Goal: Information Seeking & Learning: Learn about a topic

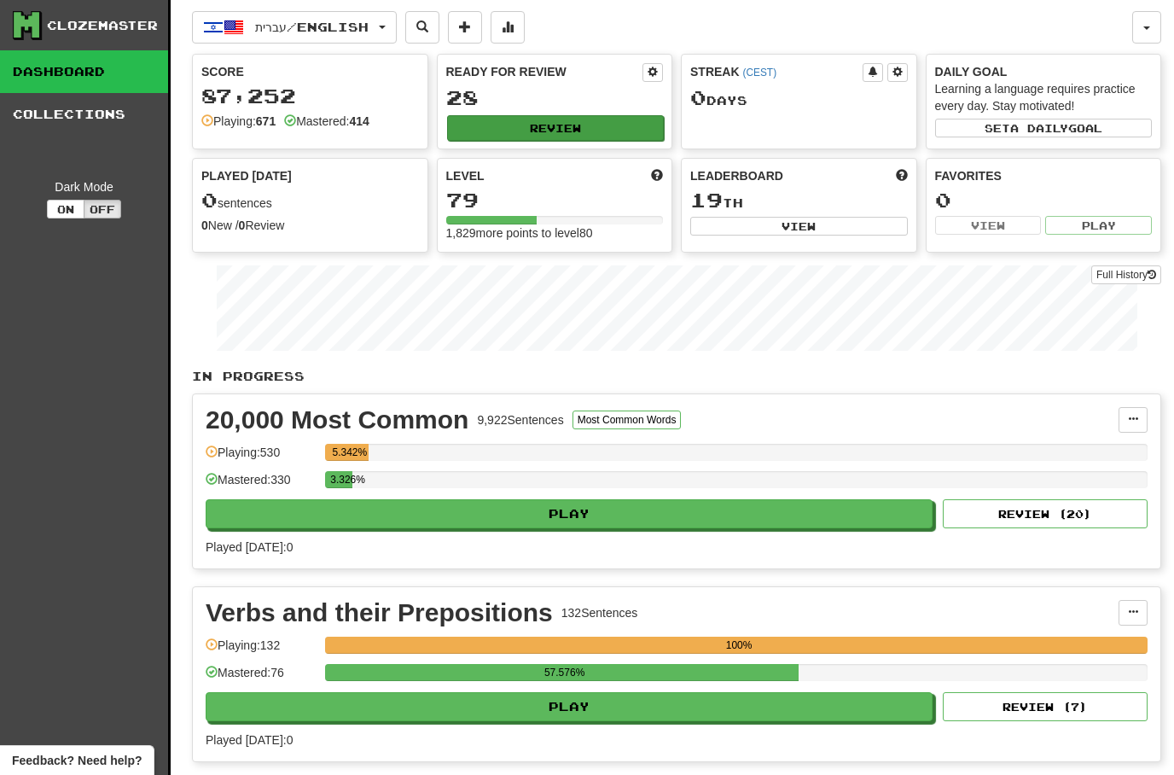
click at [524, 118] on button "Review" at bounding box center [556, 128] width 218 height 26
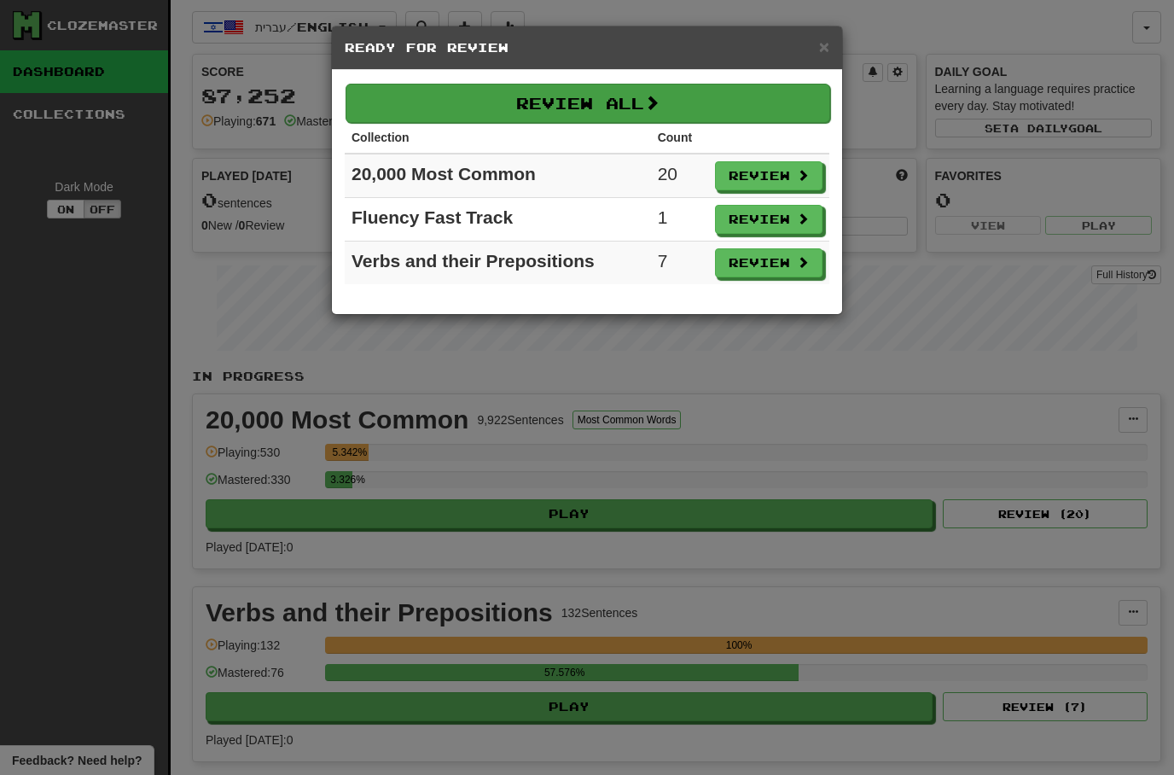
click at [548, 106] on button "Review All" at bounding box center [588, 103] width 485 height 39
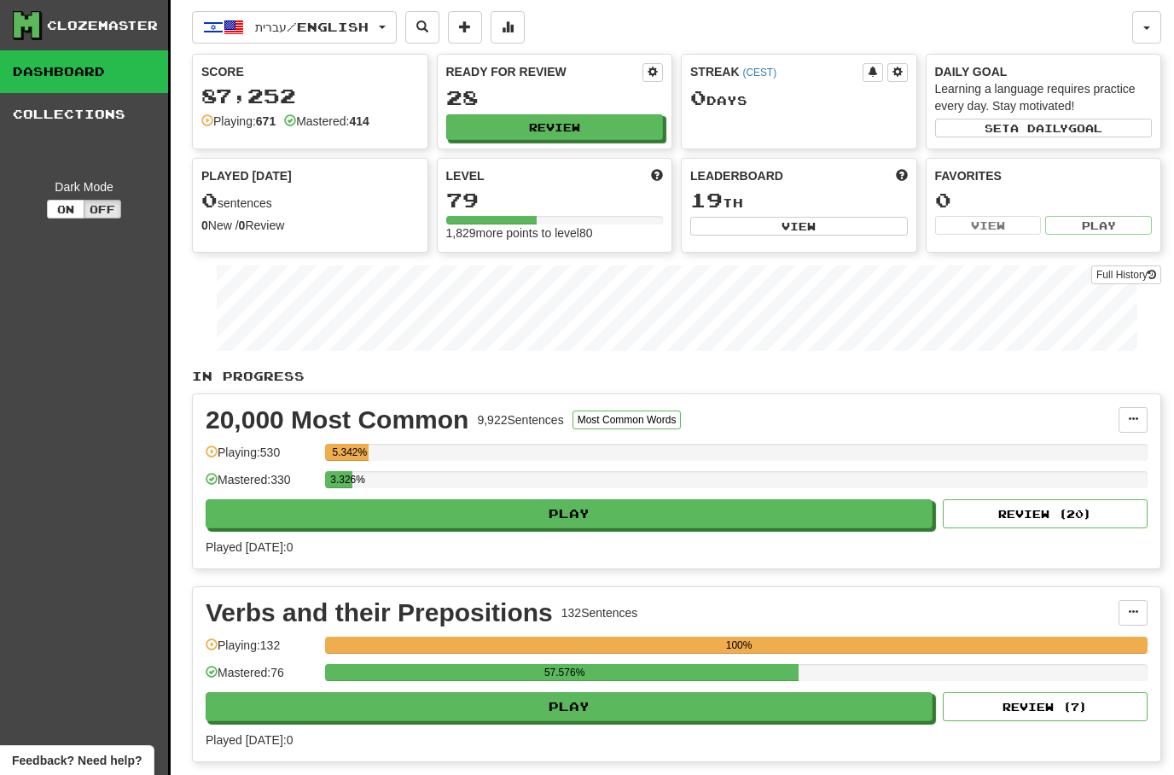
select select "**"
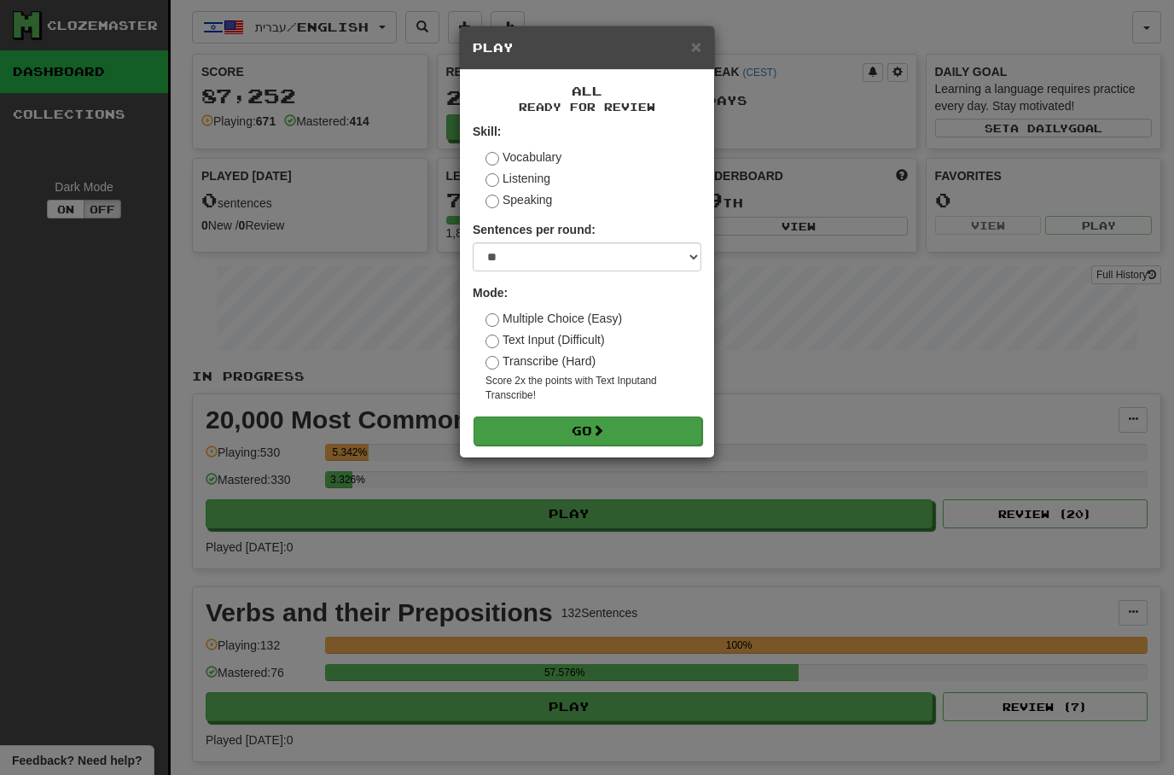
click at [523, 422] on button "Go" at bounding box center [588, 430] width 229 height 29
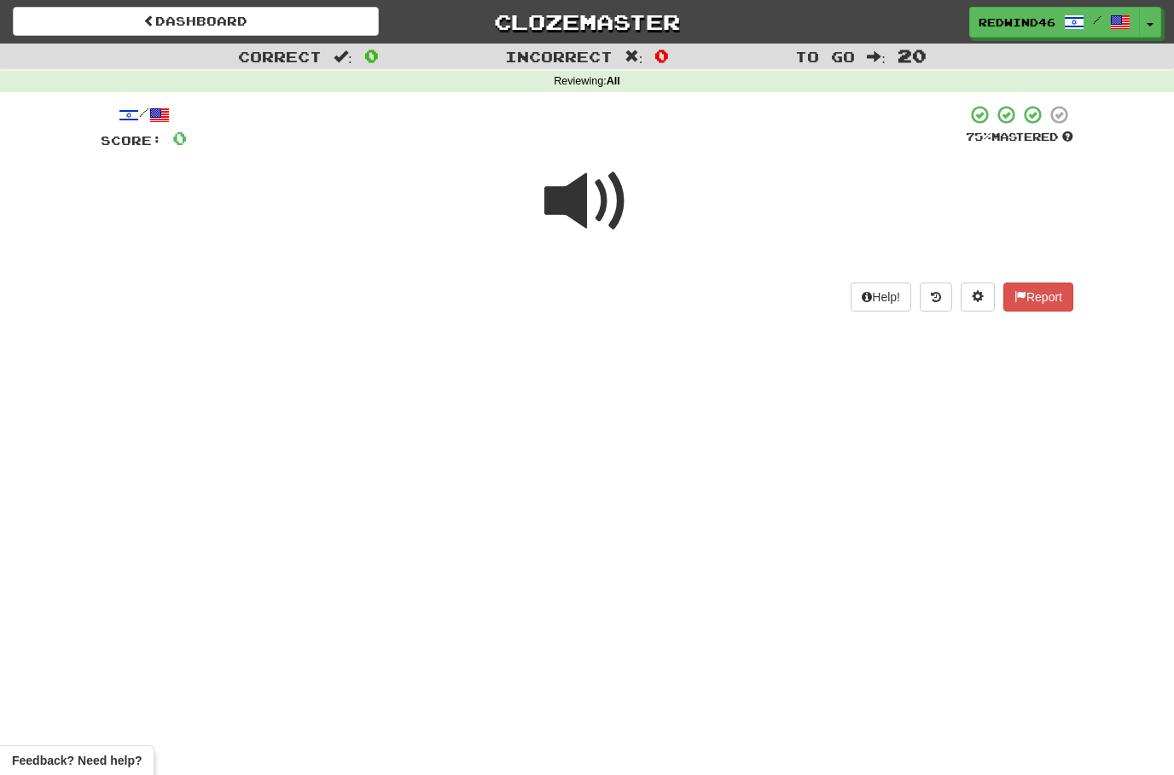
click at [574, 195] on span at bounding box center [586, 201] width 85 height 85
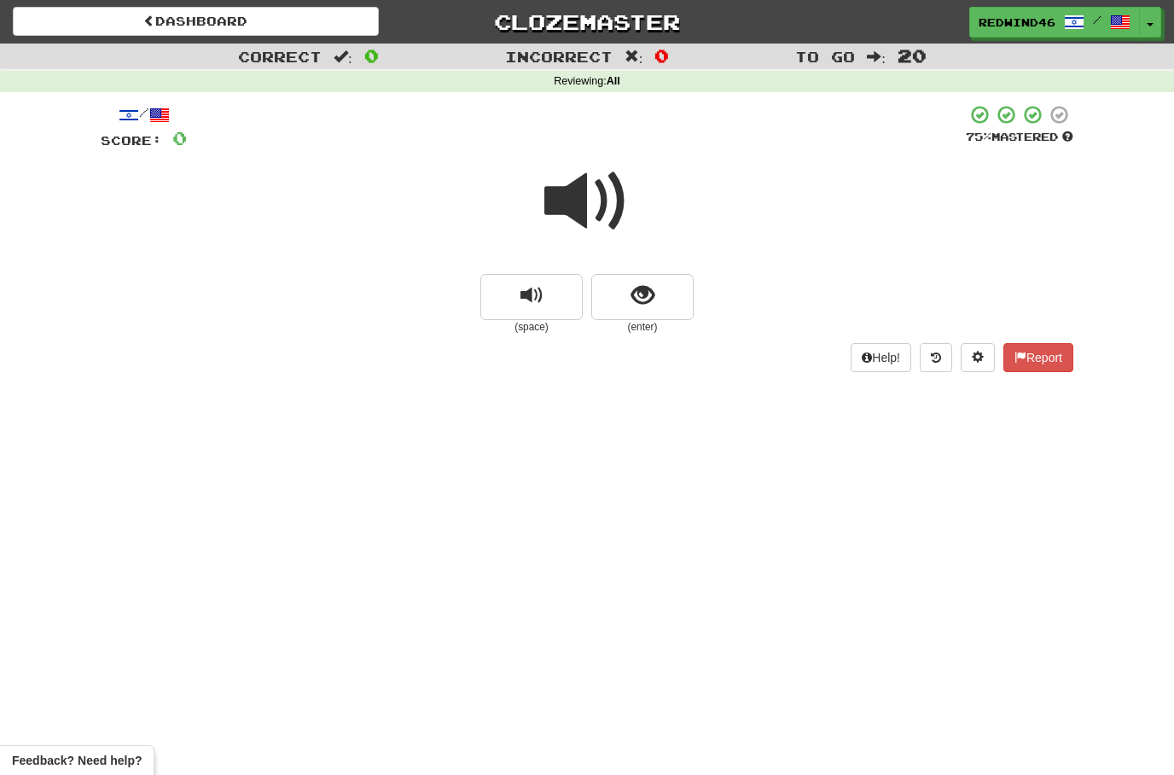
click at [574, 195] on span at bounding box center [586, 201] width 85 height 85
click at [574, 197] on span at bounding box center [586, 201] width 85 height 85
click at [617, 301] on button "show sentence" at bounding box center [642, 297] width 102 height 46
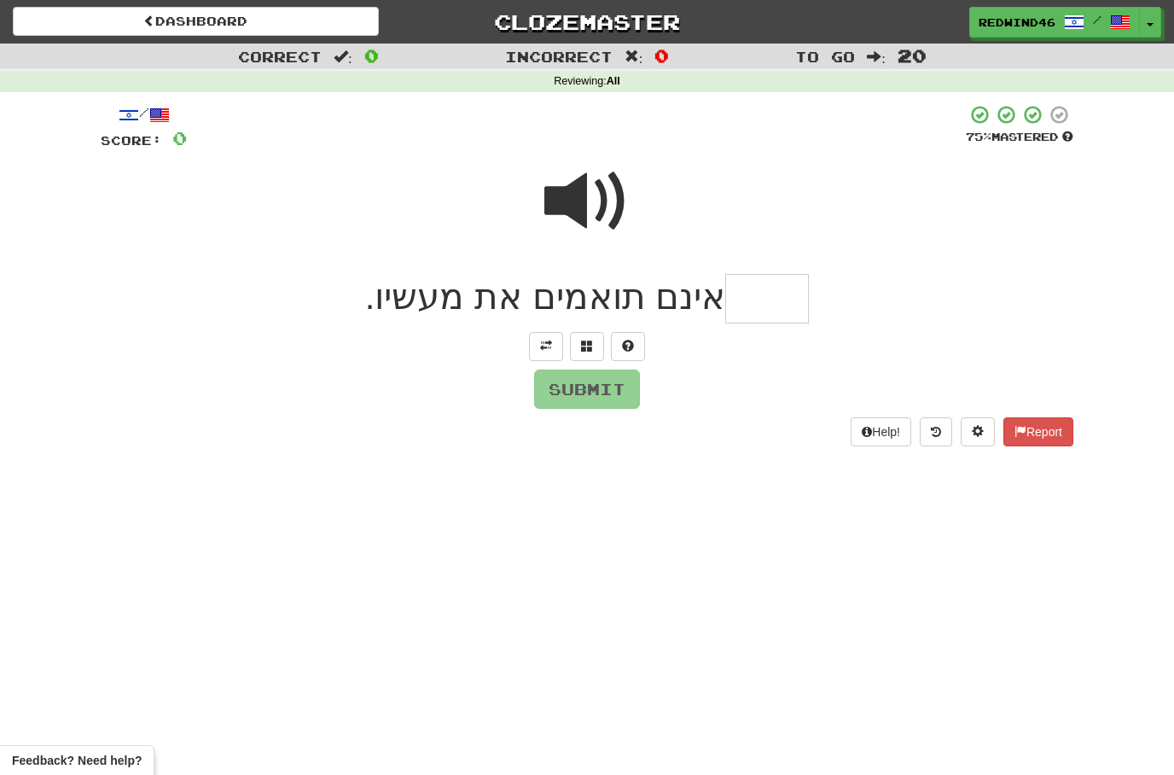
type input "*"
type input "*****"
click at [592, 399] on button "Submit" at bounding box center [588, 389] width 106 height 39
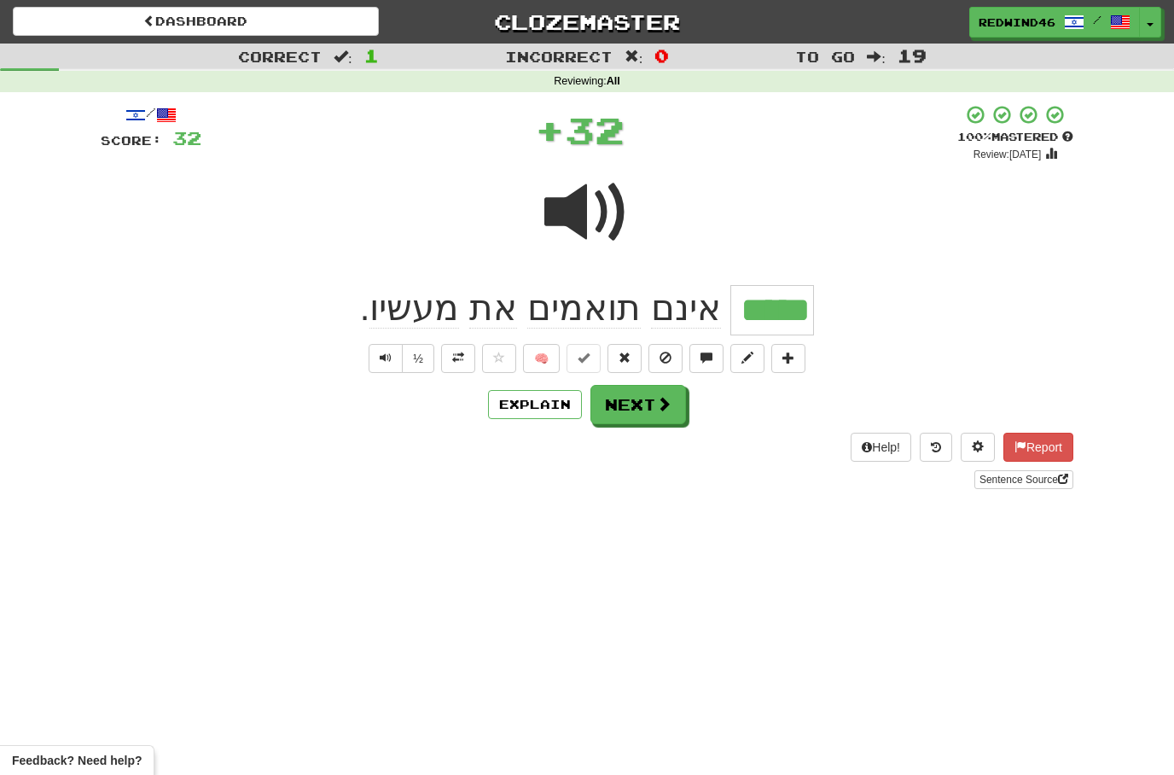
click at [461, 363] on button at bounding box center [458, 358] width 34 height 29
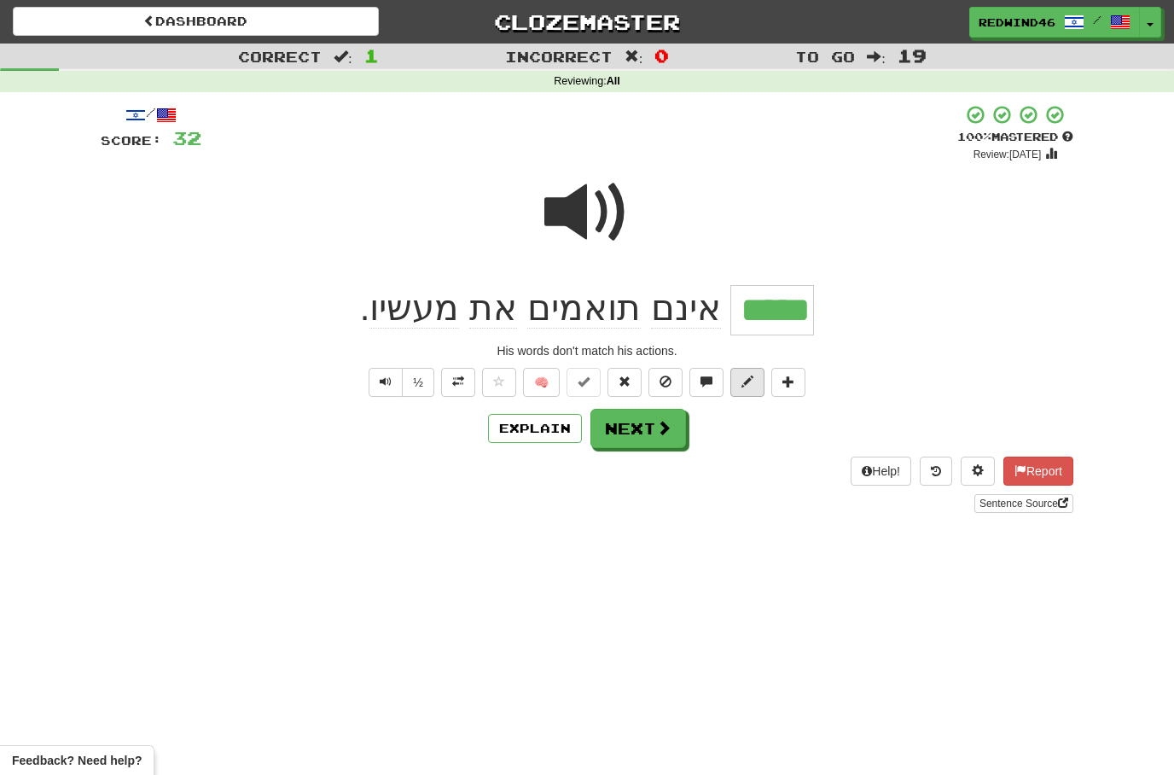
click at [748, 375] on span at bounding box center [748, 381] width 12 height 12
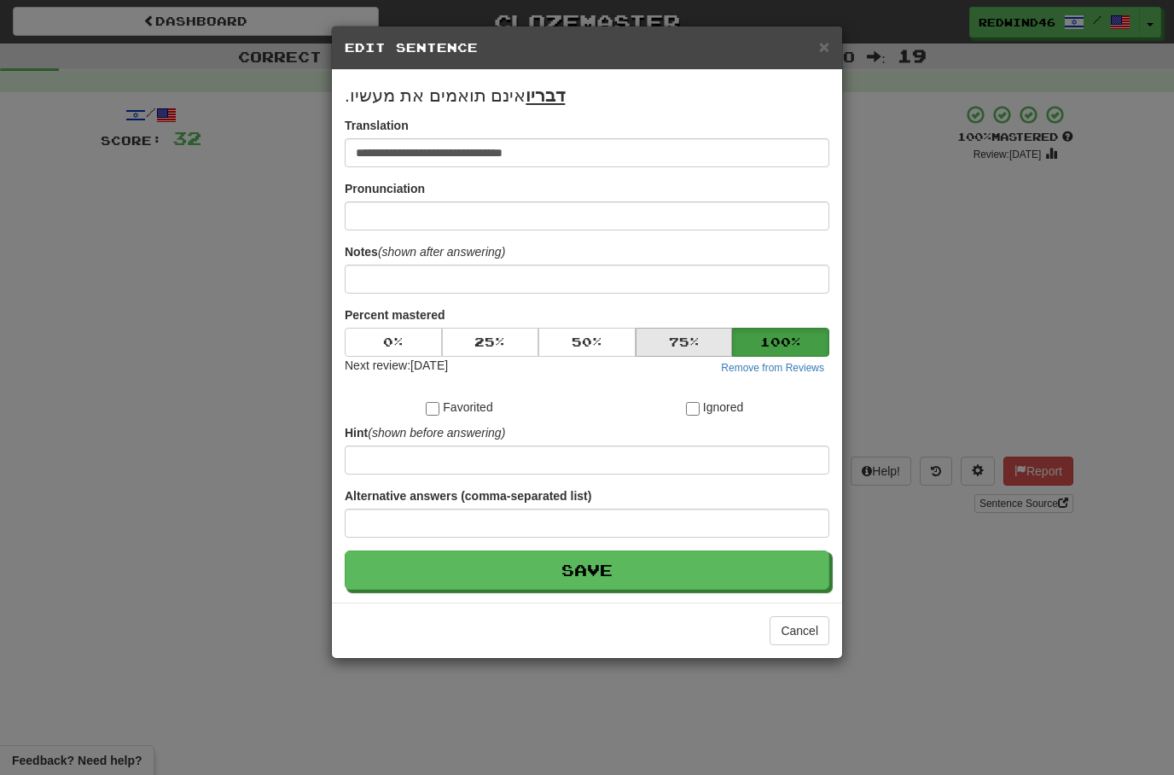
click at [651, 343] on button "75 %" at bounding box center [684, 342] width 97 height 29
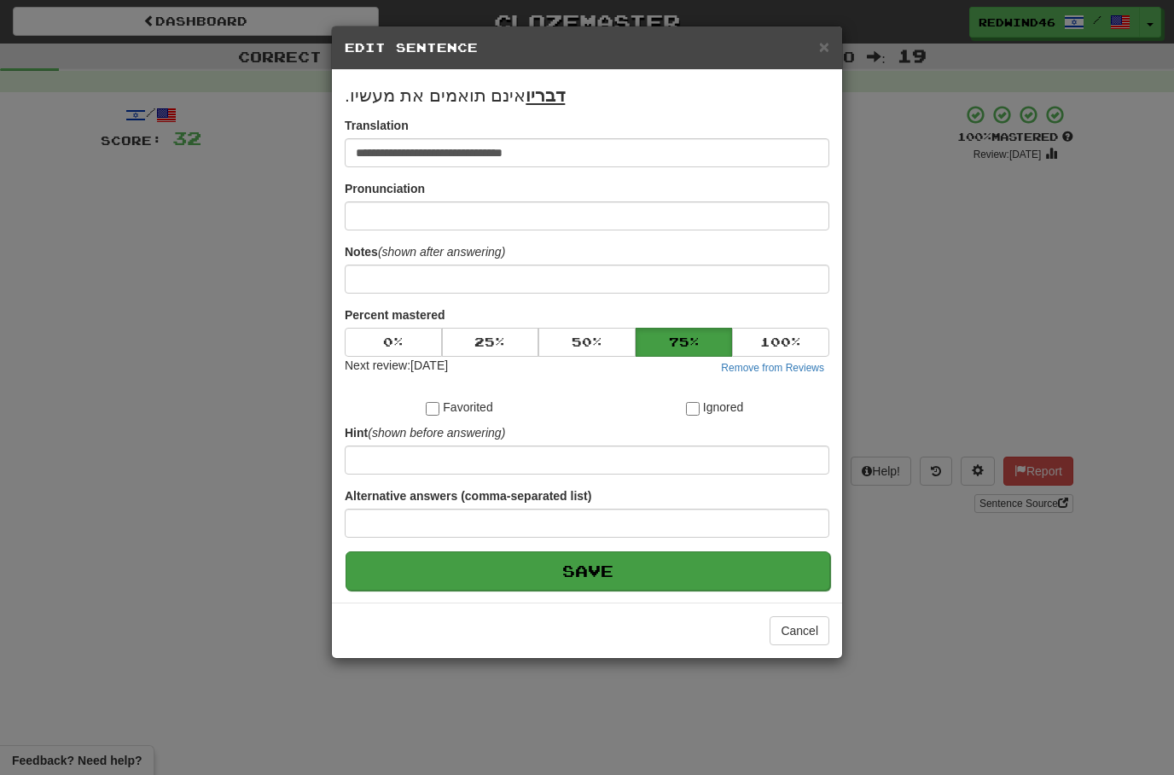
click at [538, 565] on button "Save" at bounding box center [588, 570] width 485 height 39
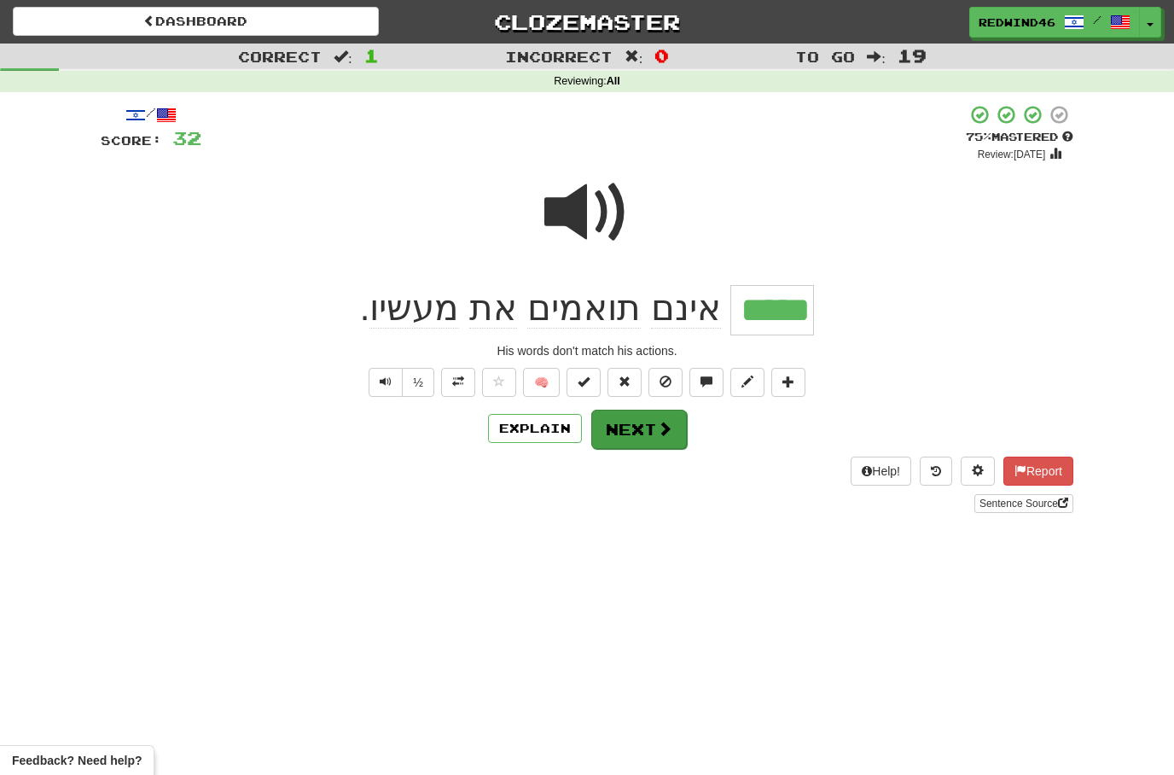
click at [626, 434] on button "Next" at bounding box center [639, 429] width 96 height 39
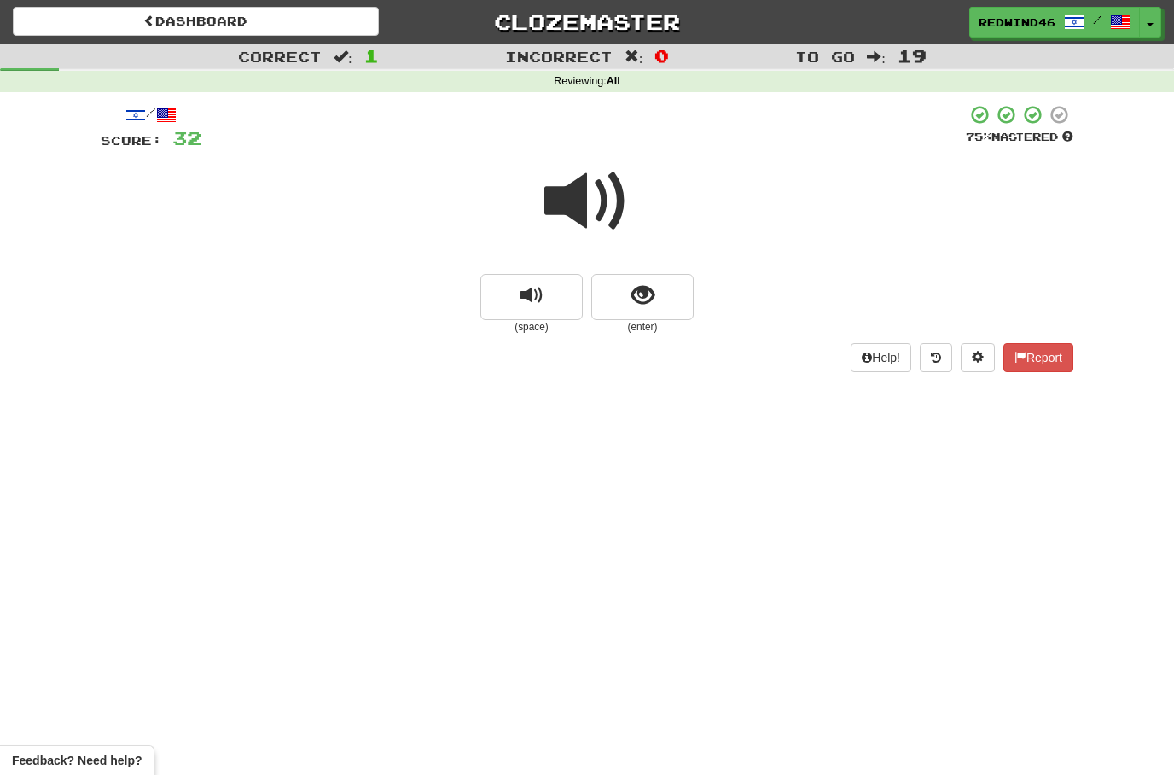
click at [579, 199] on span at bounding box center [586, 201] width 85 height 85
click at [556, 209] on span at bounding box center [586, 201] width 85 height 85
click at [607, 315] on button "show sentence" at bounding box center [642, 297] width 102 height 46
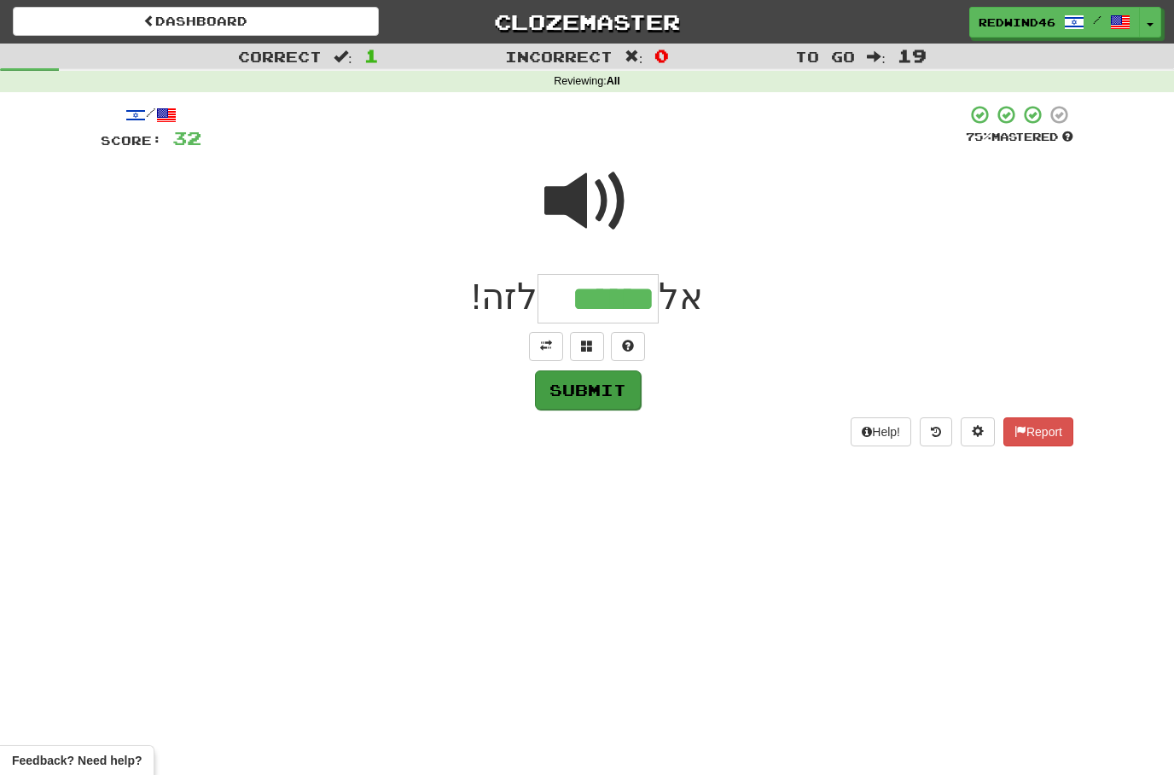
type input "******"
click at [578, 392] on button "Submit" at bounding box center [588, 389] width 106 height 39
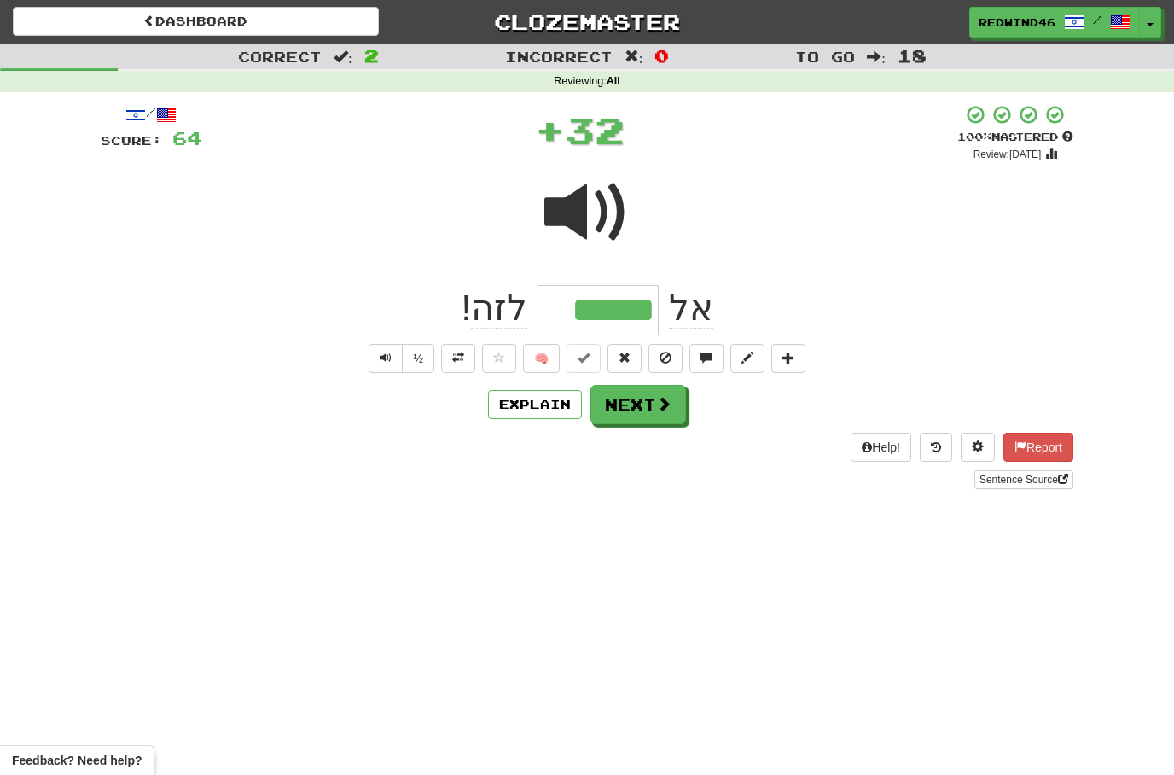
click at [459, 364] on button at bounding box center [458, 358] width 34 height 29
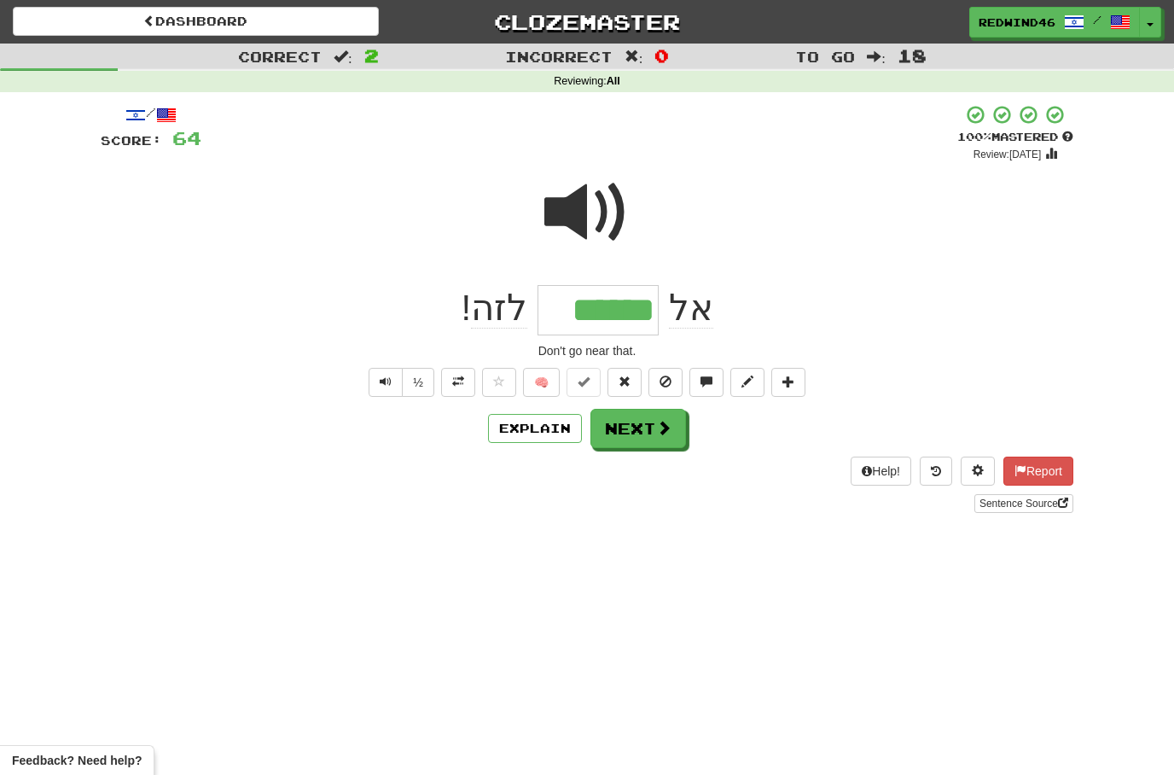
click at [614, 421] on button "Next" at bounding box center [639, 428] width 96 height 39
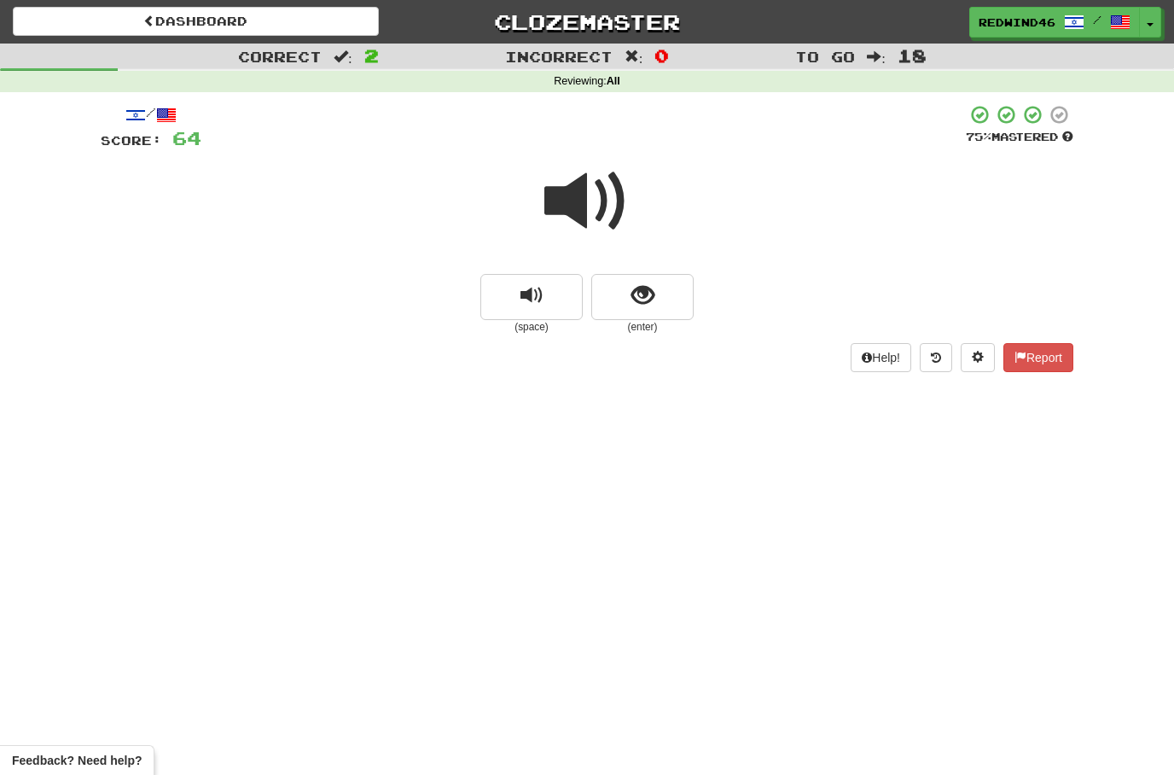
click at [577, 194] on span at bounding box center [586, 201] width 85 height 85
click at [579, 194] on span at bounding box center [586, 201] width 85 height 85
click at [648, 300] on span "show sentence" at bounding box center [643, 295] width 23 height 23
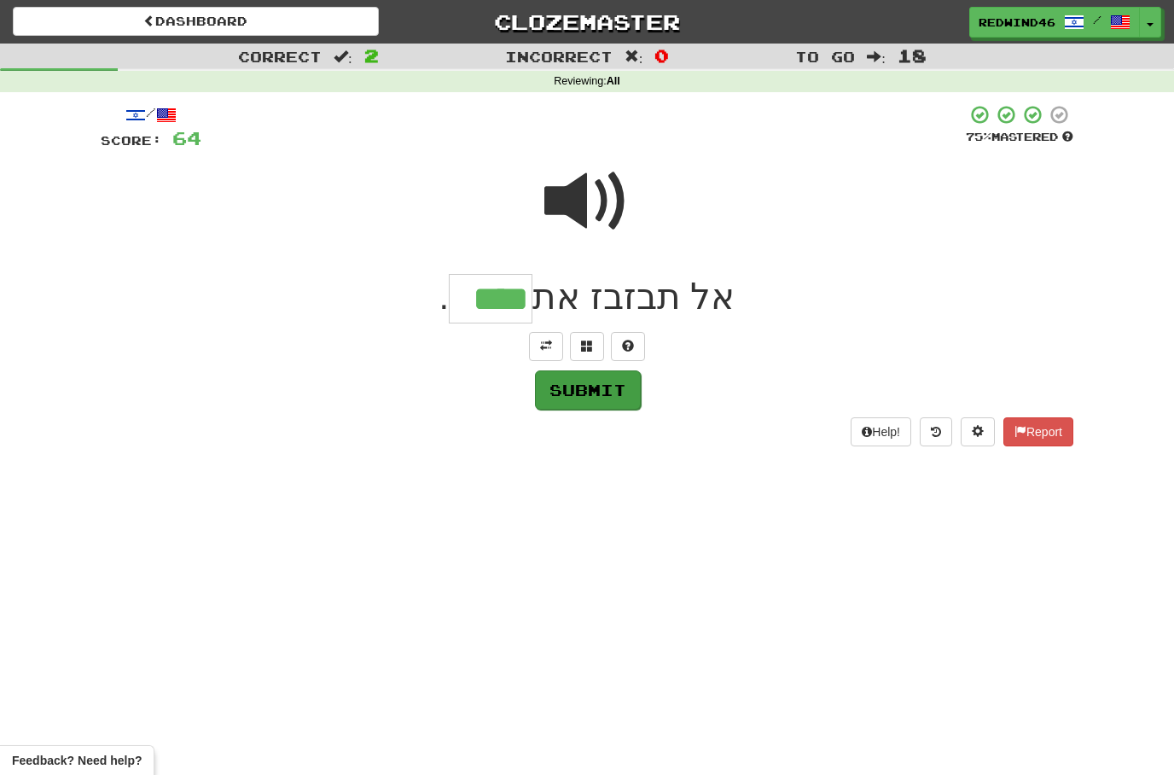
type input "****"
click at [602, 390] on button "Submit" at bounding box center [588, 389] width 106 height 39
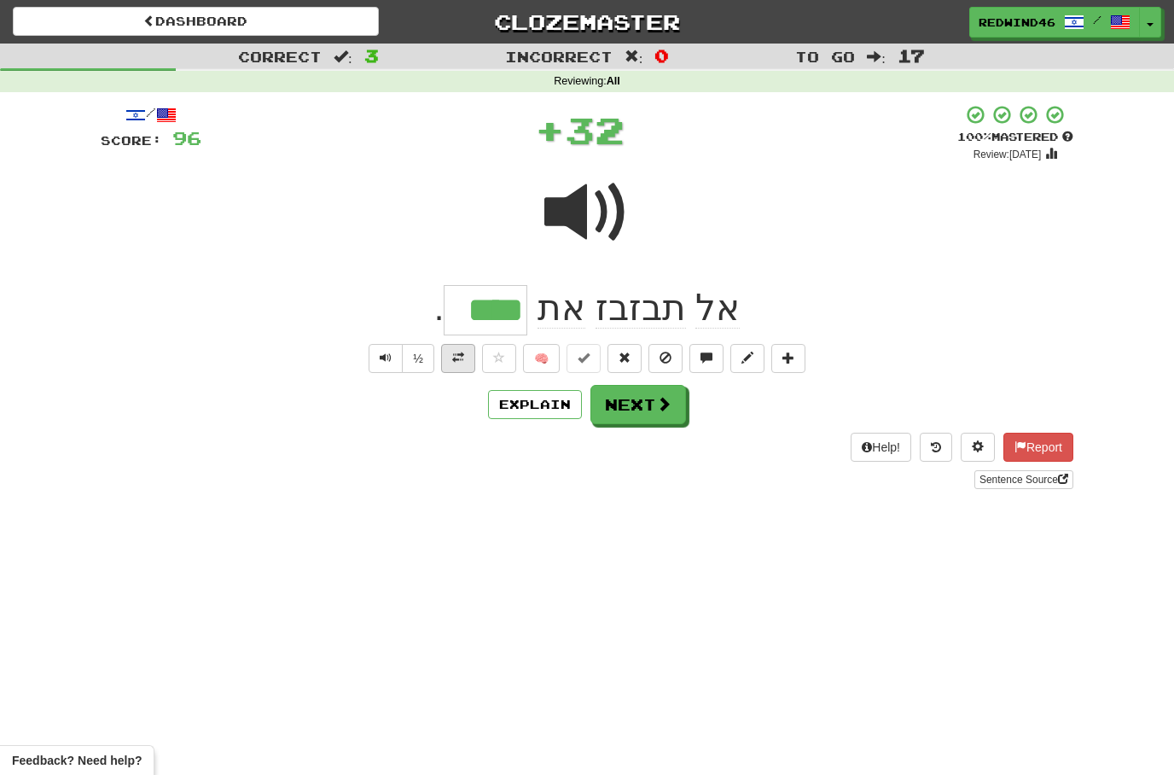
click at [448, 365] on button at bounding box center [458, 358] width 34 height 29
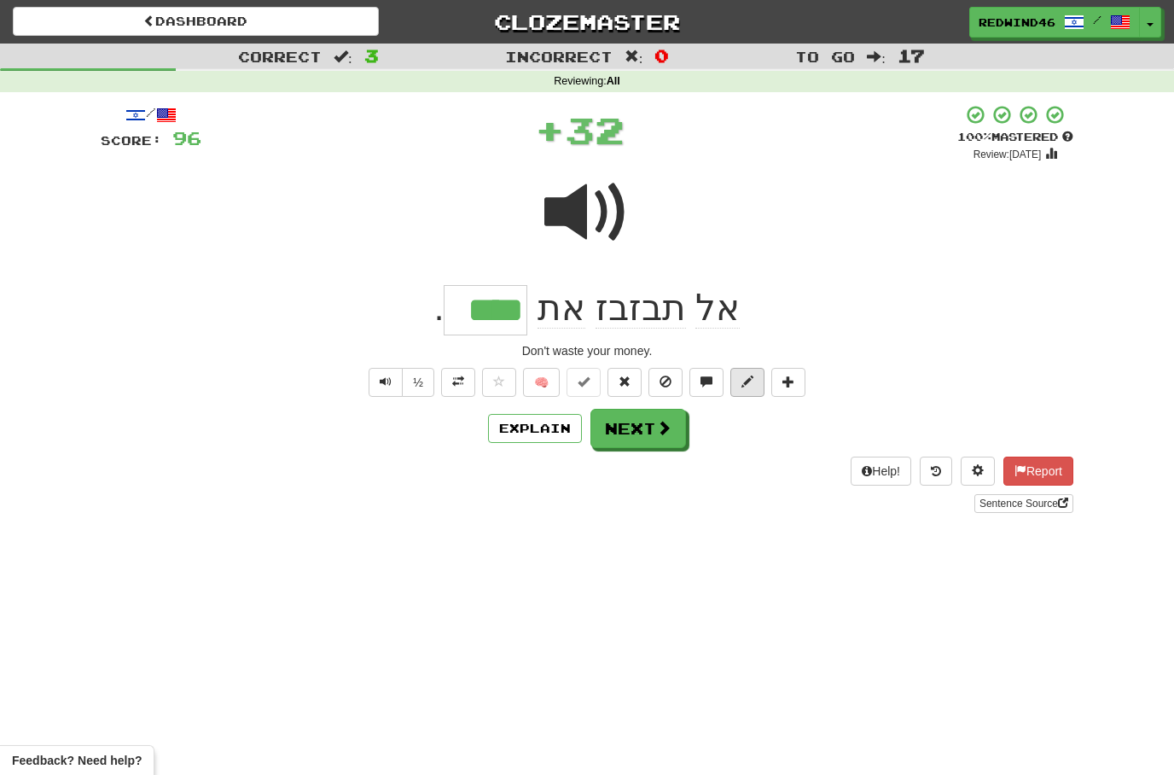
click at [749, 375] on span at bounding box center [748, 381] width 12 height 12
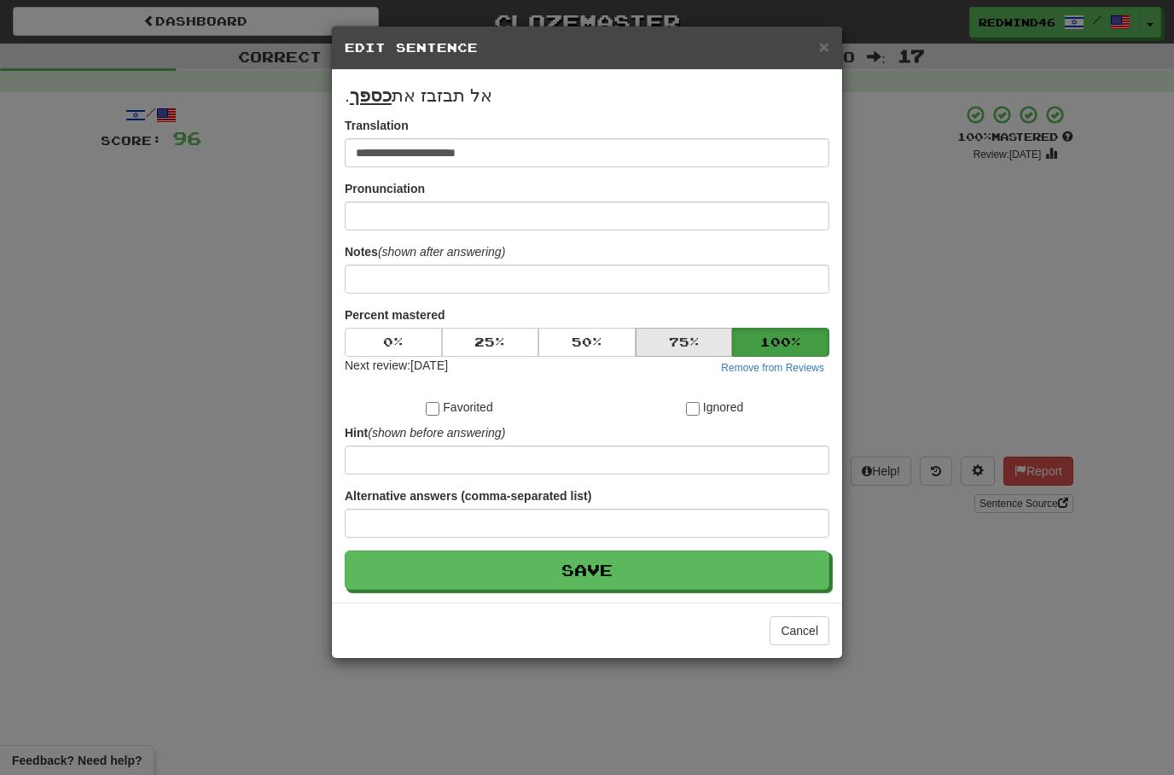
click at [666, 343] on button "75 %" at bounding box center [684, 342] width 97 height 29
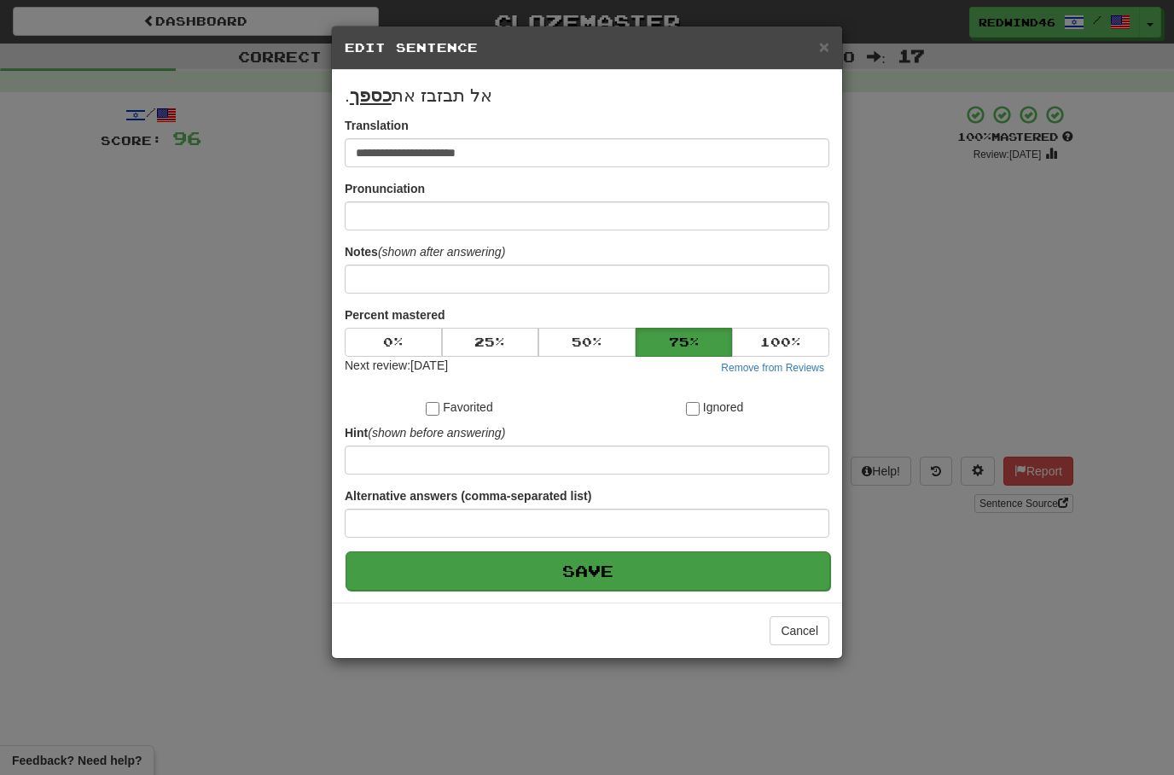
click at [541, 578] on button "Save" at bounding box center [588, 570] width 485 height 39
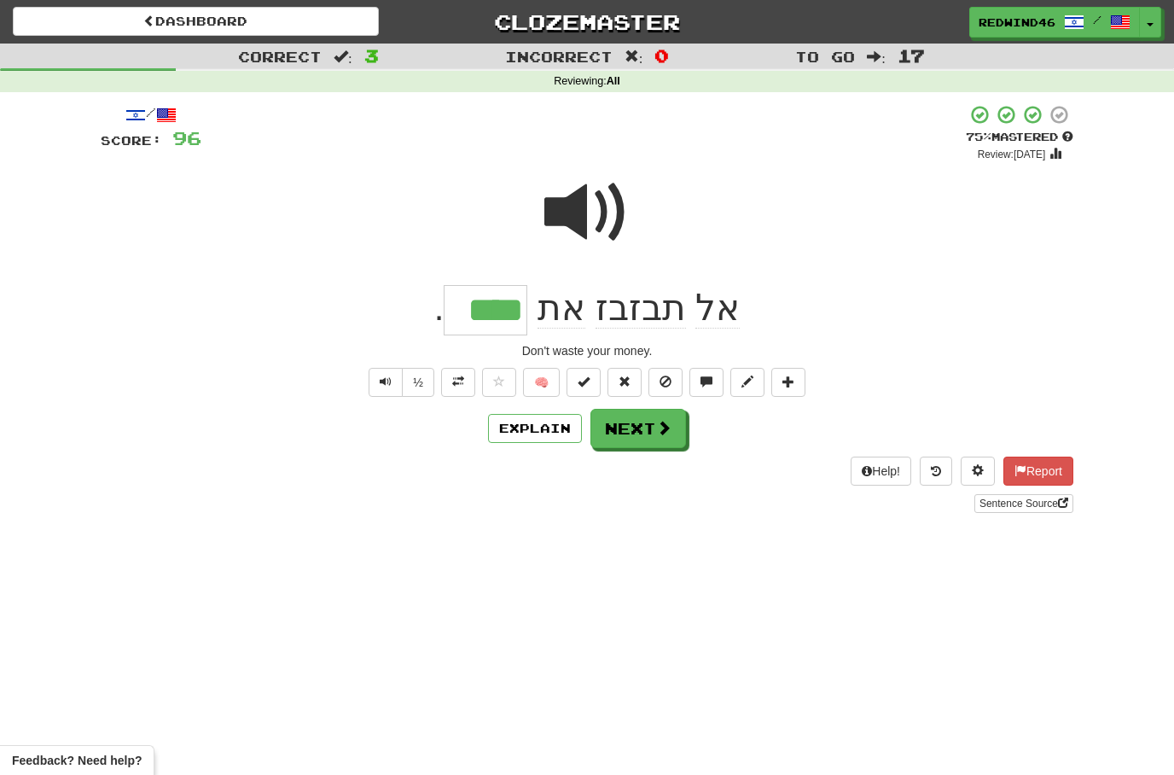
click at [637, 440] on button "Next" at bounding box center [639, 428] width 96 height 39
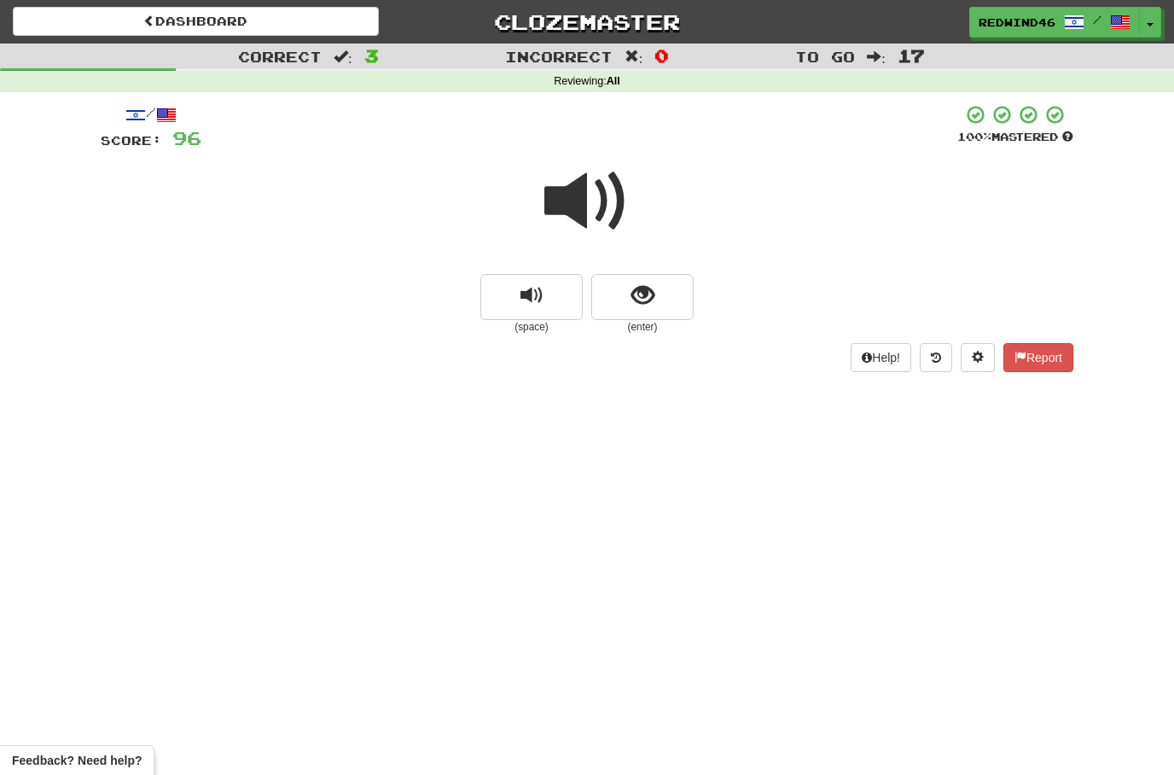
click at [596, 201] on span at bounding box center [586, 201] width 85 height 85
click at [648, 300] on span "show sentence" at bounding box center [643, 295] width 23 height 23
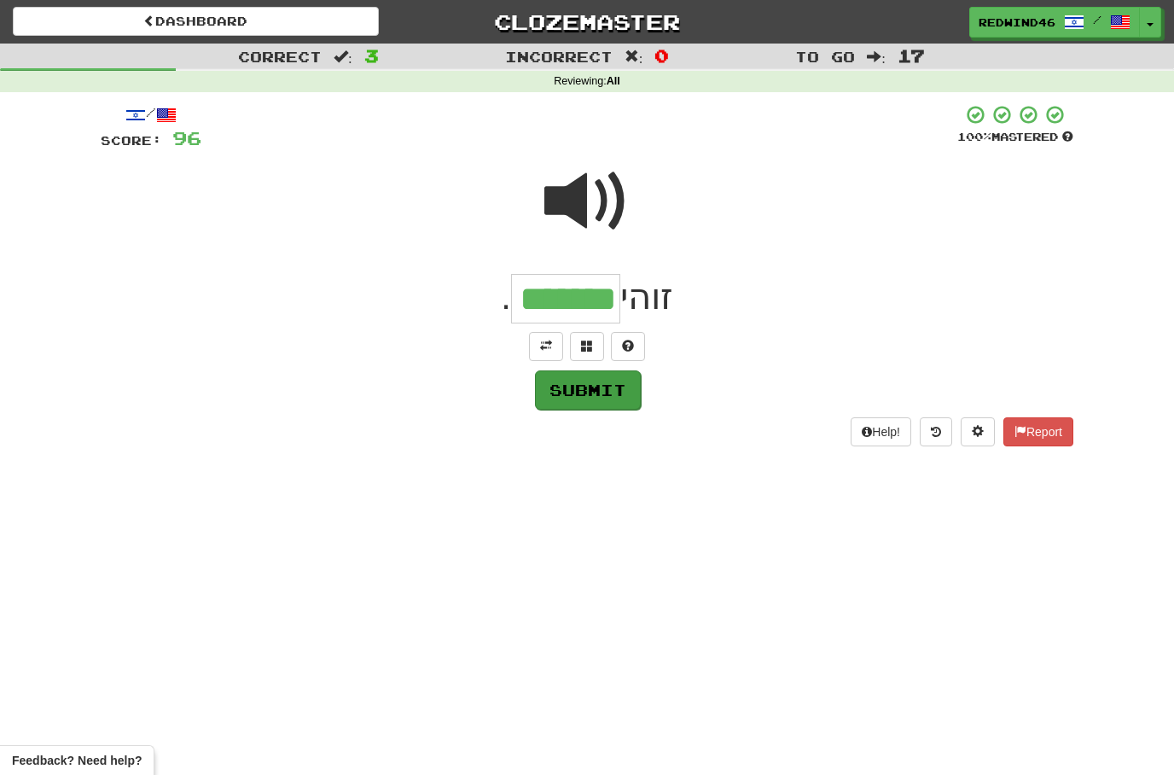
type input "*******"
click at [578, 396] on button "Submit" at bounding box center [588, 389] width 106 height 39
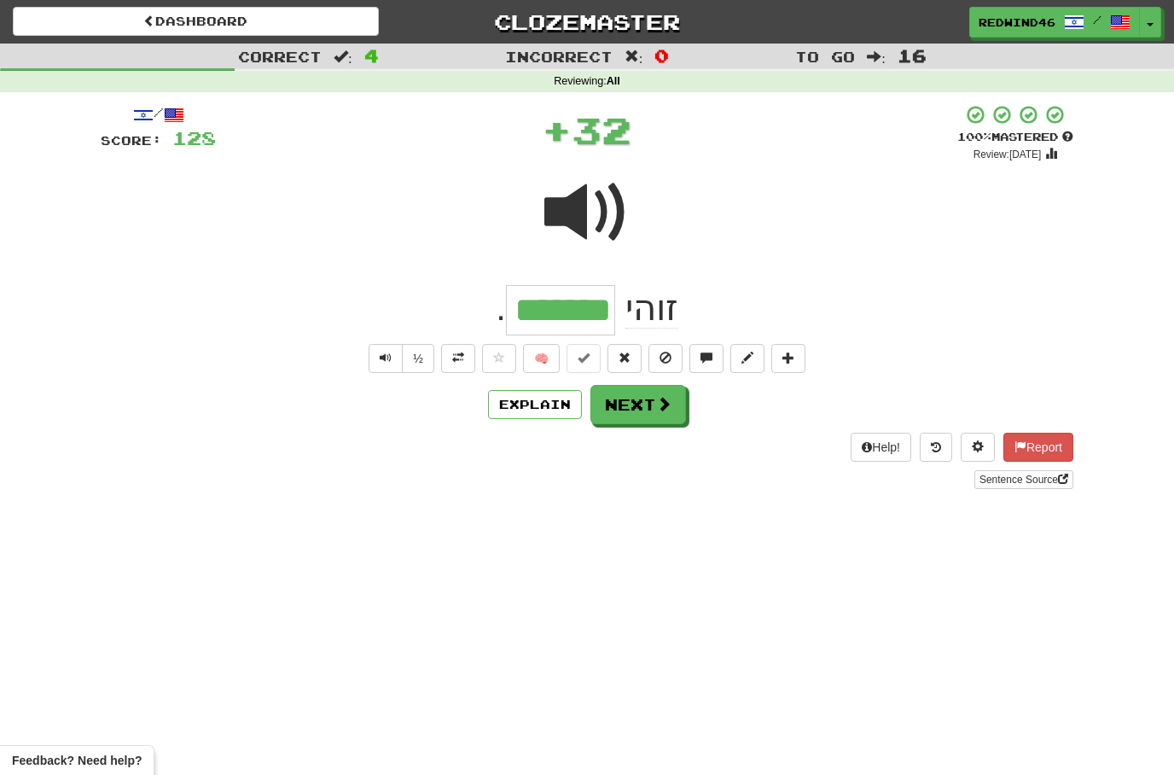
click at [446, 358] on button at bounding box center [458, 358] width 34 height 29
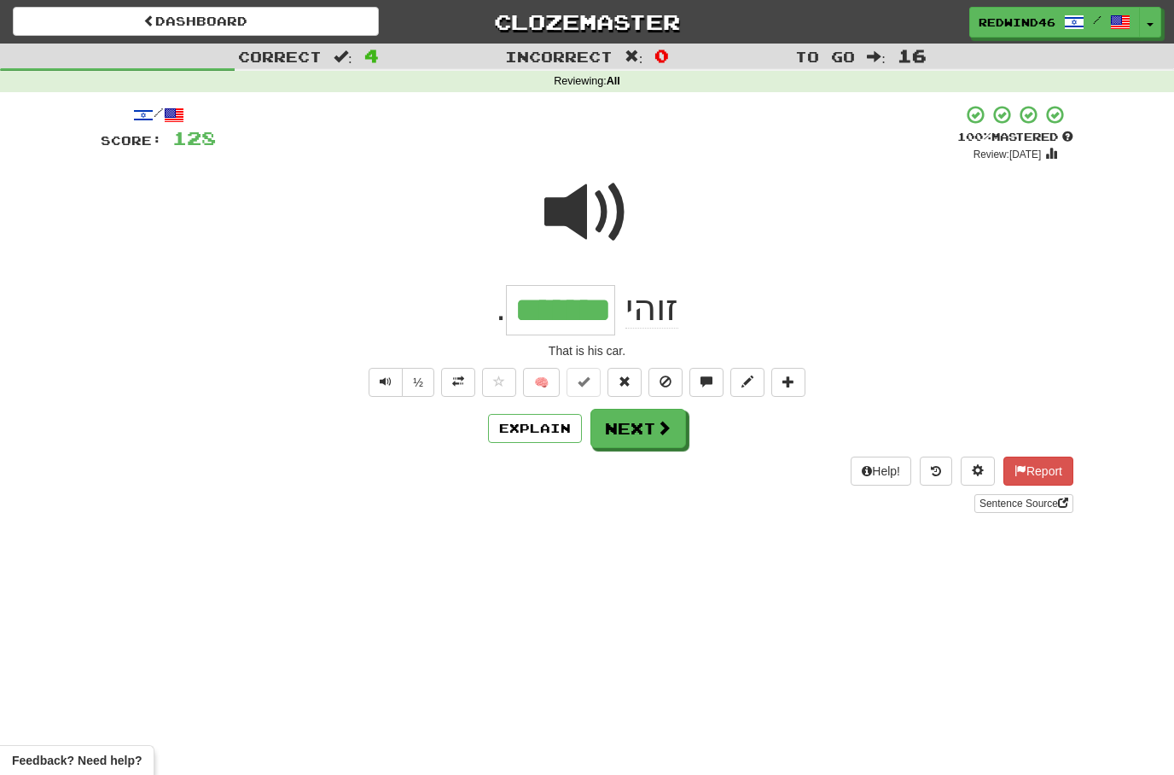
click at [527, 402] on div "/ Score: 128 + 32 100 % Mastered Review: 2026-02-13 זוהי ******* . That is his …" at bounding box center [587, 308] width 973 height 409
click at [520, 418] on button "Explain" at bounding box center [535, 428] width 94 height 29
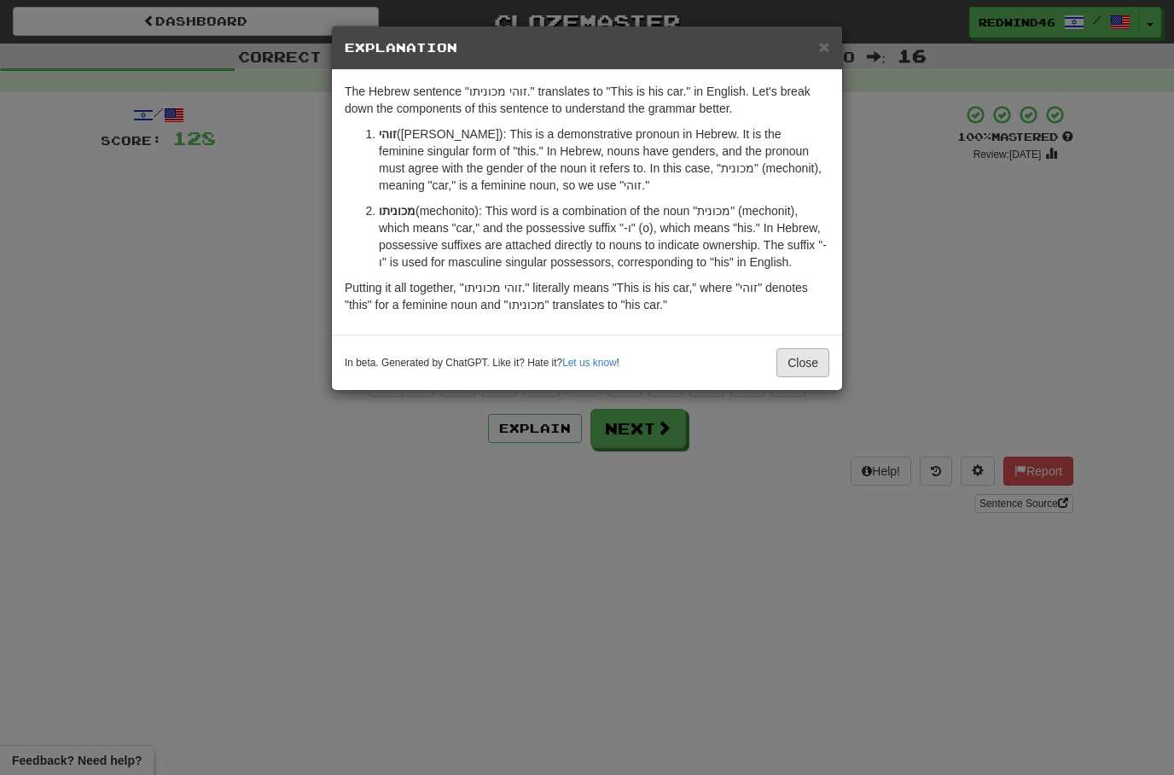
click at [799, 364] on button "Close" at bounding box center [803, 362] width 53 height 29
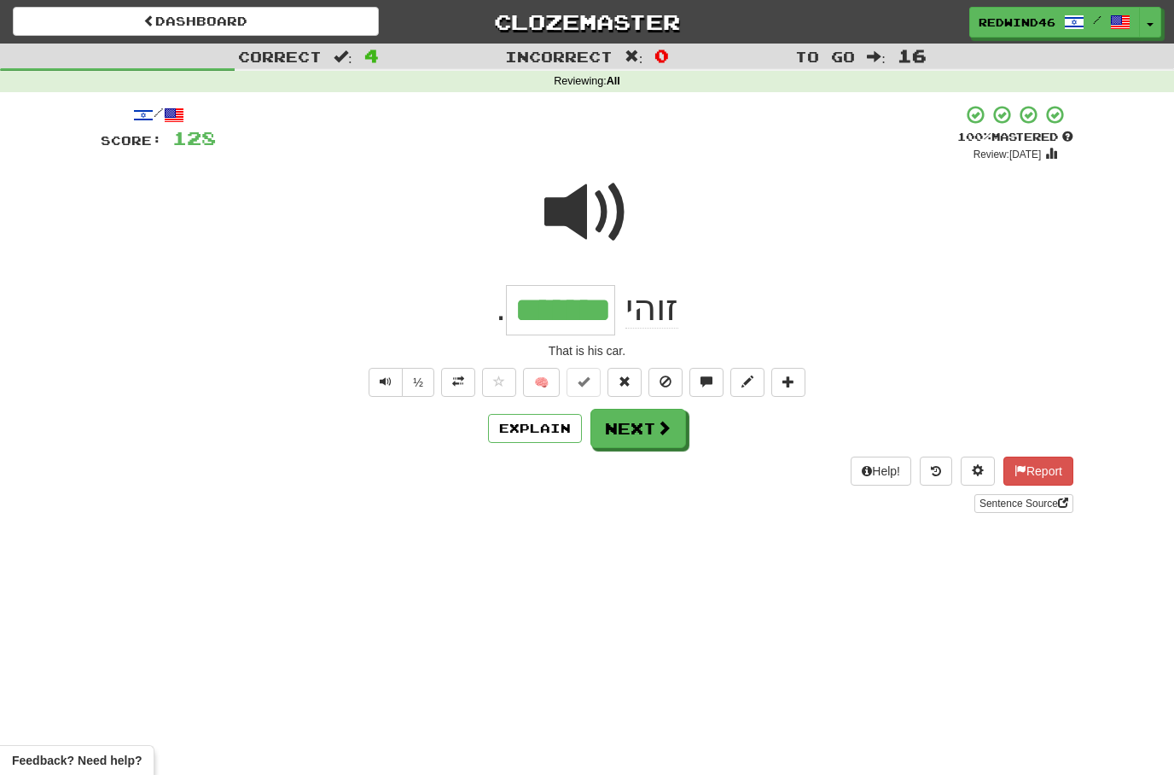
click at [626, 416] on button "Next" at bounding box center [639, 428] width 96 height 39
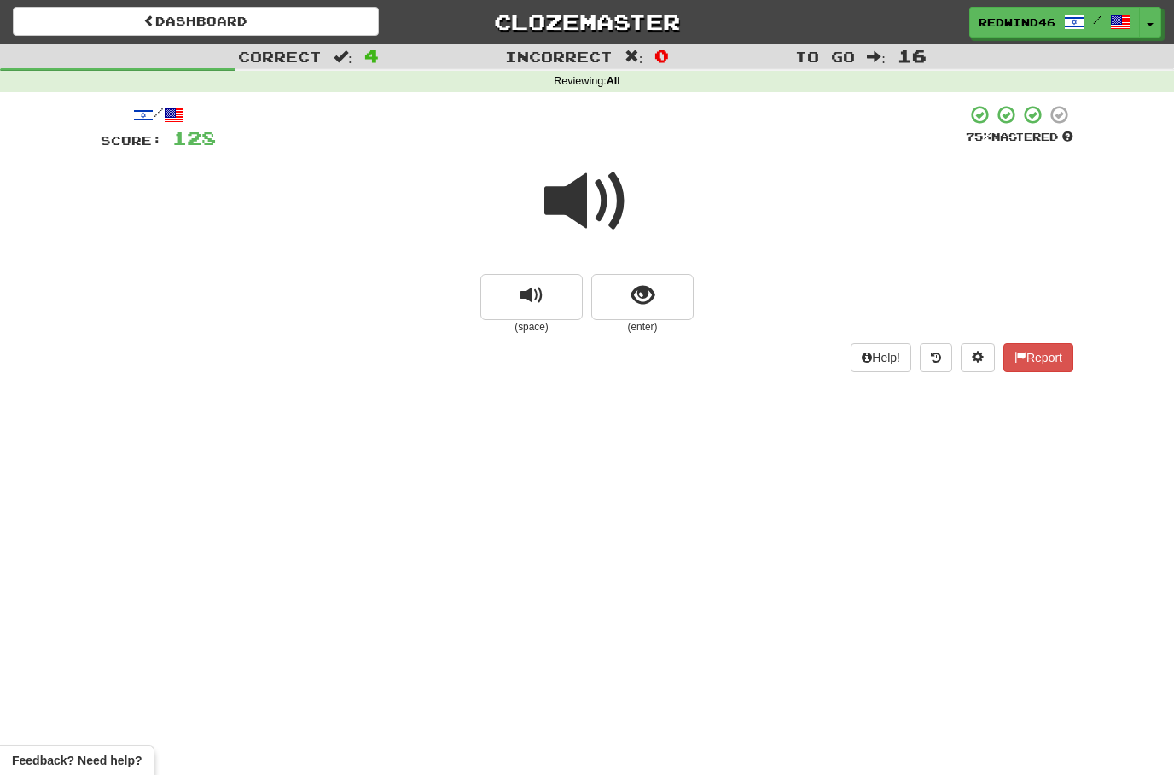
click at [583, 220] on span at bounding box center [586, 201] width 85 height 85
click at [590, 207] on span at bounding box center [586, 201] width 85 height 85
click at [620, 313] on button "show sentence" at bounding box center [642, 297] width 102 height 46
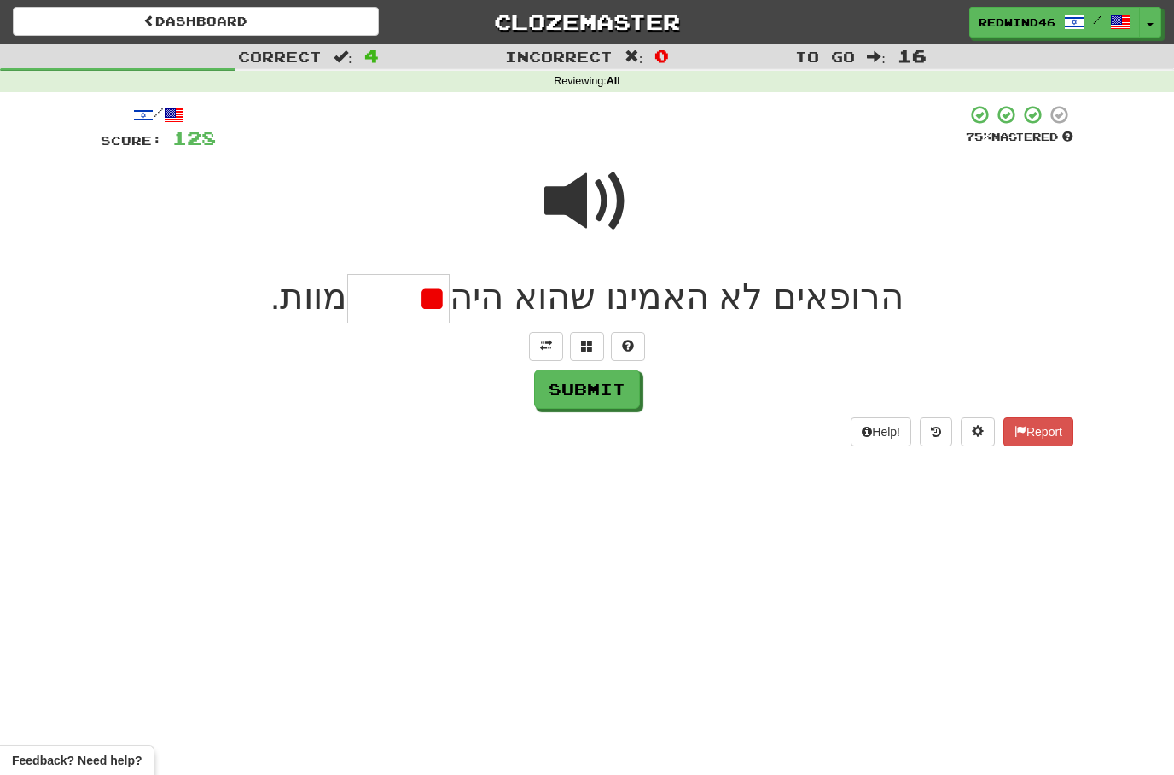
type input "*"
type input "*****"
click at [586, 401] on button "Submit" at bounding box center [588, 389] width 106 height 39
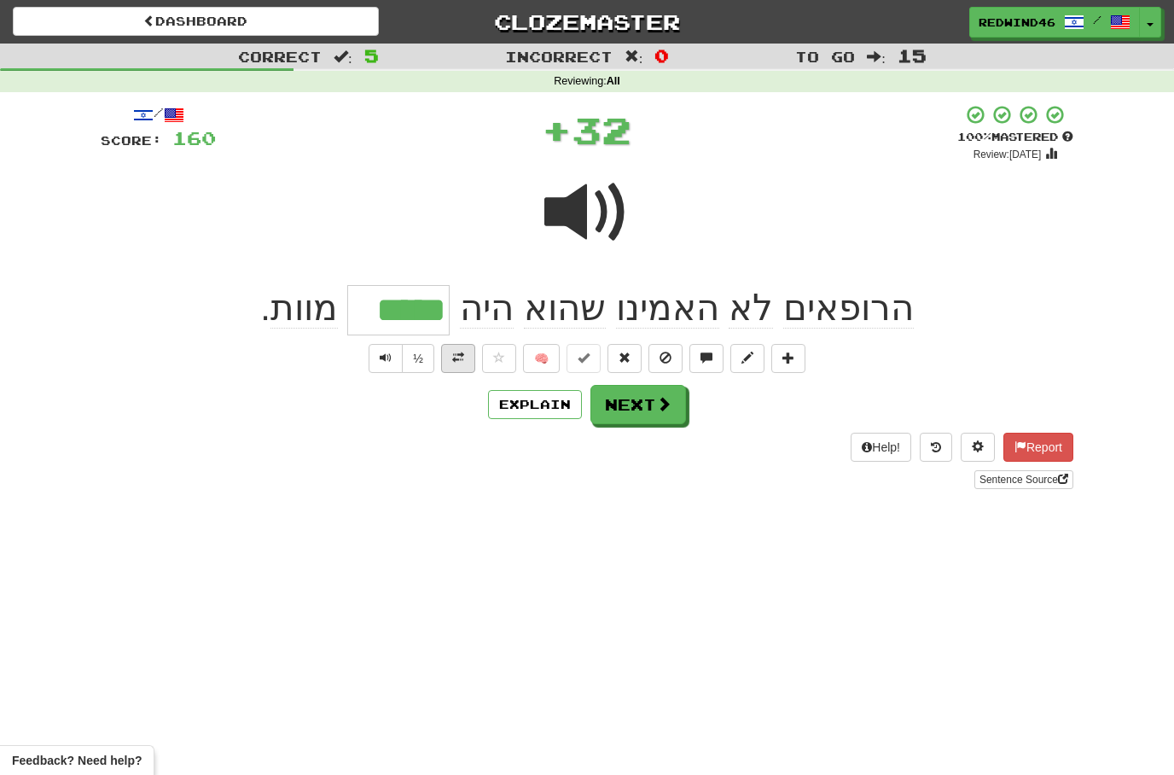
click at [454, 369] on button at bounding box center [458, 358] width 34 height 29
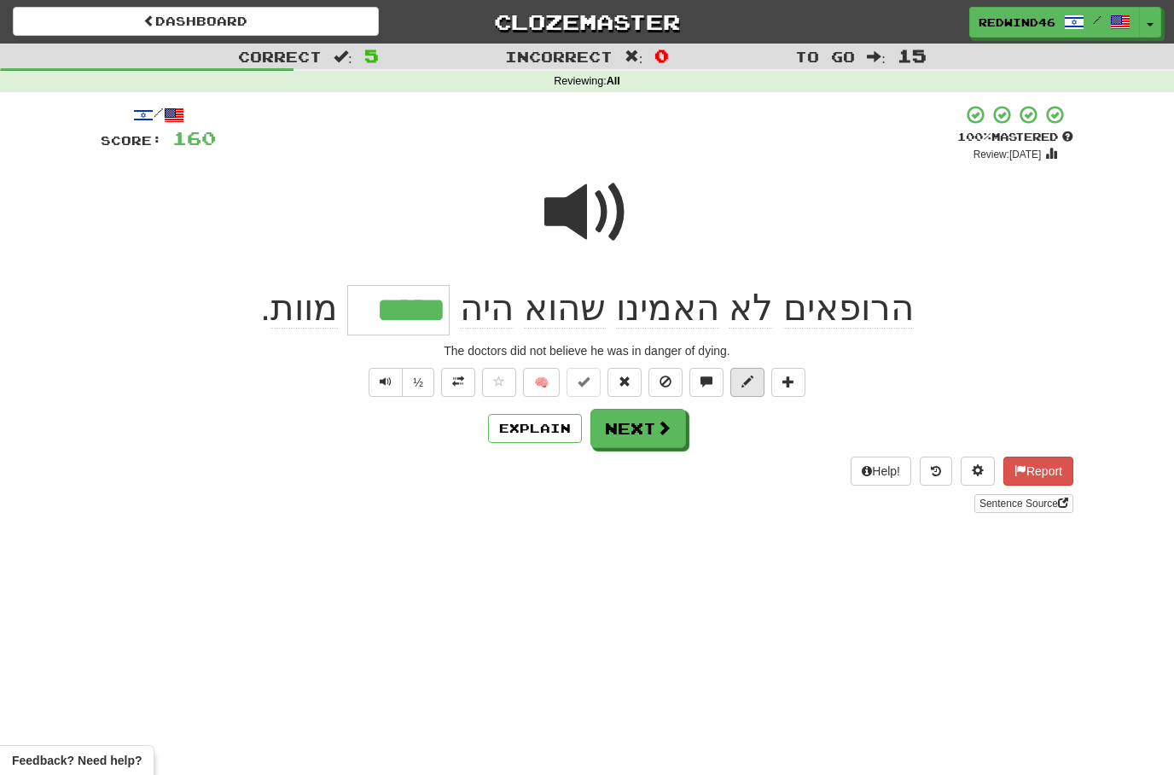
click at [743, 384] on span at bounding box center [748, 381] width 12 height 12
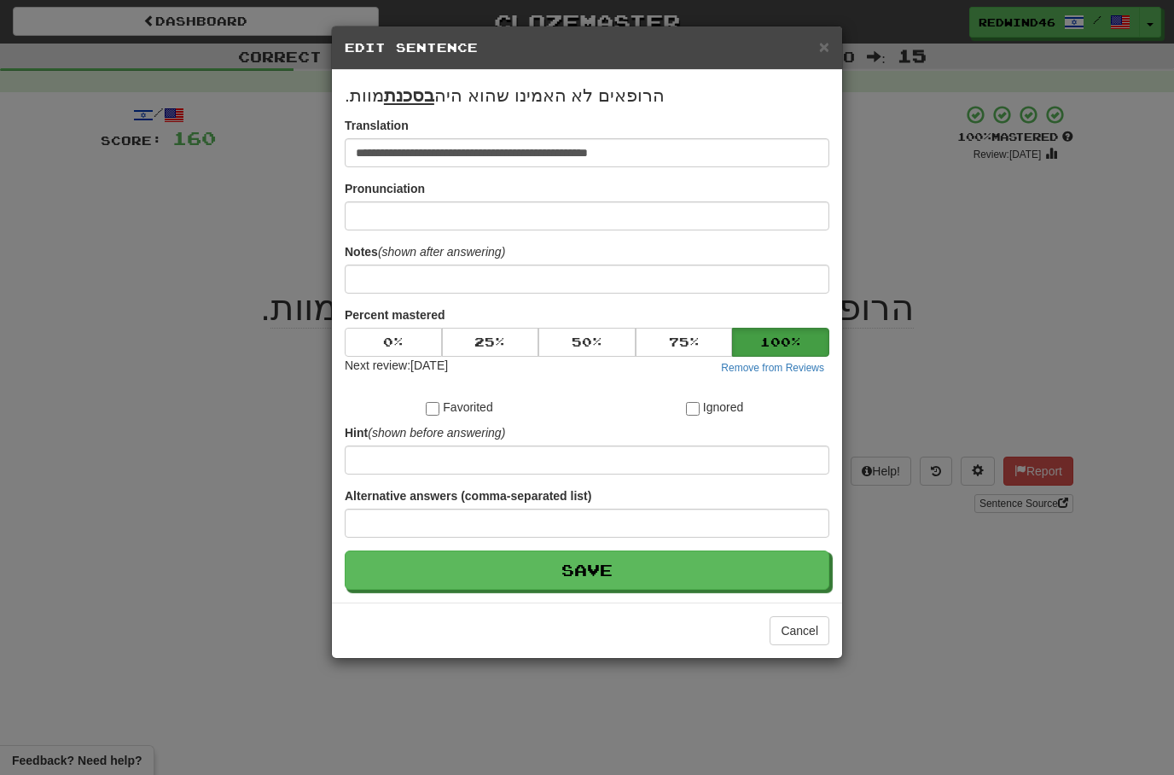
click at [669, 364] on div "Next review: 2026-02-13 Remove from Reviews" at bounding box center [587, 367] width 485 height 20
click at [671, 354] on button "75 %" at bounding box center [684, 342] width 97 height 29
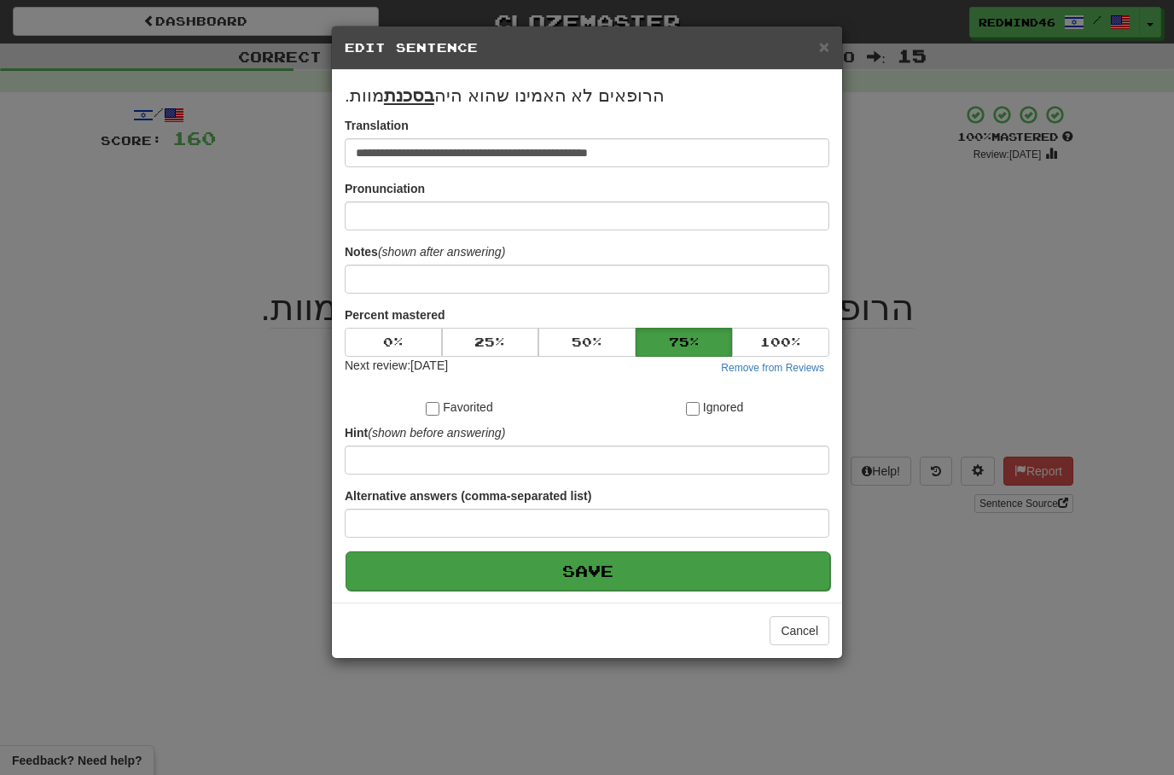
click at [593, 572] on button "Save" at bounding box center [588, 570] width 485 height 39
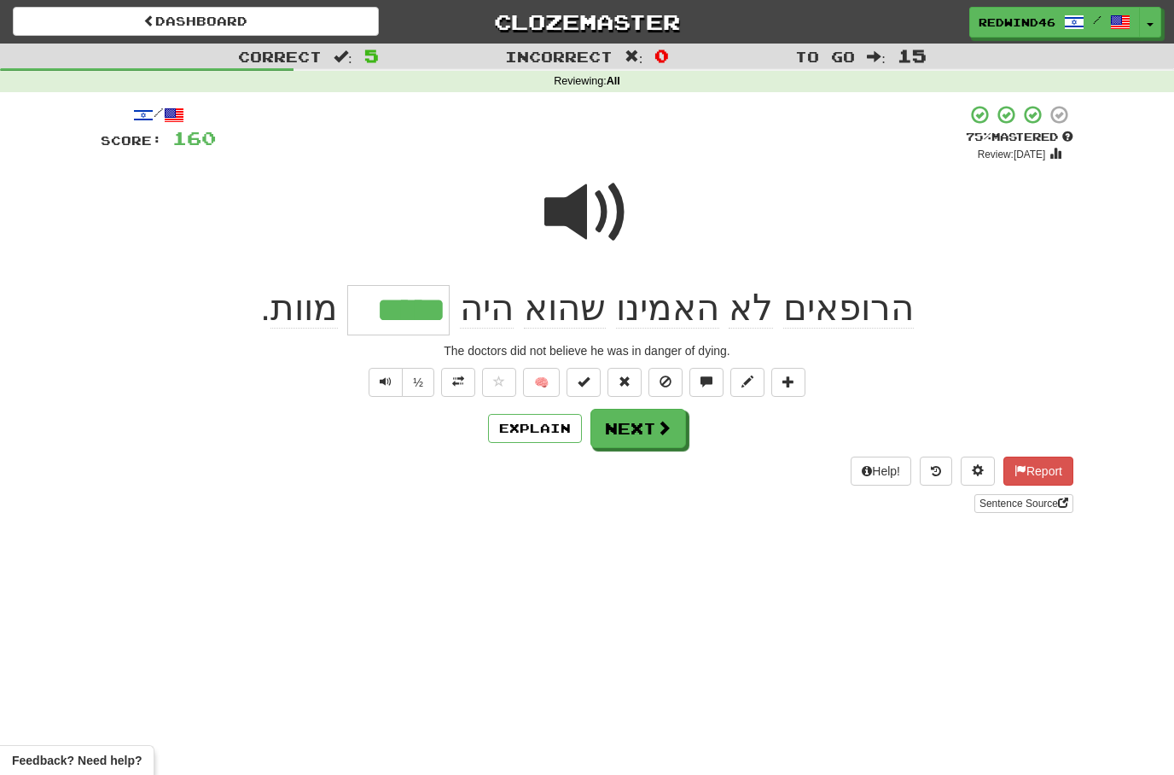
click at [635, 410] on button "Next" at bounding box center [639, 428] width 96 height 39
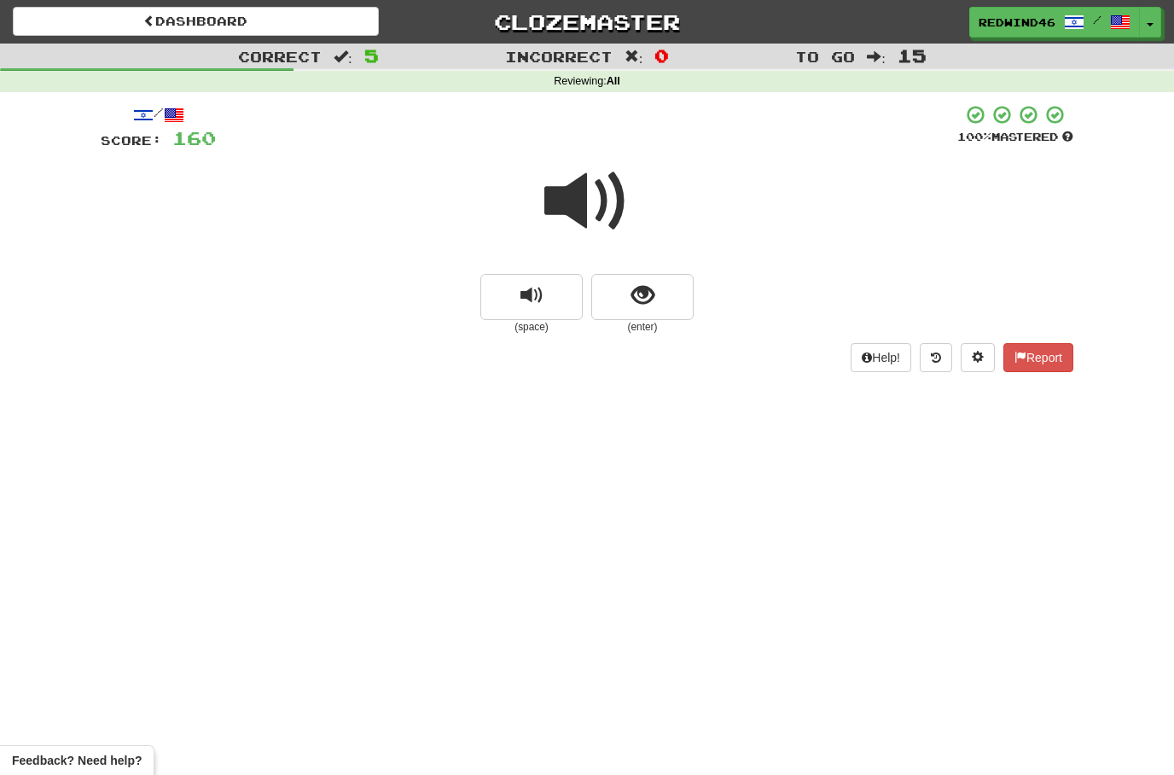
click at [579, 205] on span at bounding box center [586, 201] width 85 height 85
click at [626, 288] on button "show sentence" at bounding box center [642, 297] width 102 height 46
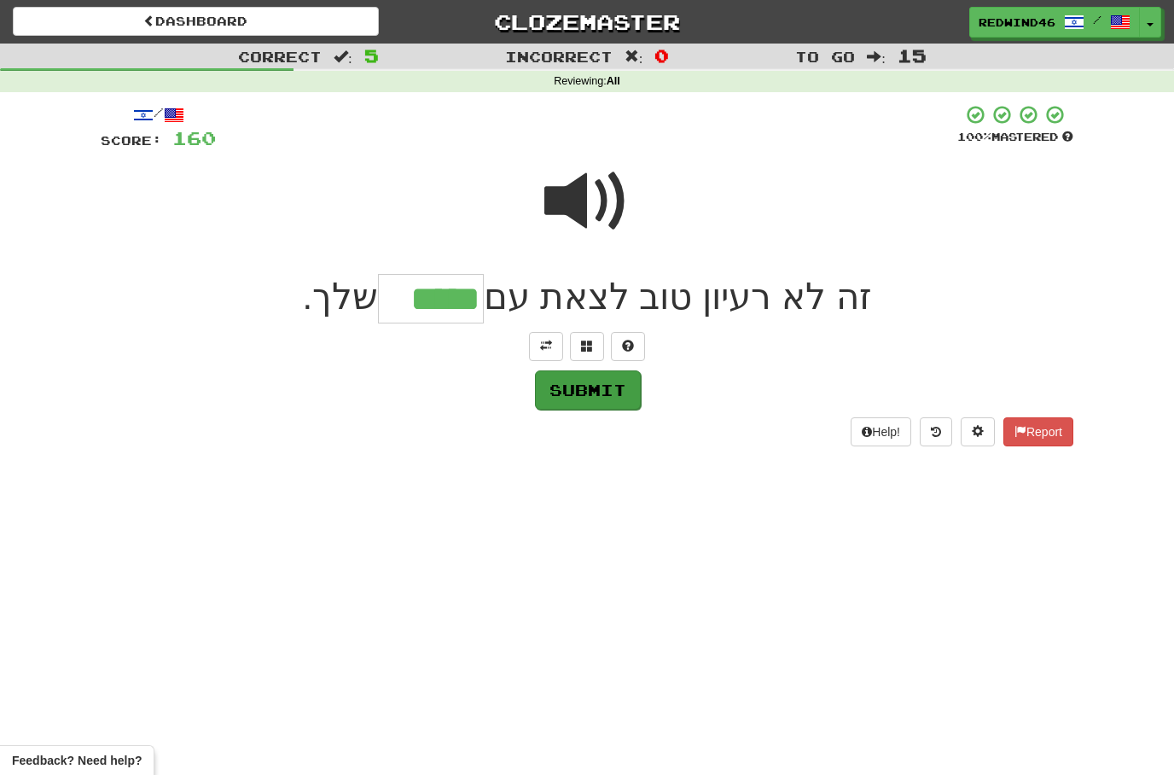
type input "*****"
click at [578, 397] on button "Submit" at bounding box center [588, 389] width 106 height 39
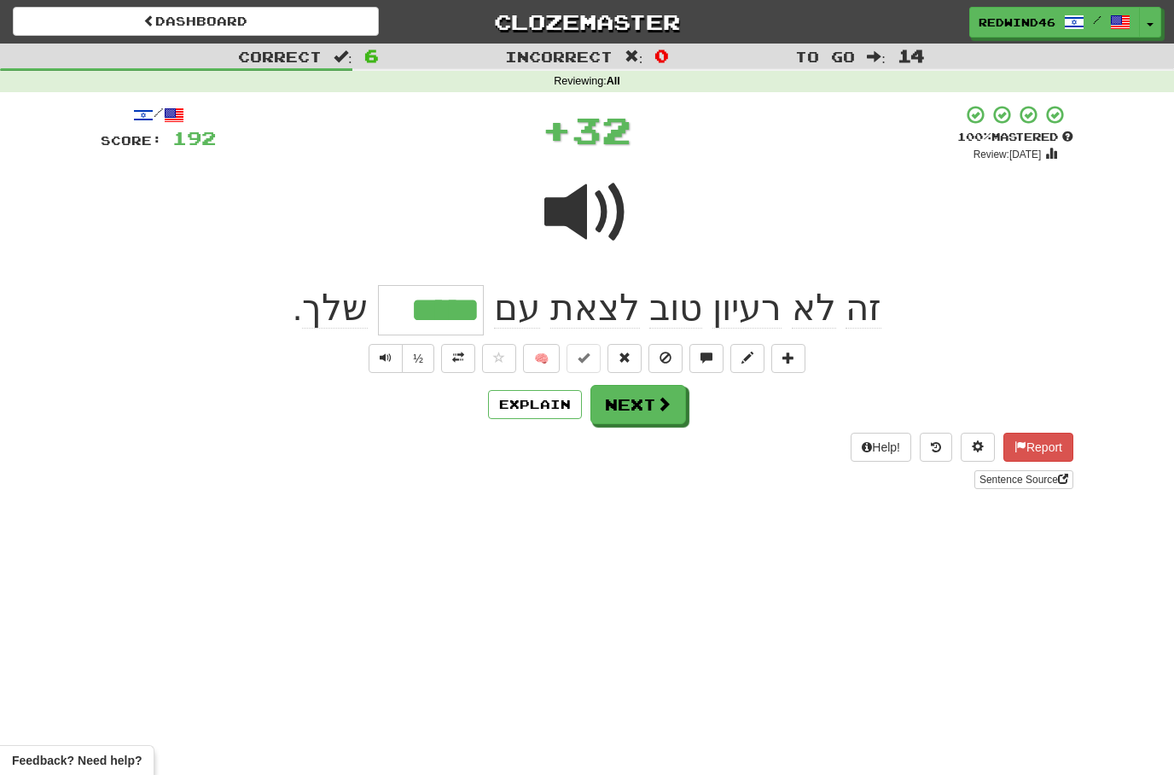
click at [454, 363] on button at bounding box center [458, 358] width 34 height 29
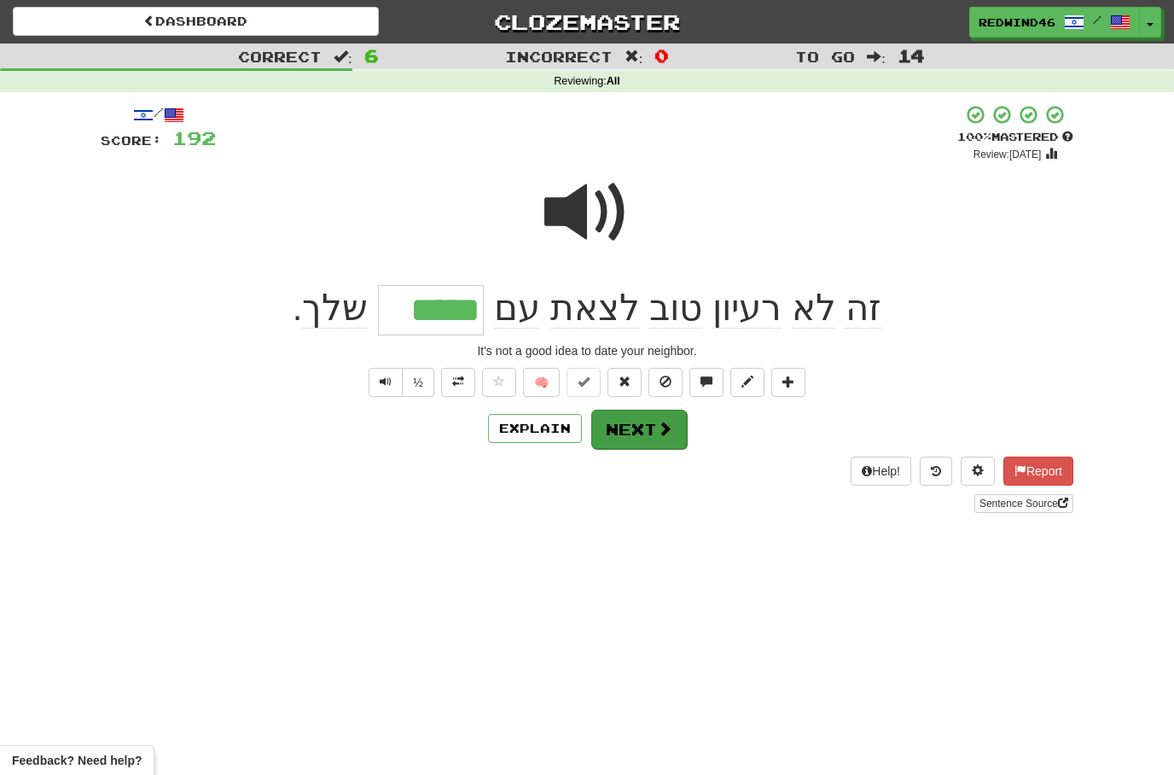
click at [650, 434] on button "Next" at bounding box center [639, 429] width 96 height 39
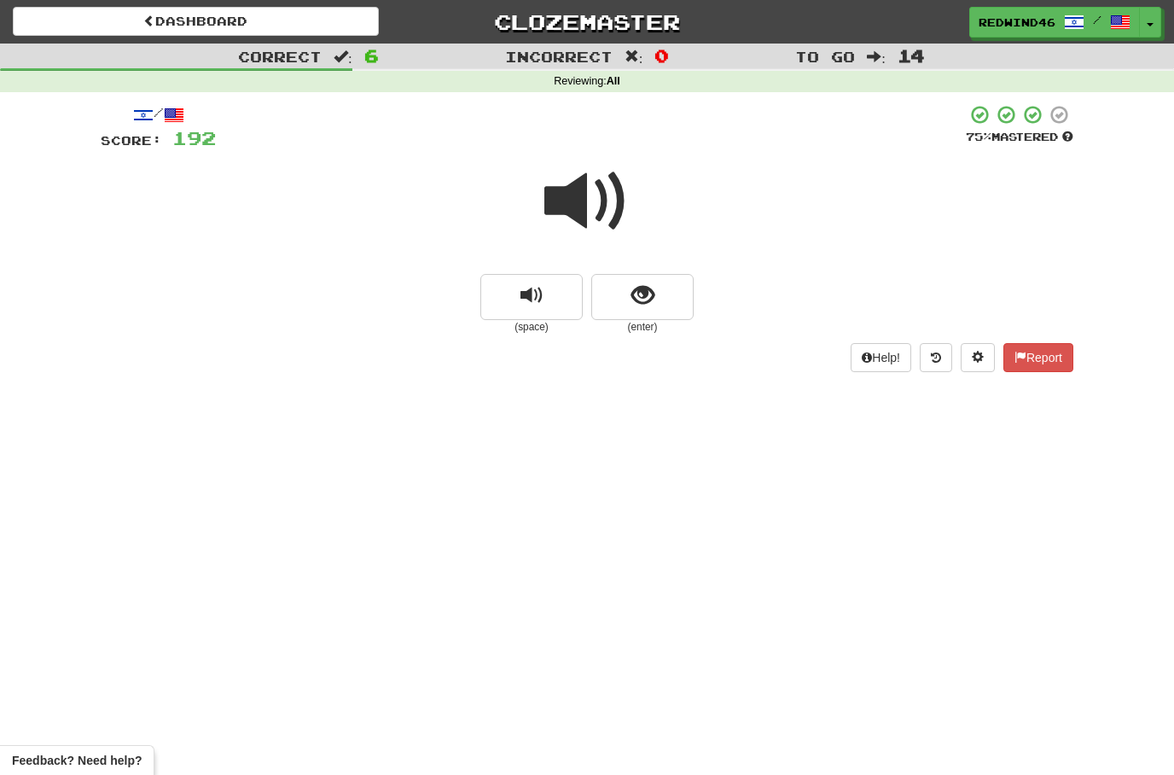
click at [575, 197] on span at bounding box center [586, 201] width 85 height 85
click at [579, 213] on span at bounding box center [586, 201] width 85 height 85
click at [589, 206] on span at bounding box center [586, 201] width 85 height 85
click at [612, 298] on button "show sentence" at bounding box center [642, 297] width 102 height 46
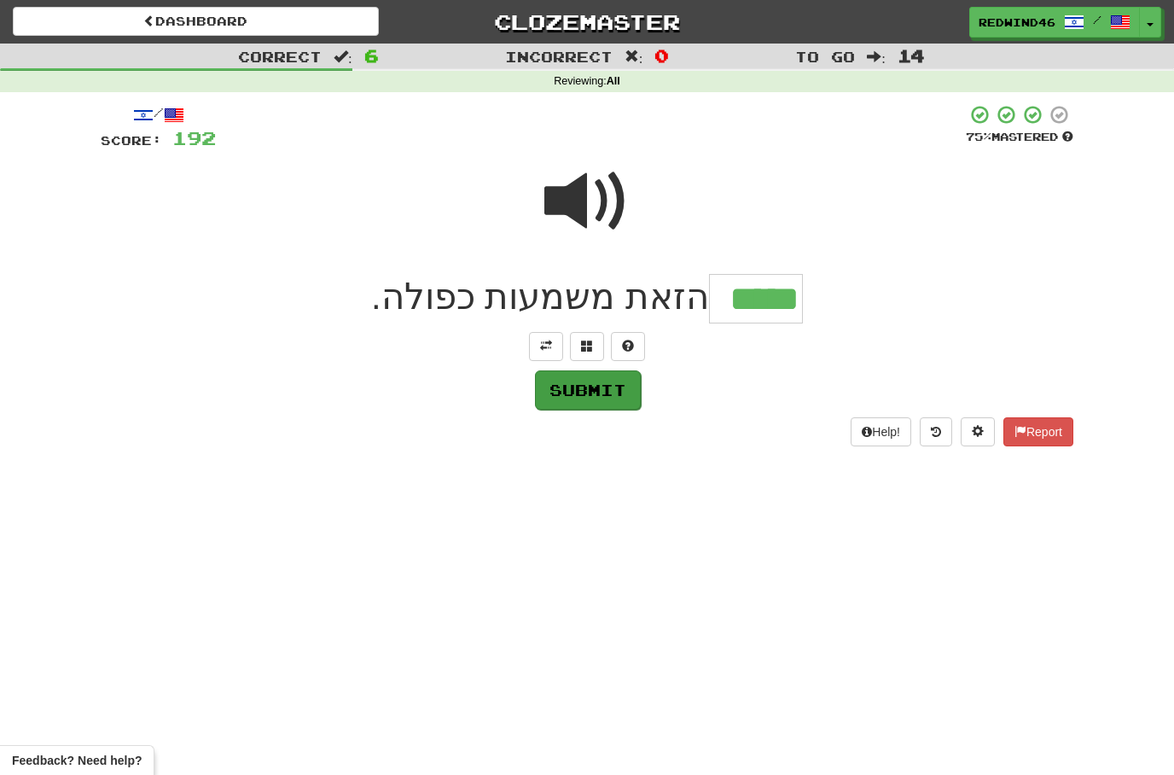
type input "*****"
click at [589, 393] on button "Submit" at bounding box center [588, 389] width 106 height 39
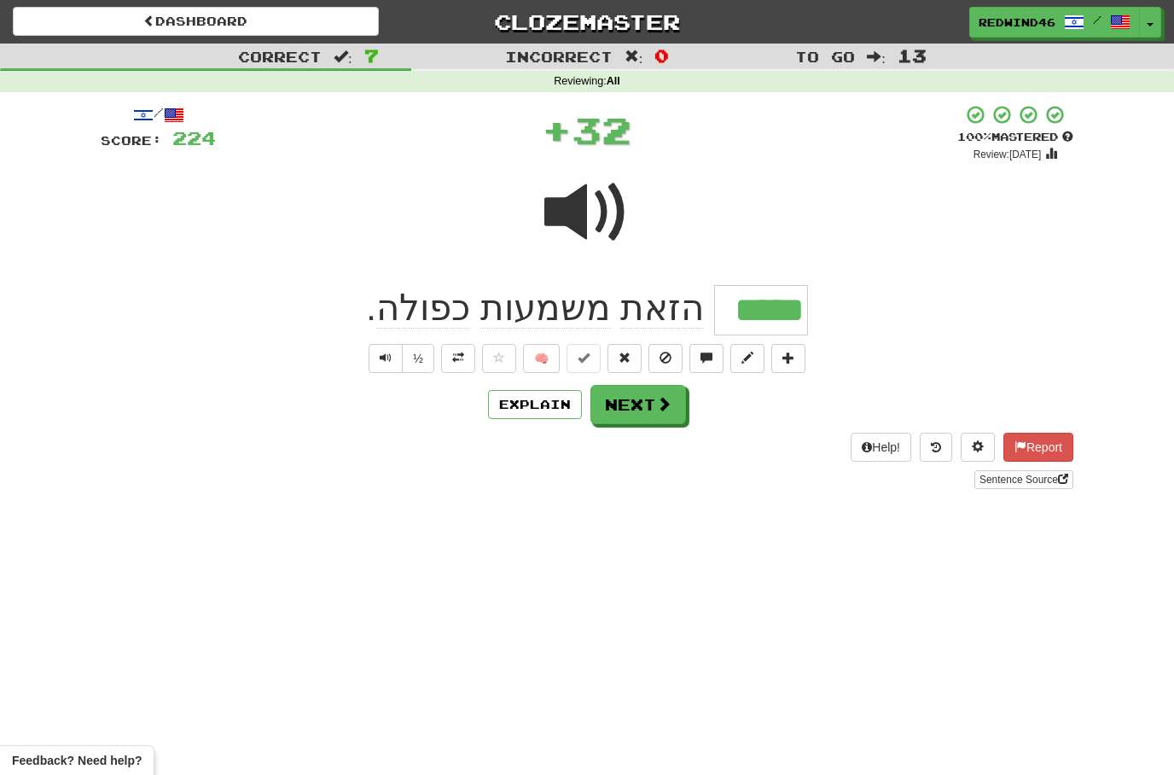
click at [461, 357] on span at bounding box center [458, 358] width 12 height 12
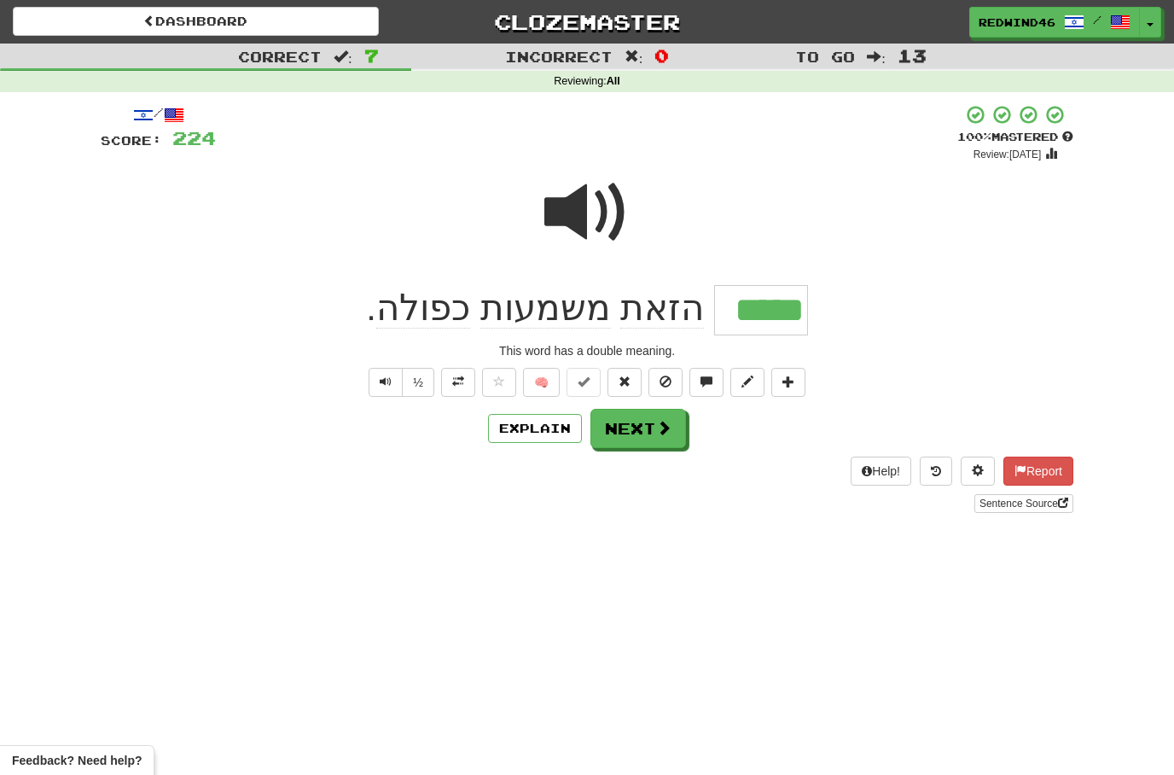
click at [631, 430] on button "Next" at bounding box center [639, 428] width 96 height 39
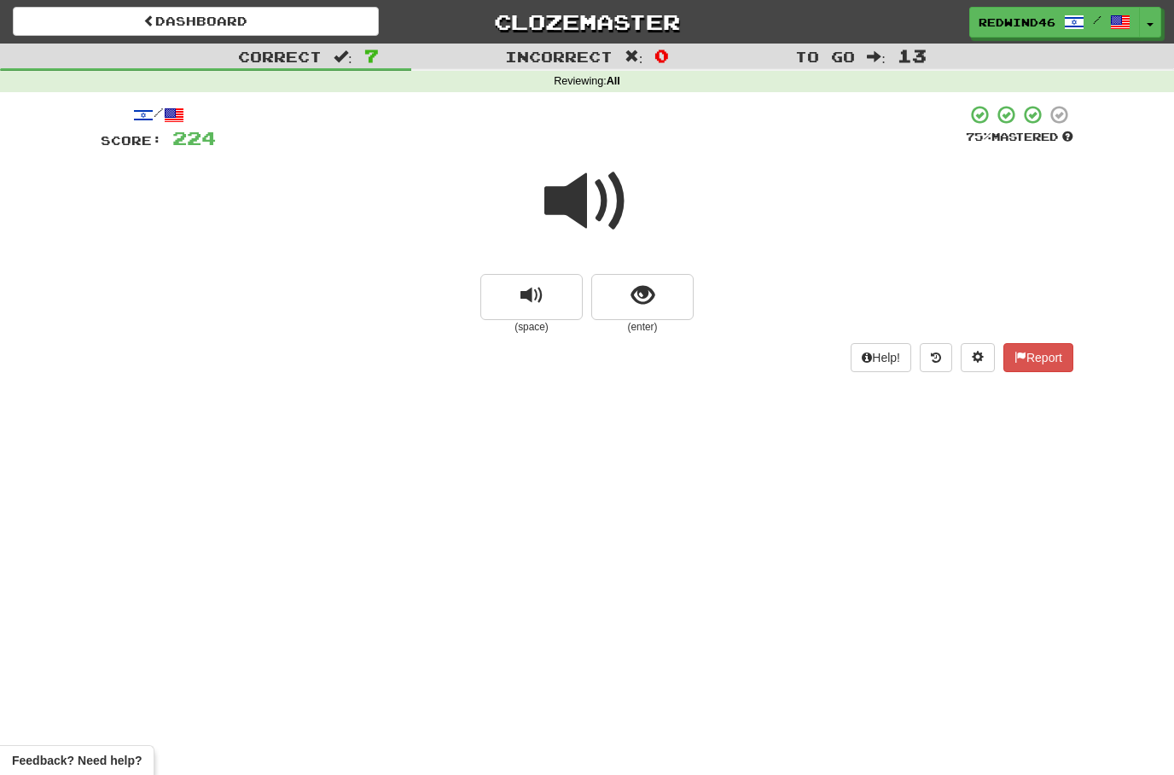
click at [603, 195] on span at bounding box center [586, 201] width 85 height 85
click at [588, 178] on span at bounding box center [586, 201] width 85 height 85
click at [594, 212] on span at bounding box center [586, 201] width 85 height 85
click at [595, 205] on span at bounding box center [586, 201] width 85 height 85
click at [636, 307] on button "show sentence" at bounding box center [642, 297] width 102 height 46
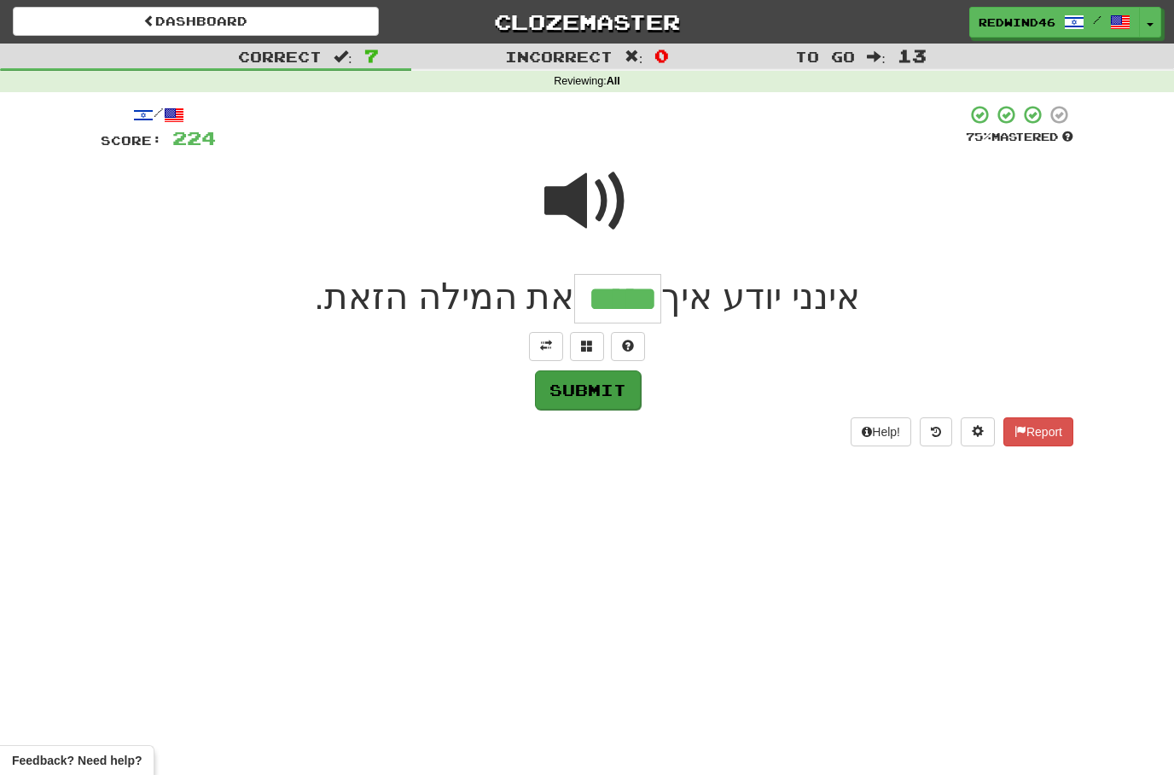
type input "*****"
click at [582, 391] on button "Submit" at bounding box center [588, 389] width 106 height 39
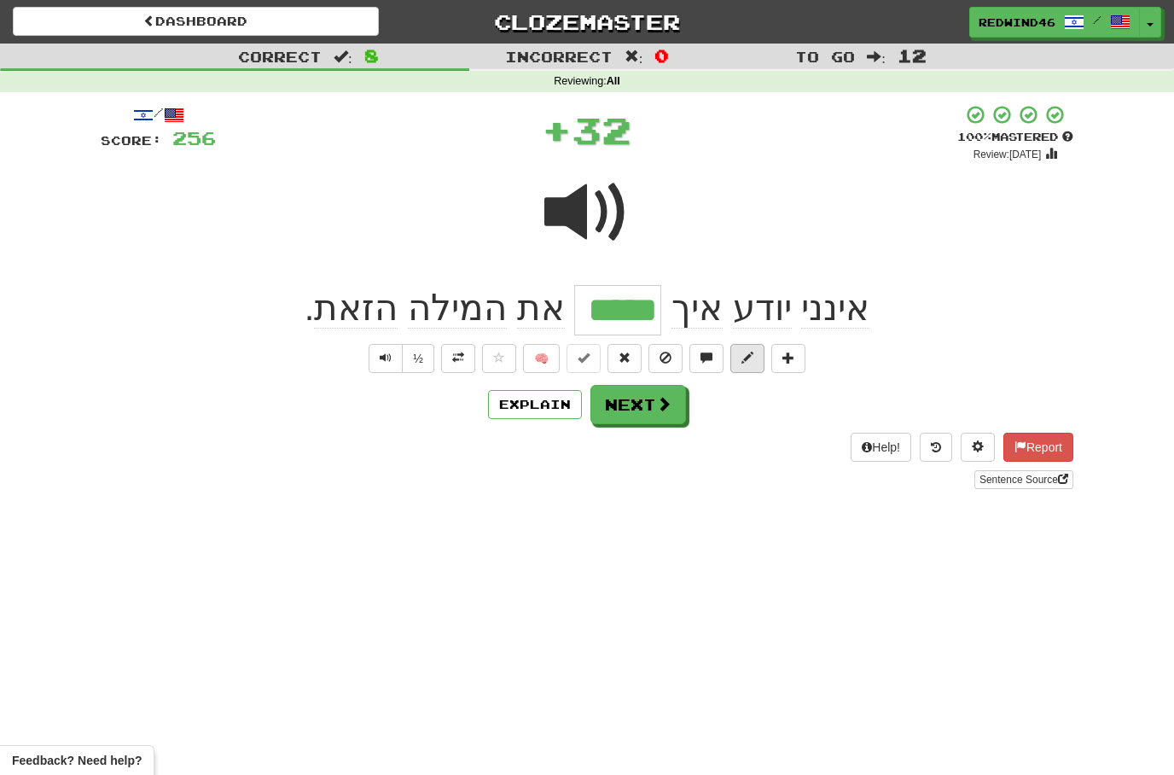
click at [750, 352] on span at bounding box center [748, 358] width 12 height 12
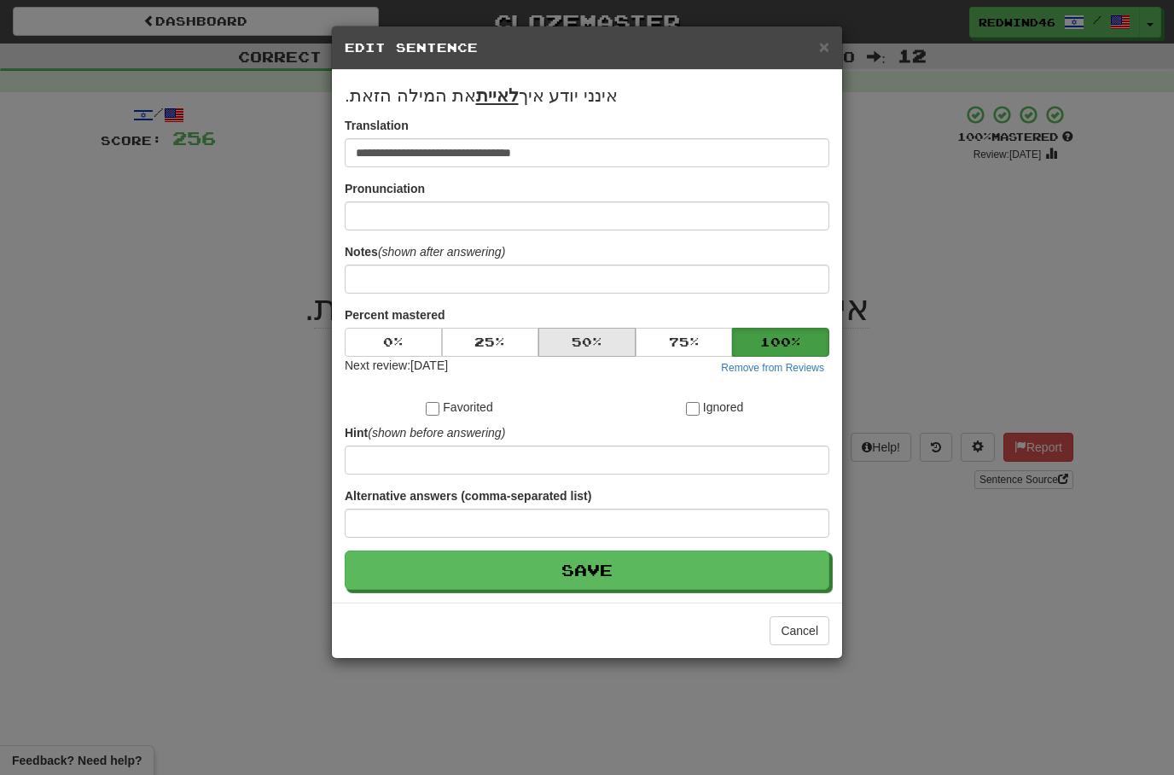
click at [589, 347] on button "50 %" at bounding box center [586, 342] width 97 height 29
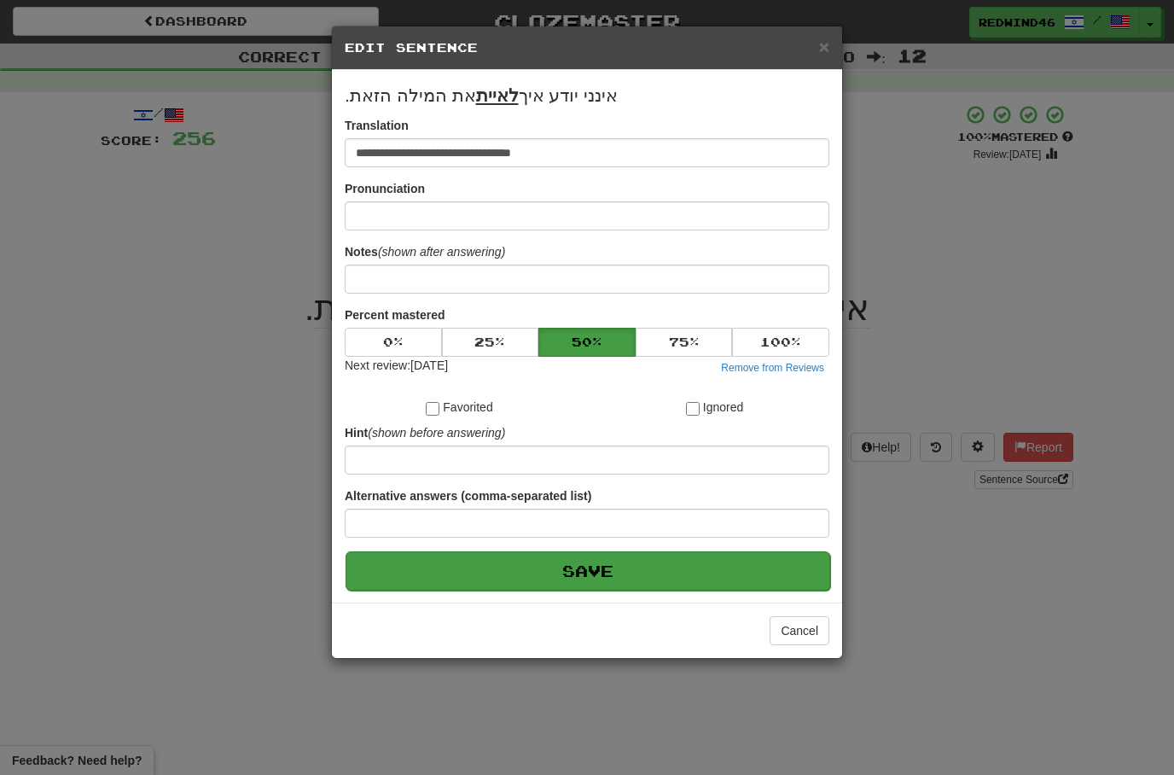
click at [574, 564] on button "Save" at bounding box center [588, 570] width 485 height 39
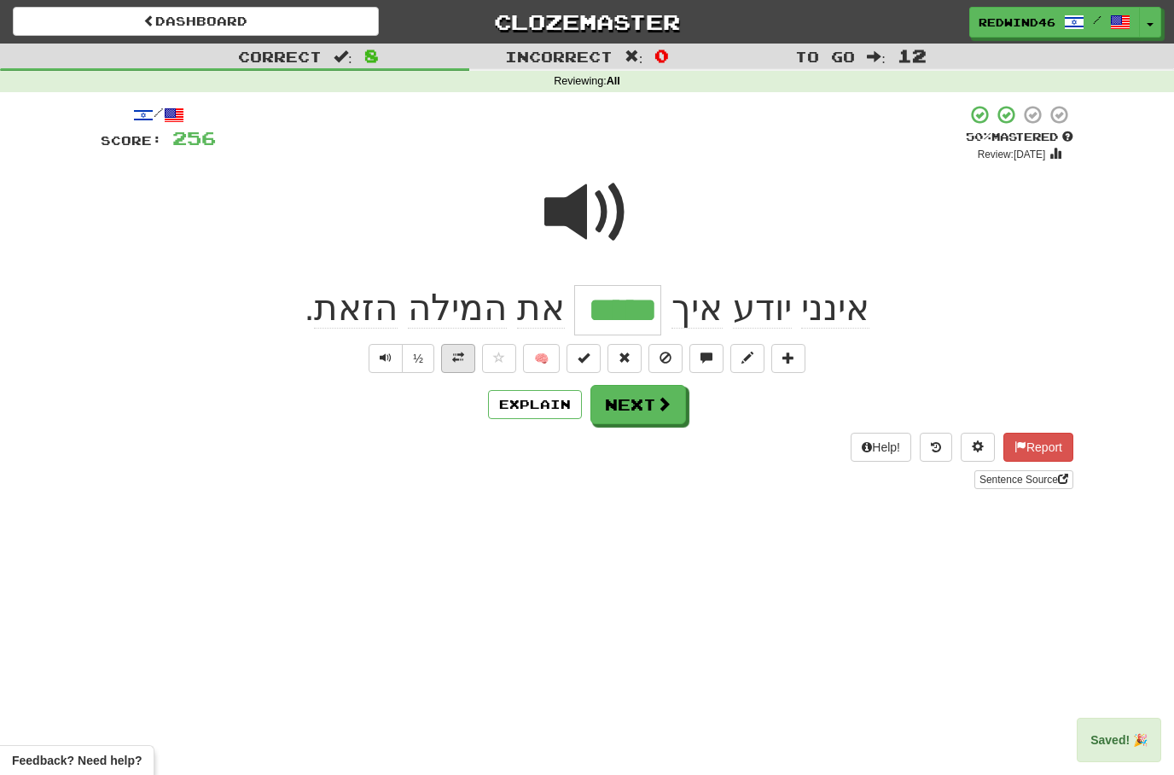
click at [454, 354] on span at bounding box center [458, 358] width 12 height 12
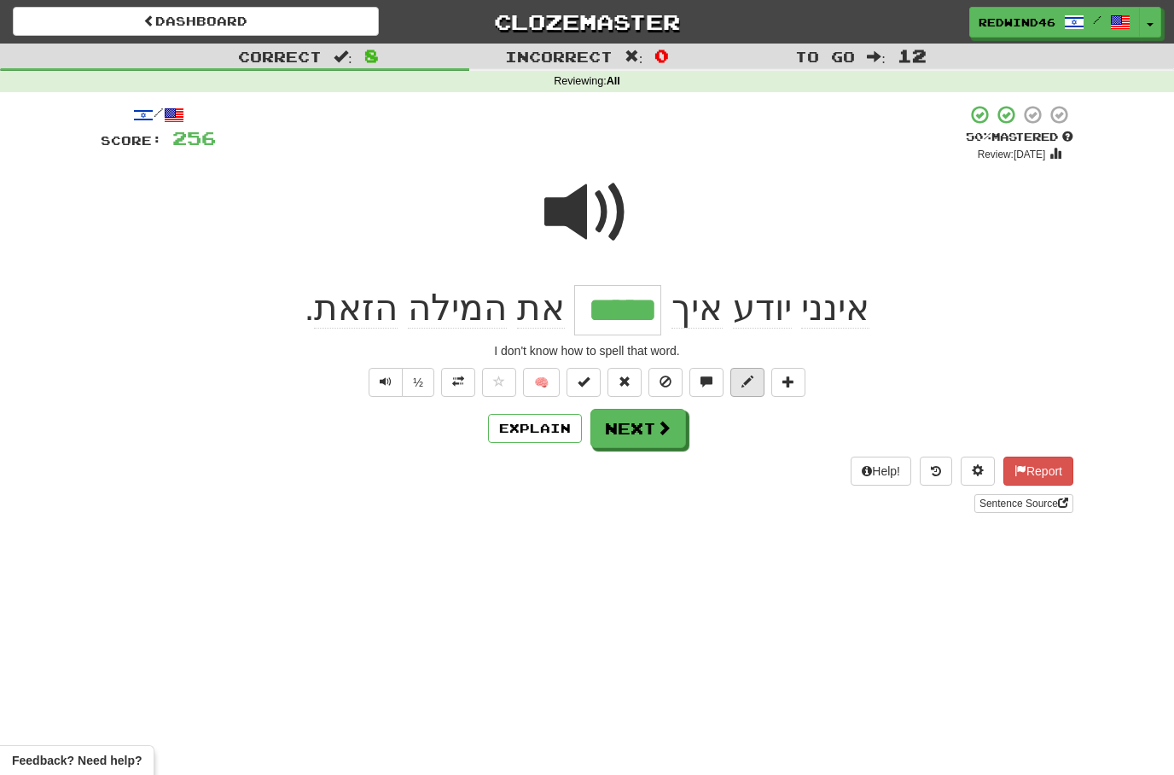
click at [748, 386] on span at bounding box center [748, 381] width 12 height 12
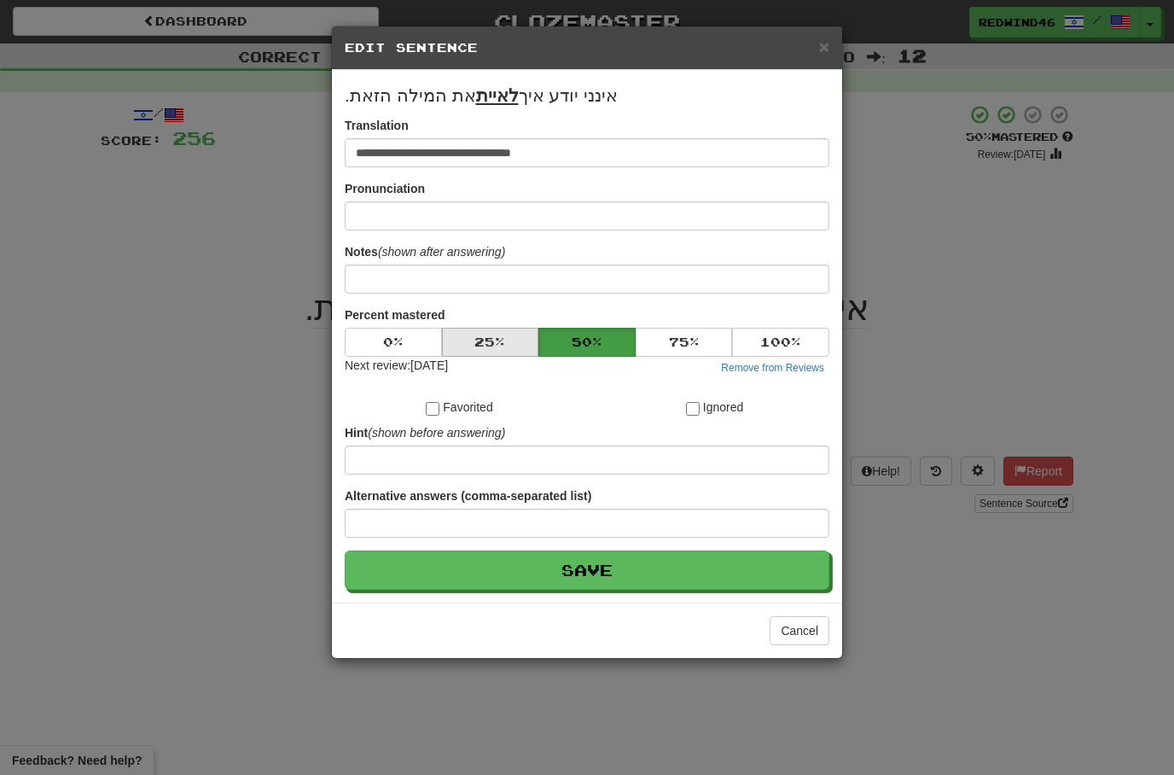
click at [489, 340] on button "25 %" at bounding box center [490, 342] width 97 height 29
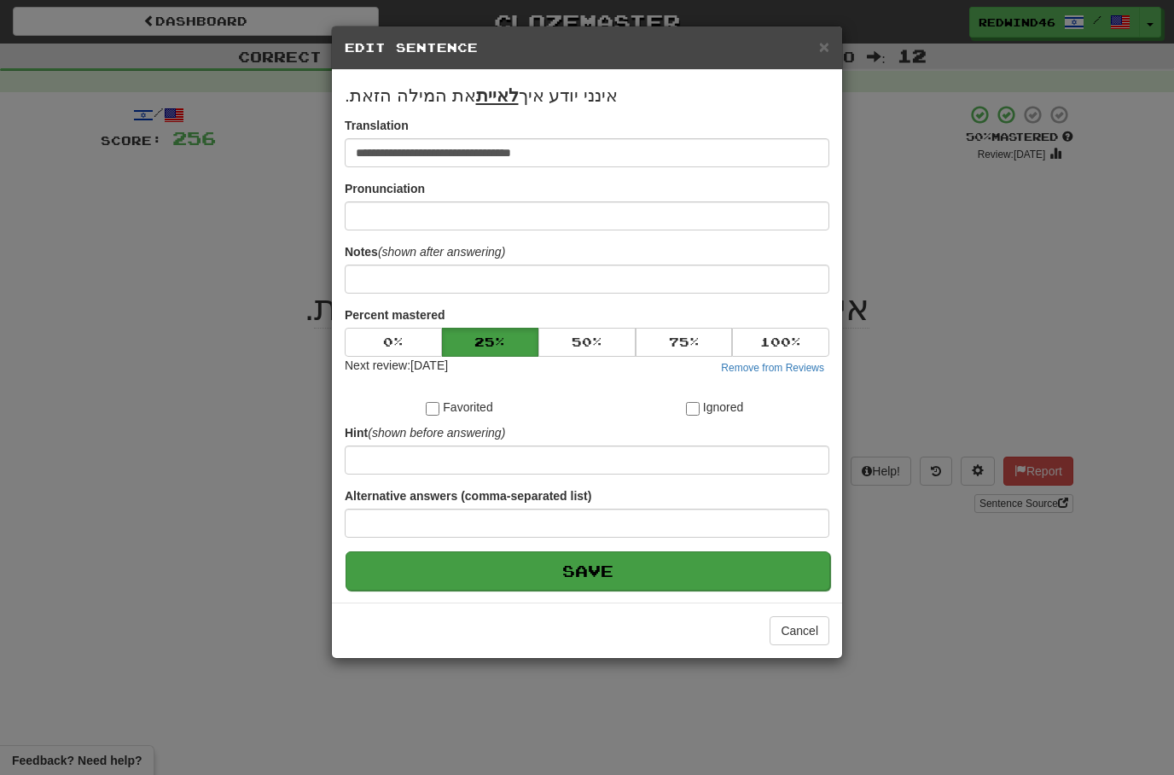
click at [574, 567] on button "Save" at bounding box center [588, 570] width 485 height 39
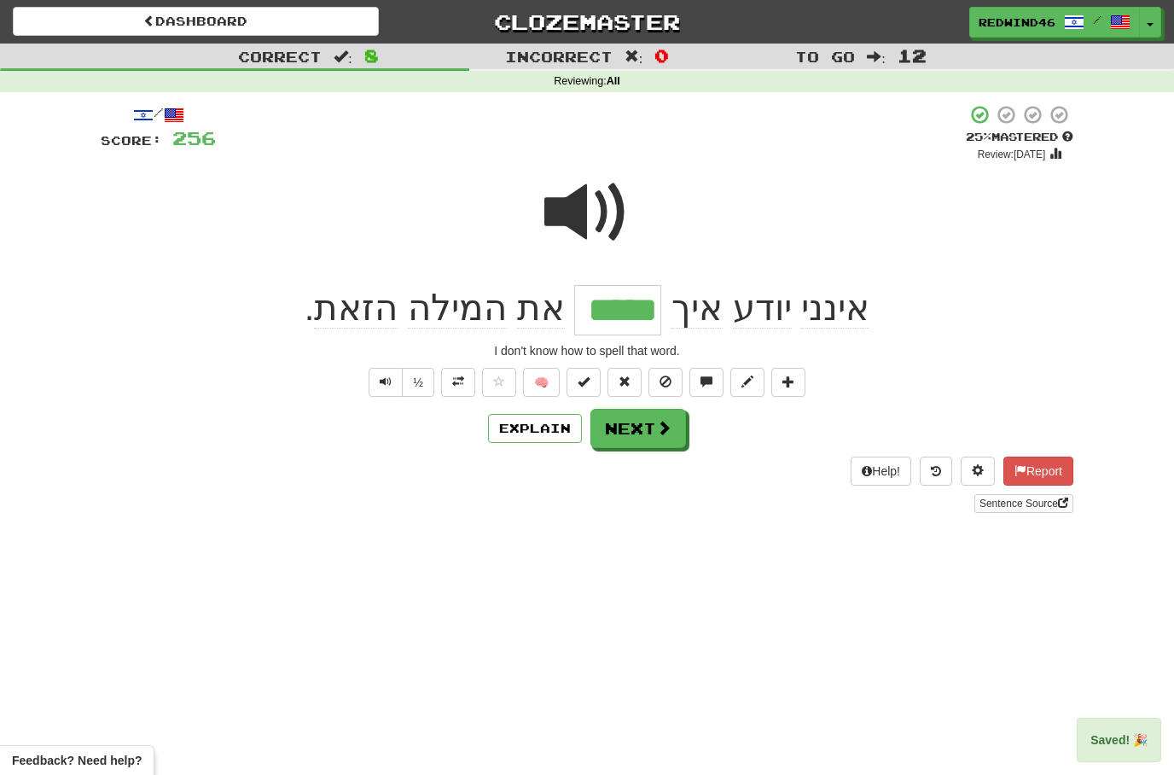
click at [629, 422] on button "Next" at bounding box center [639, 428] width 96 height 39
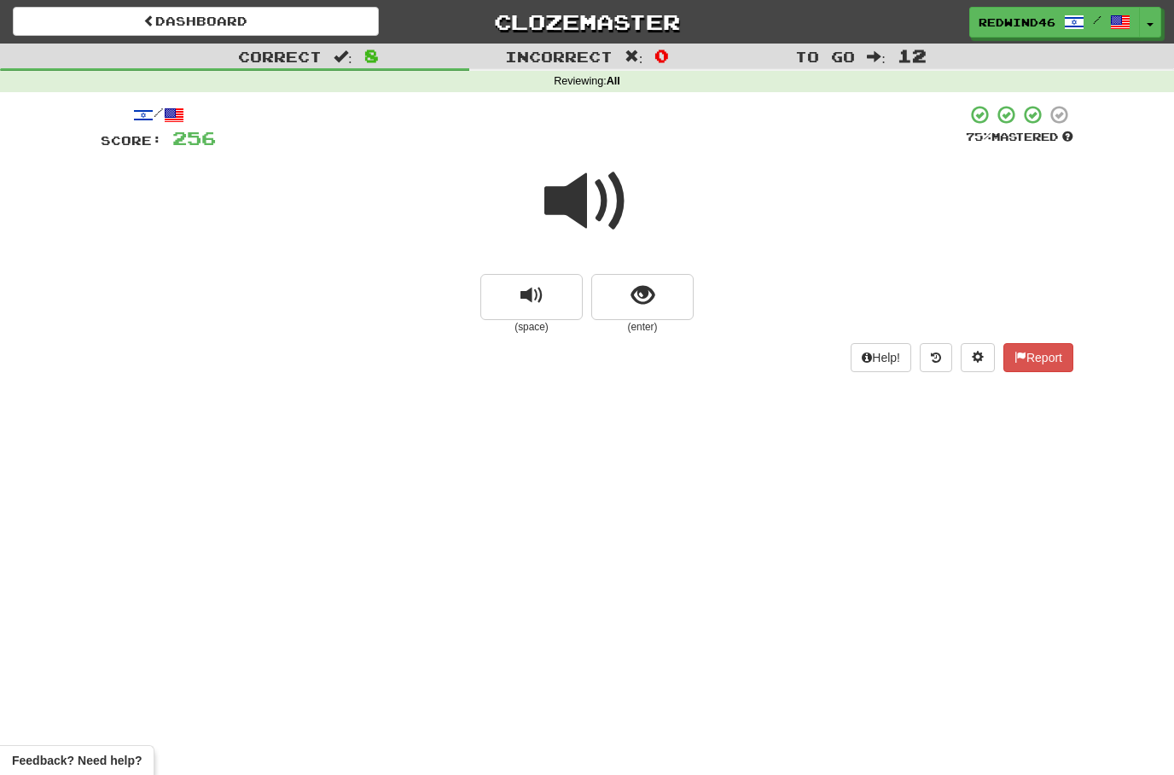
click at [598, 184] on span at bounding box center [586, 201] width 85 height 85
click at [576, 190] on span at bounding box center [586, 201] width 85 height 85
click at [576, 210] on span at bounding box center [586, 201] width 85 height 85
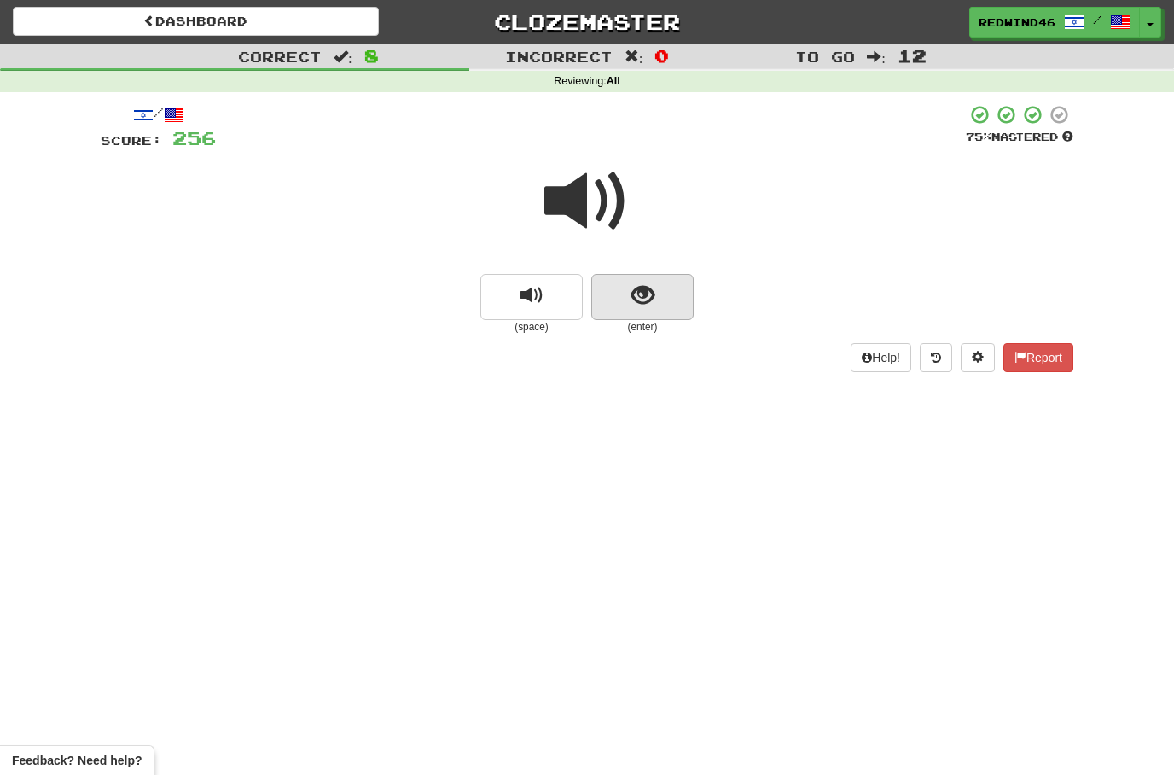
click at [616, 308] on button "show sentence" at bounding box center [642, 297] width 102 height 46
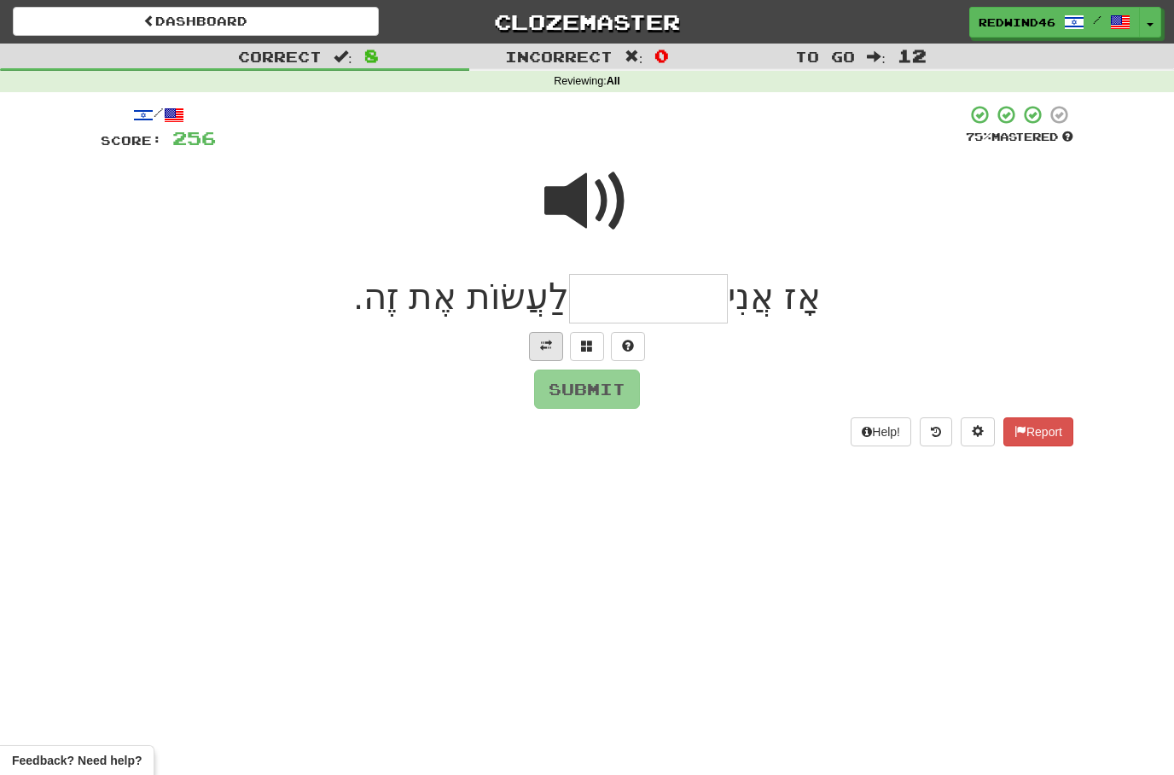
click at [550, 358] on button at bounding box center [546, 346] width 34 height 29
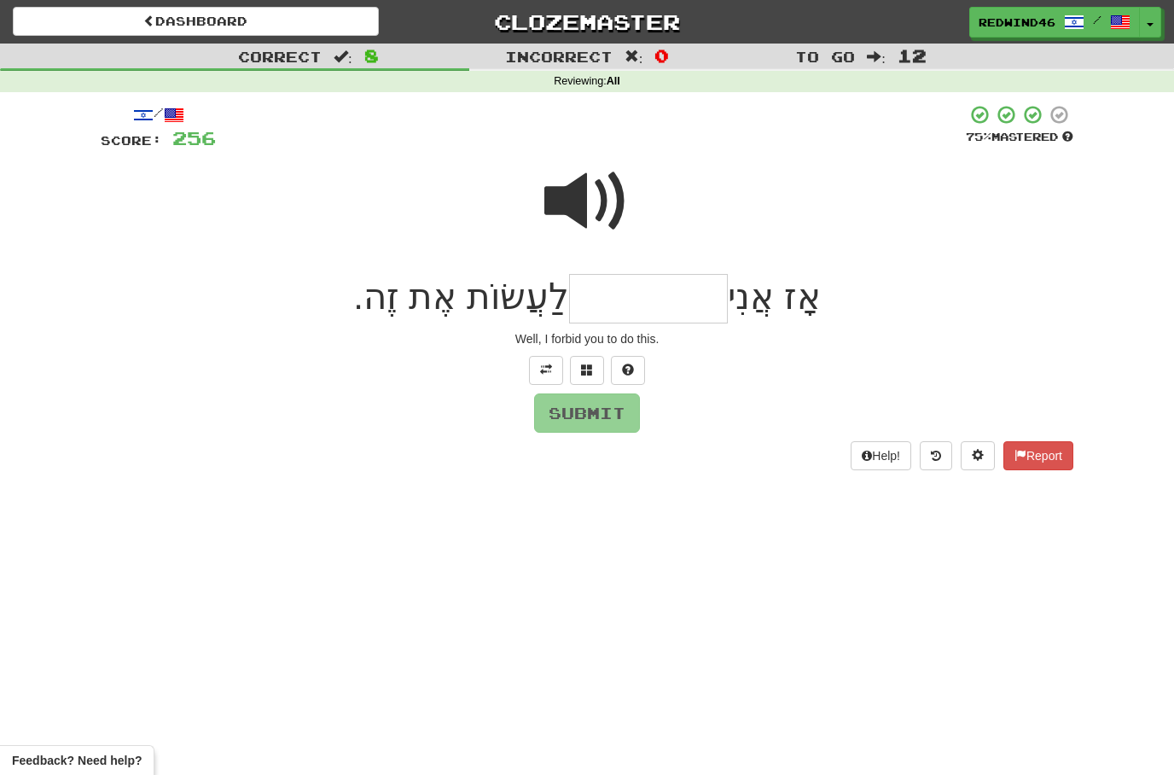
click at [678, 295] on input "text" at bounding box center [648, 299] width 159 height 50
type input "**********"
click at [562, 420] on button "Submit" at bounding box center [588, 413] width 106 height 39
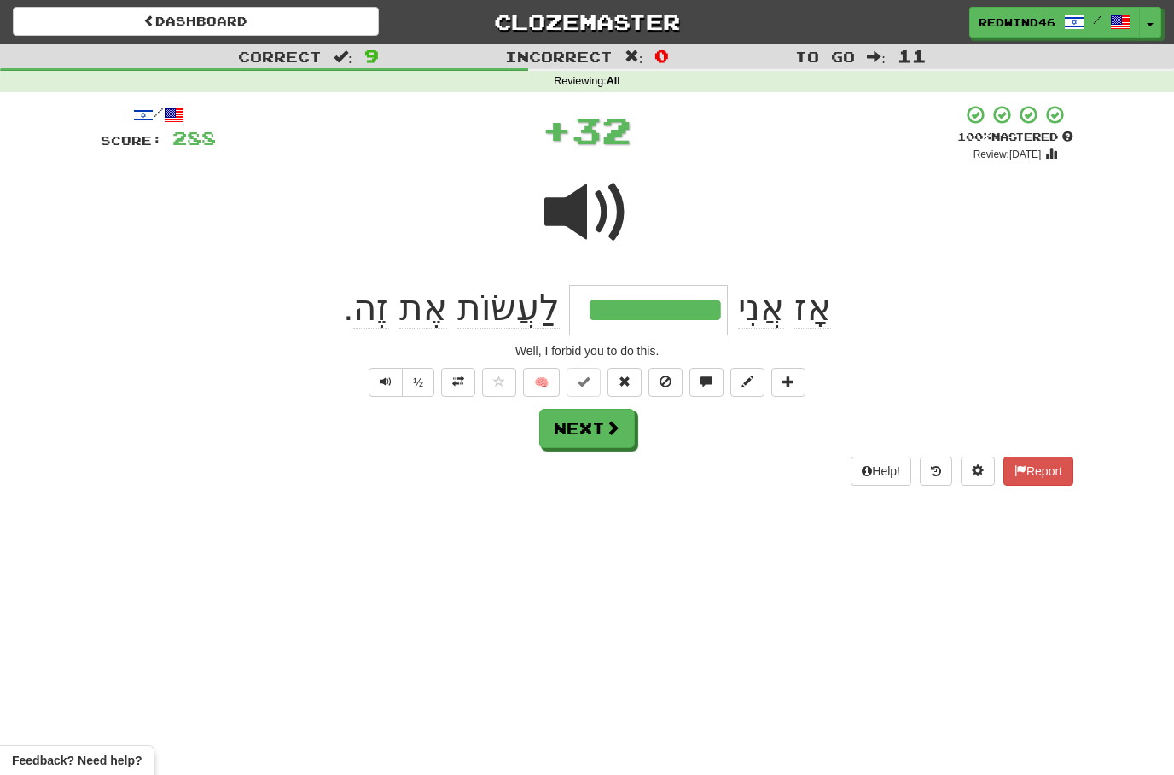
click at [459, 385] on span at bounding box center [458, 381] width 12 height 12
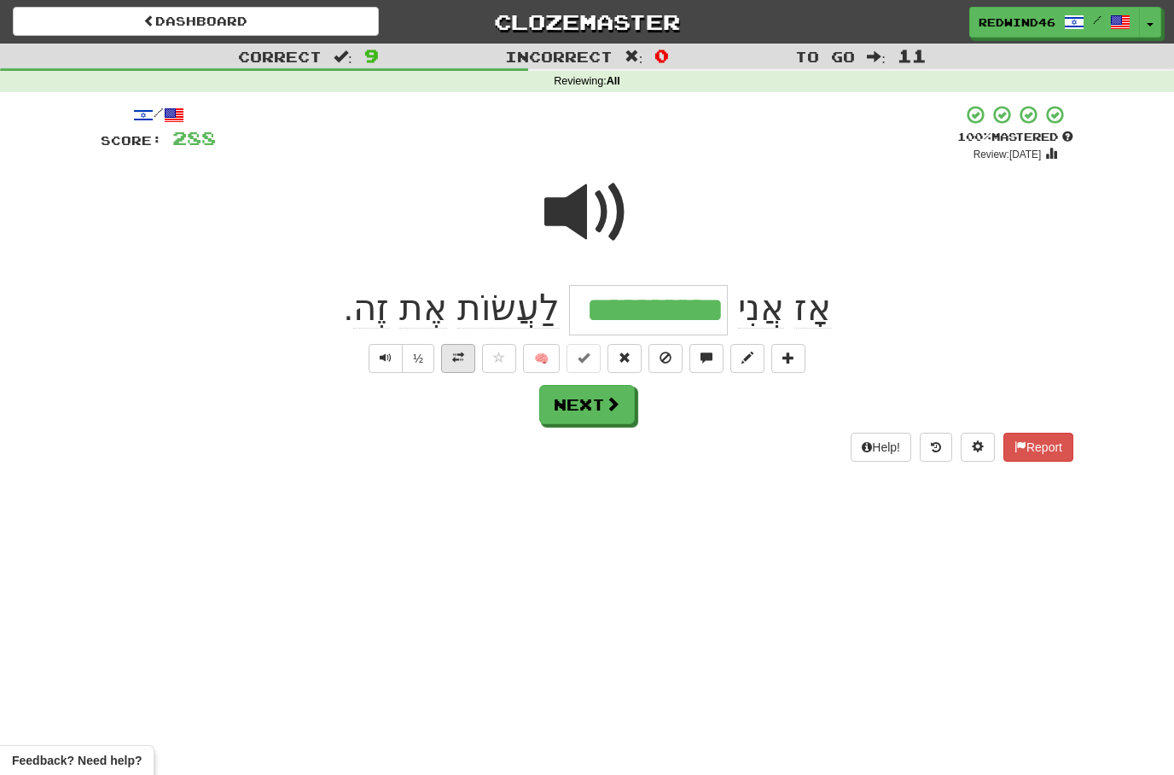
click at [459, 344] on button at bounding box center [458, 358] width 34 height 29
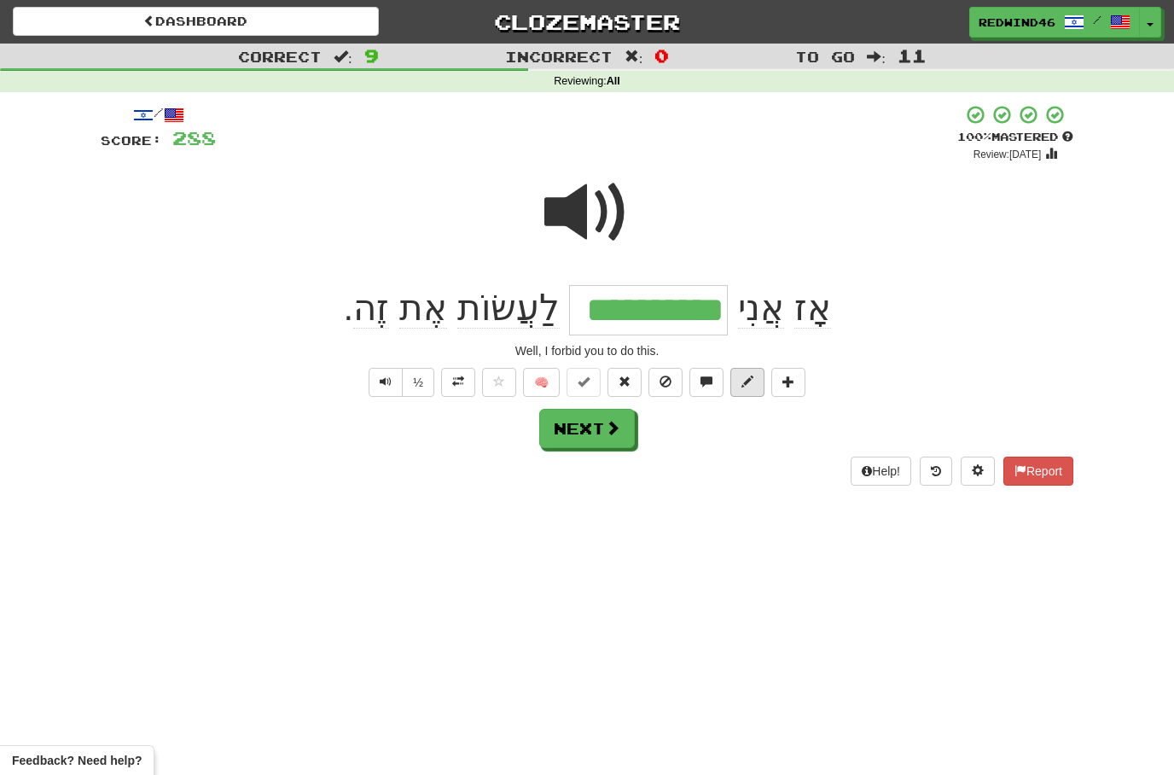
click at [740, 381] on button at bounding box center [748, 382] width 34 height 29
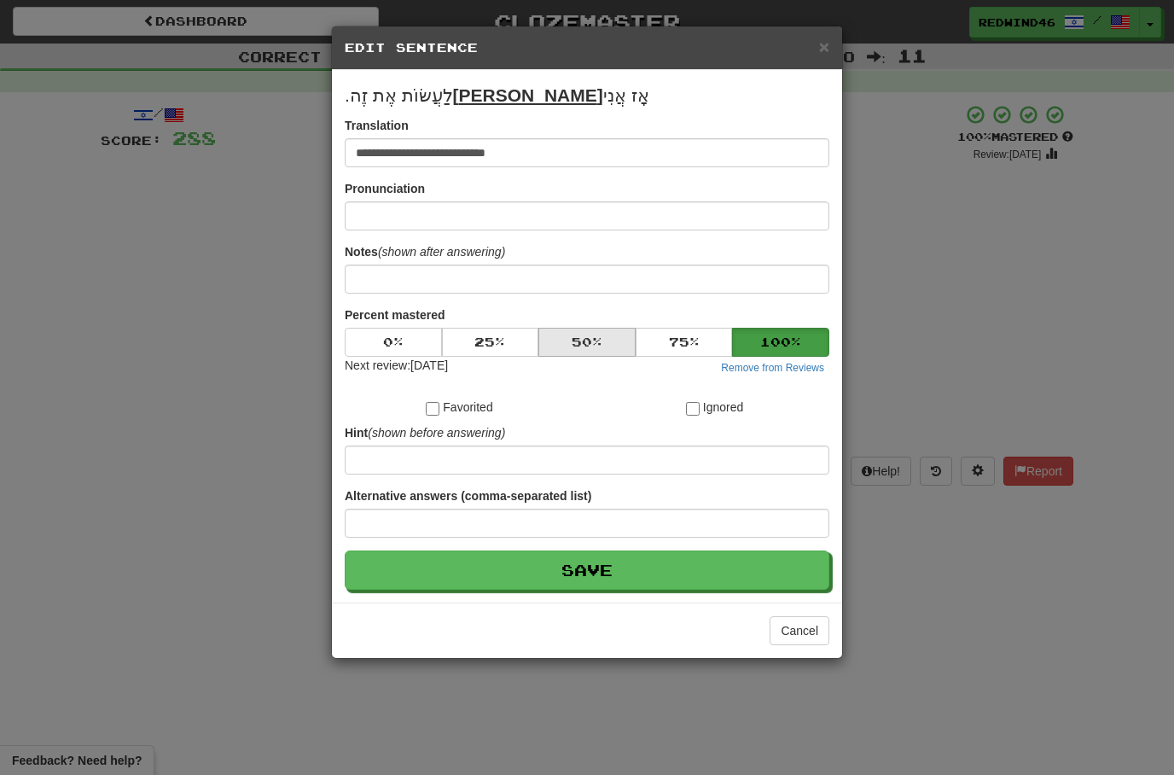
click at [585, 352] on button "50 %" at bounding box center [586, 342] width 97 height 29
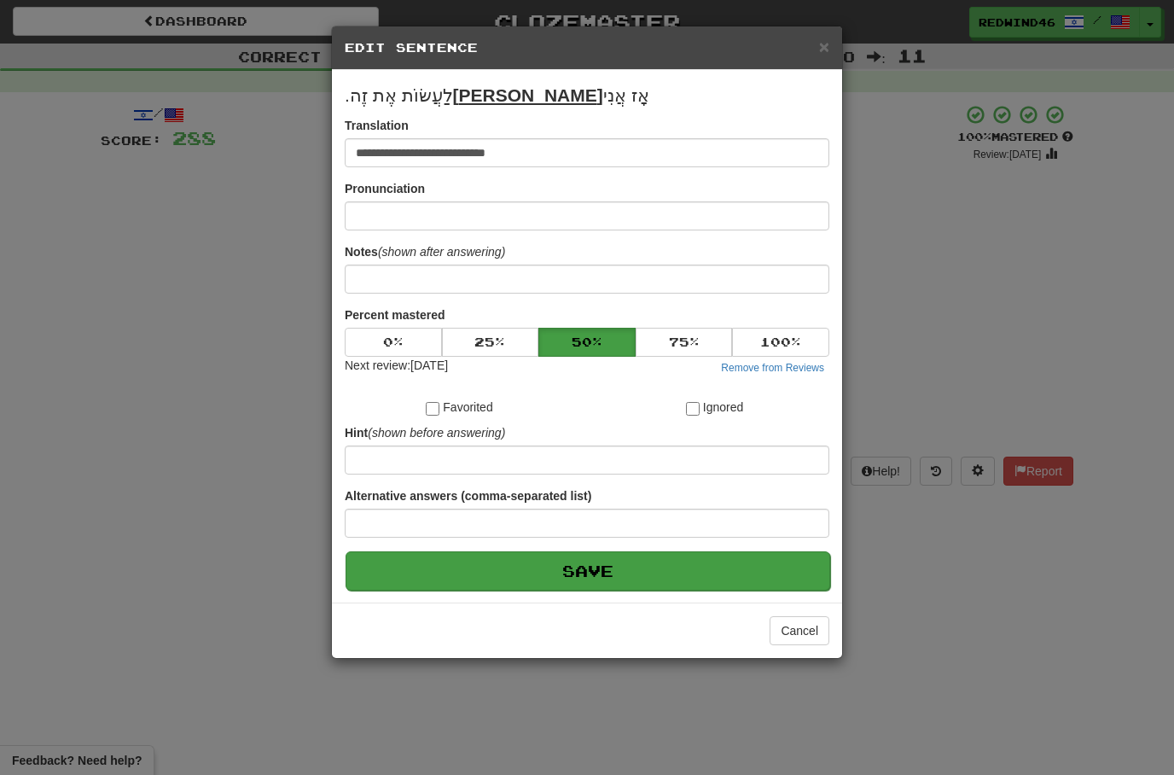
click at [546, 585] on button "Save" at bounding box center [588, 570] width 485 height 39
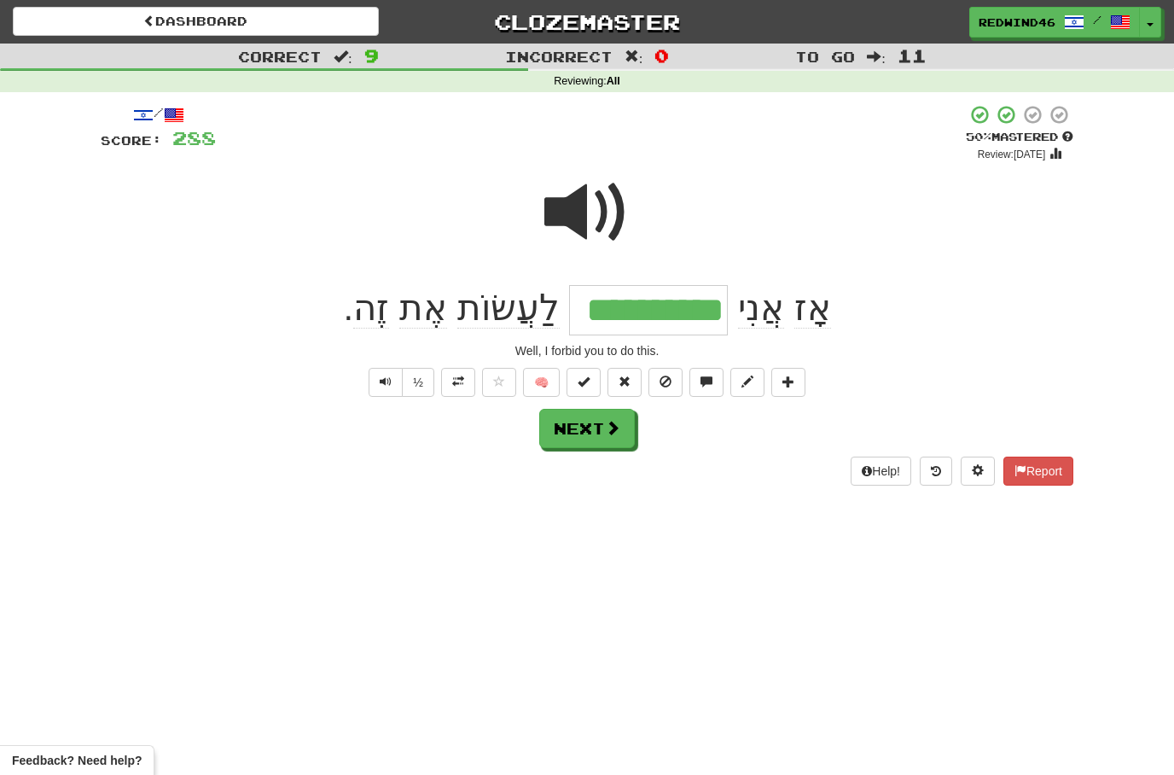
click at [593, 439] on button "Next" at bounding box center [587, 428] width 96 height 39
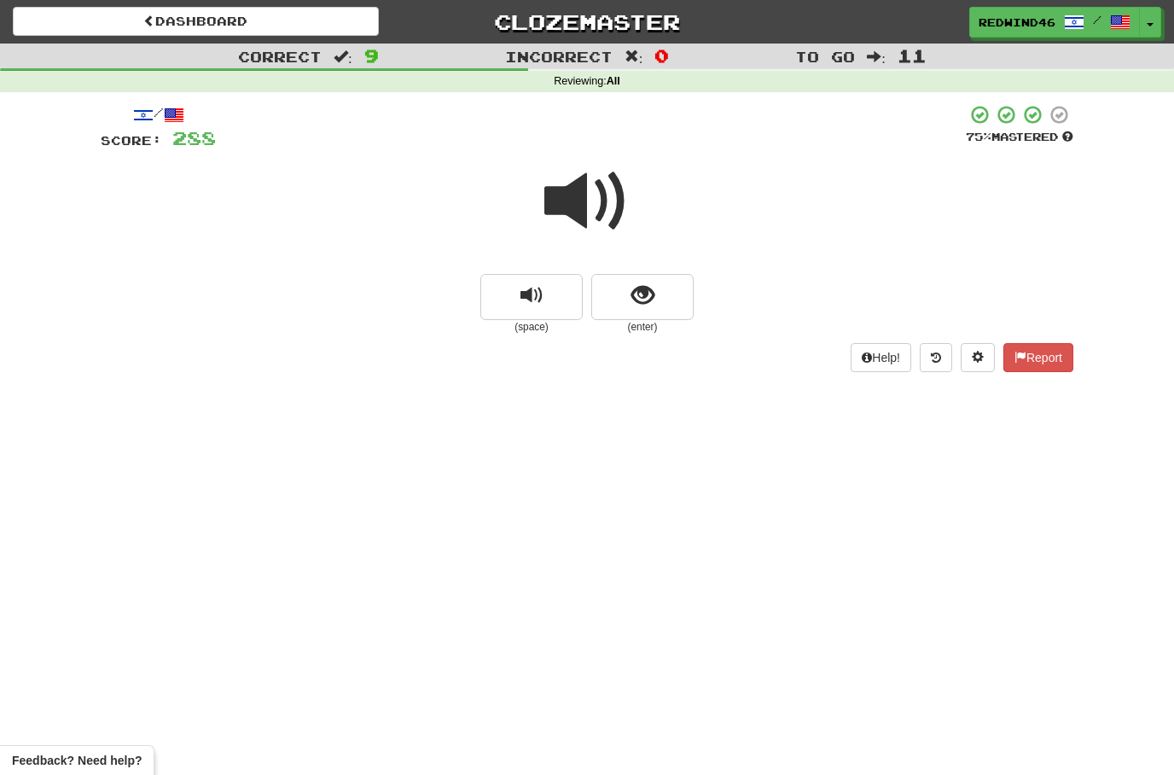
click at [568, 210] on span at bounding box center [586, 201] width 85 height 85
click at [587, 215] on span at bounding box center [586, 201] width 85 height 85
click at [607, 281] on button "show sentence" at bounding box center [642, 297] width 102 height 46
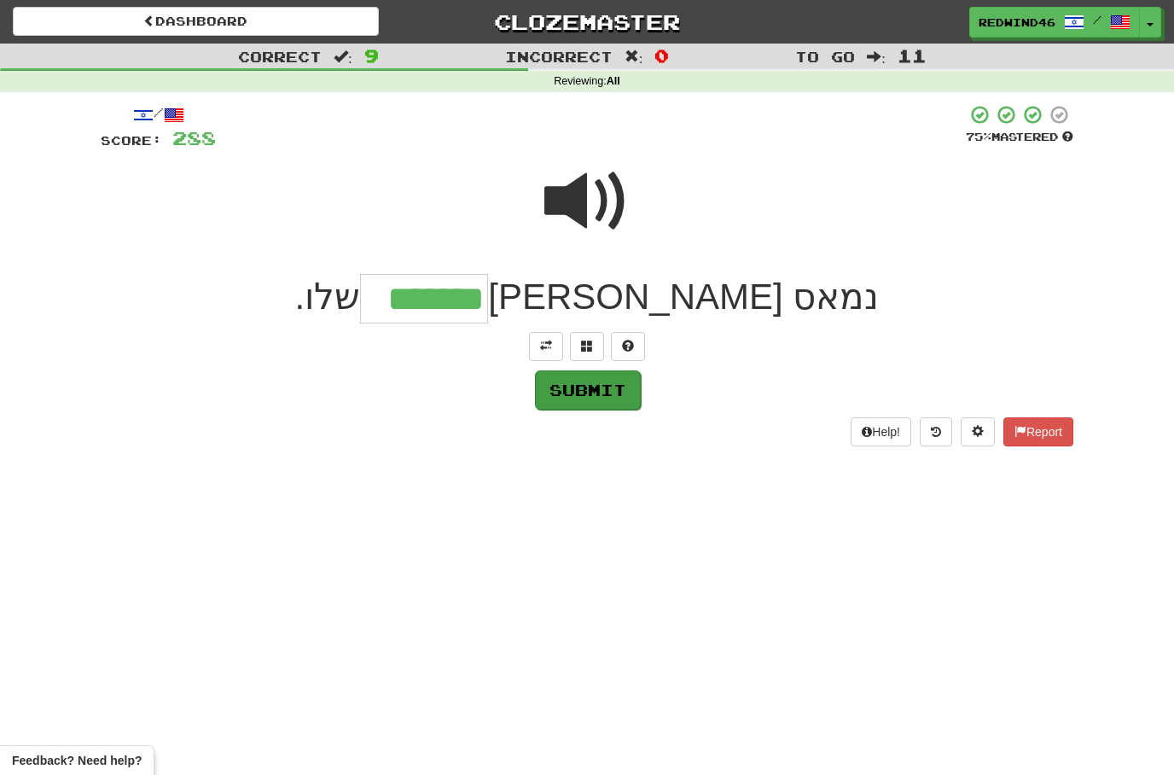
type input "*******"
click at [580, 394] on button "Submit" at bounding box center [588, 389] width 106 height 39
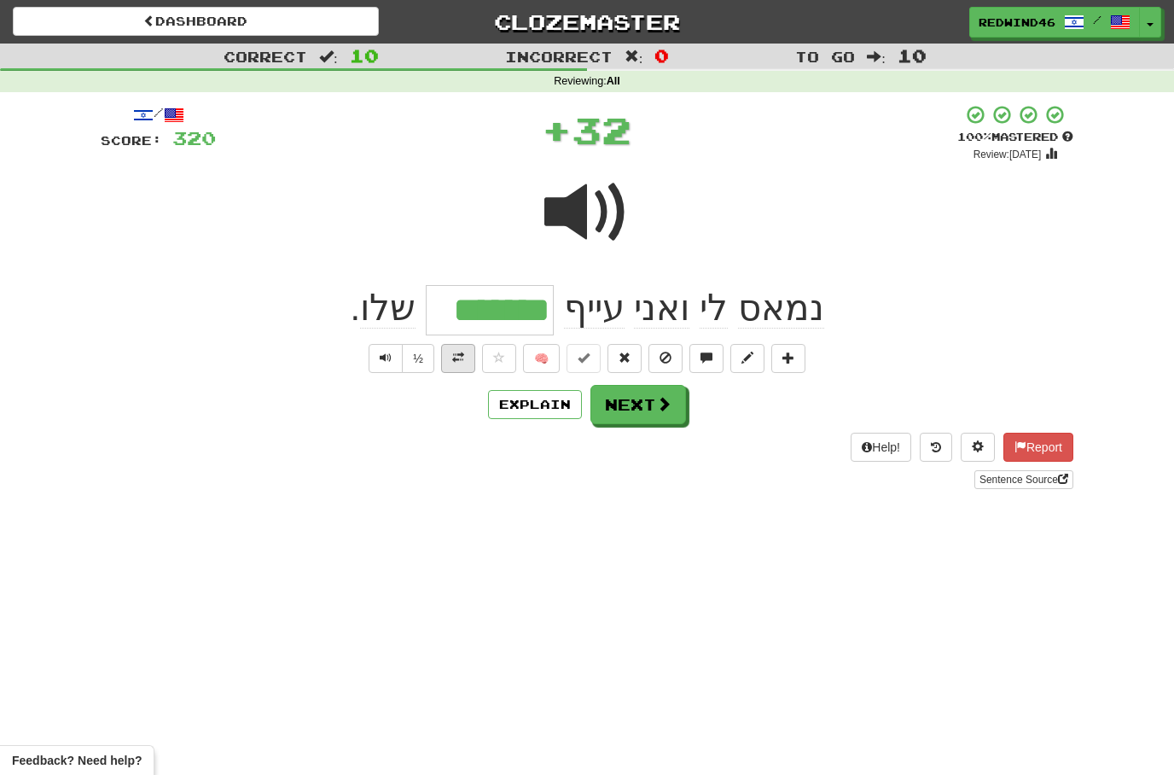
click at [452, 352] on span at bounding box center [458, 358] width 12 height 12
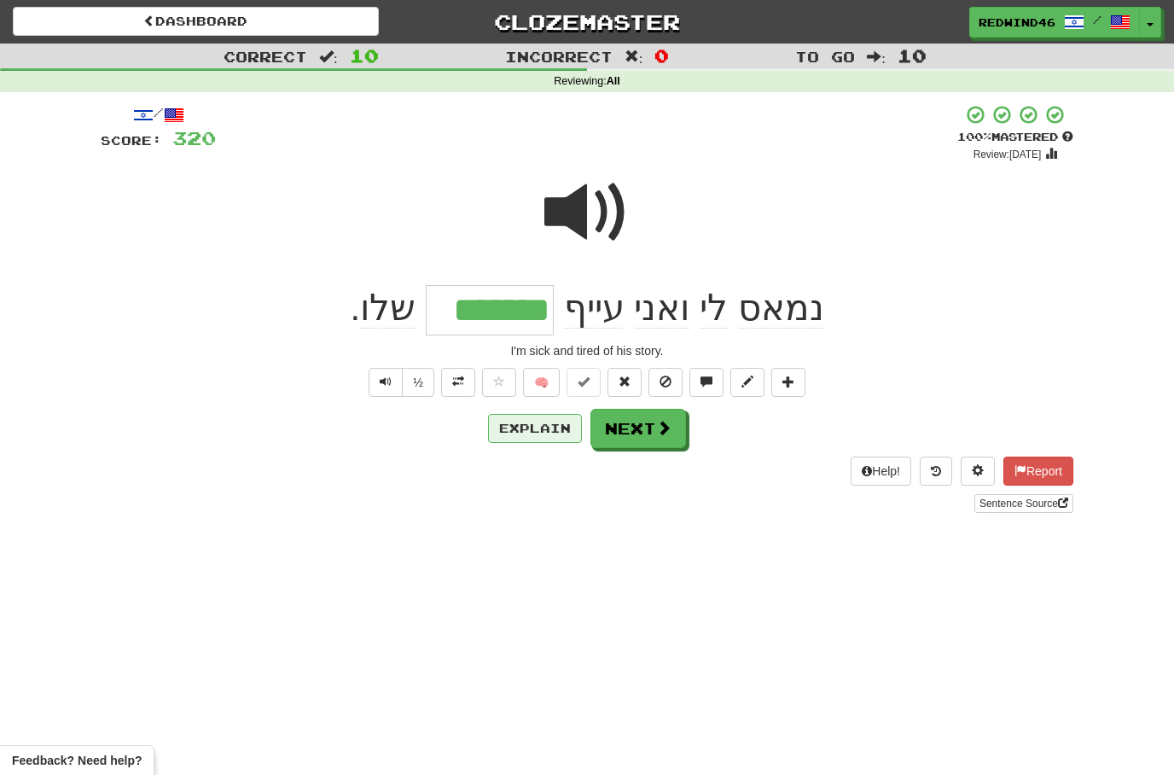
click at [509, 423] on button "Explain" at bounding box center [535, 428] width 94 height 29
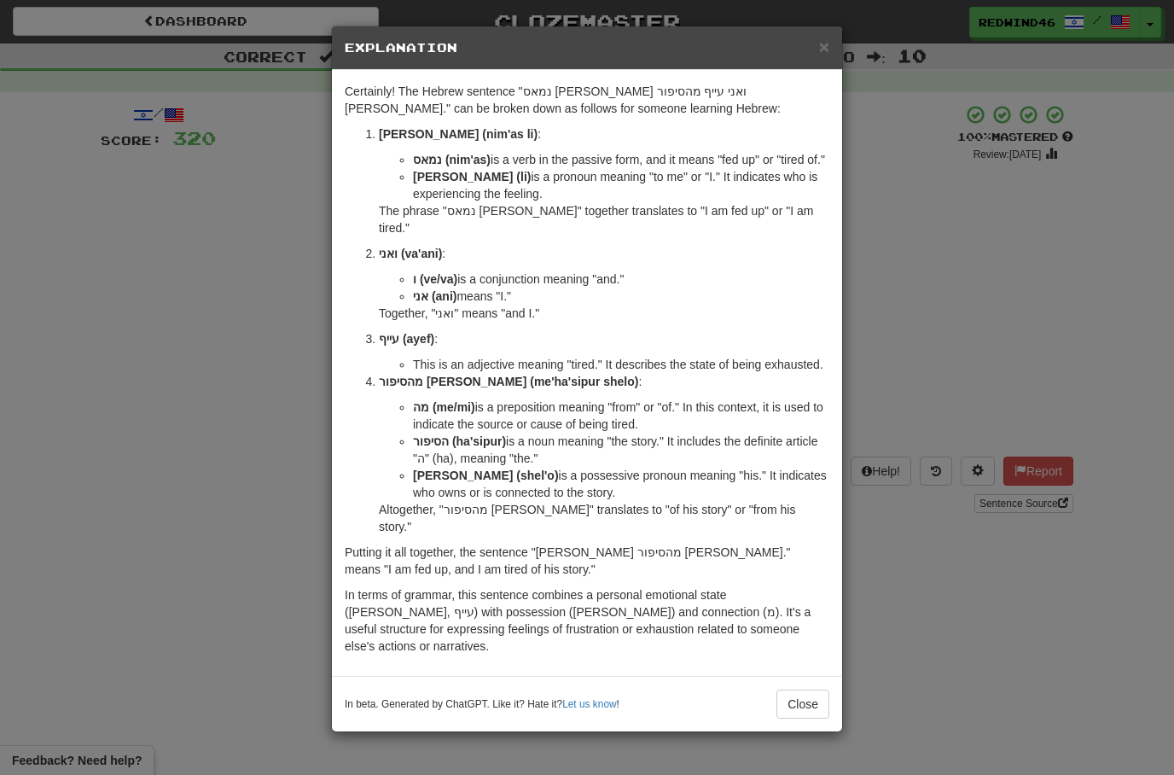
click at [806, 690] on button "Close" at bounding box center [803, 704] width 53 height 29
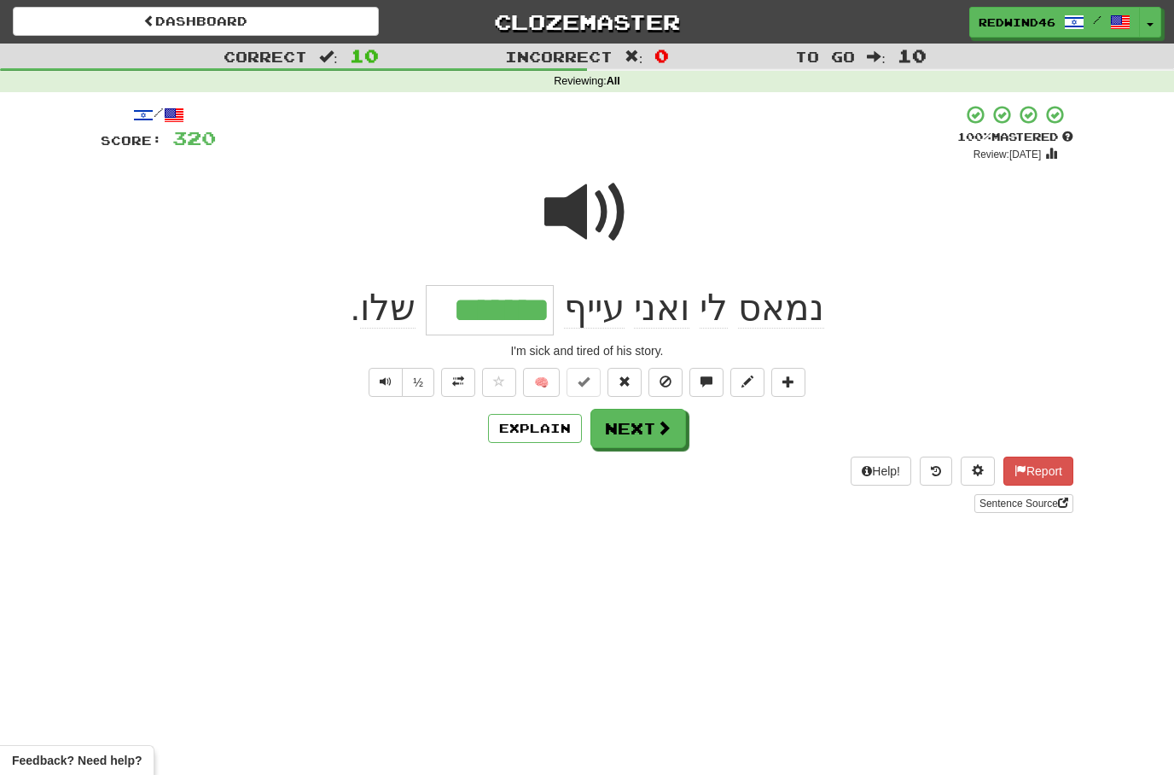
click at [620, 438] on button "Next" at bounding box center [639, 428] width 96 height 39
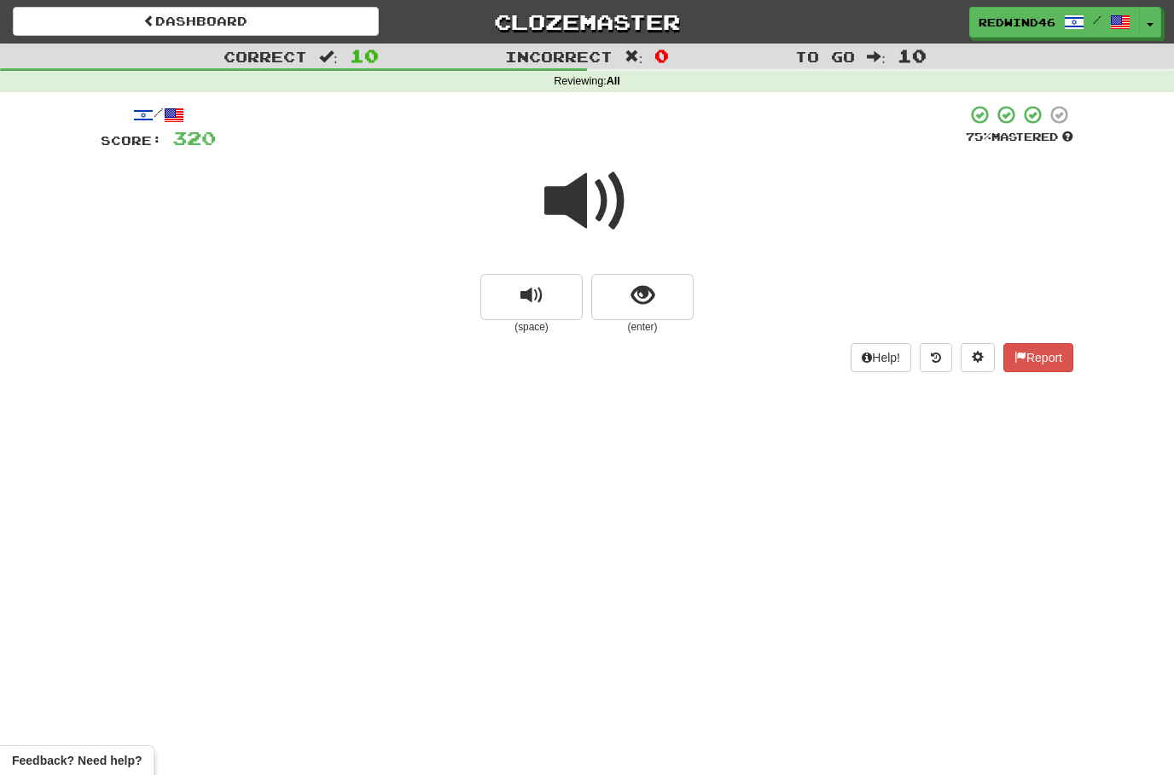
click at [575, 201] on span at bounding box center [586, 201] width 85 height 85
click at [574, 189] on span at bounding box center [586, 201] width 85 height 85
click at [587, 195] on span at bounding box center [586, 201] width 85 height 85
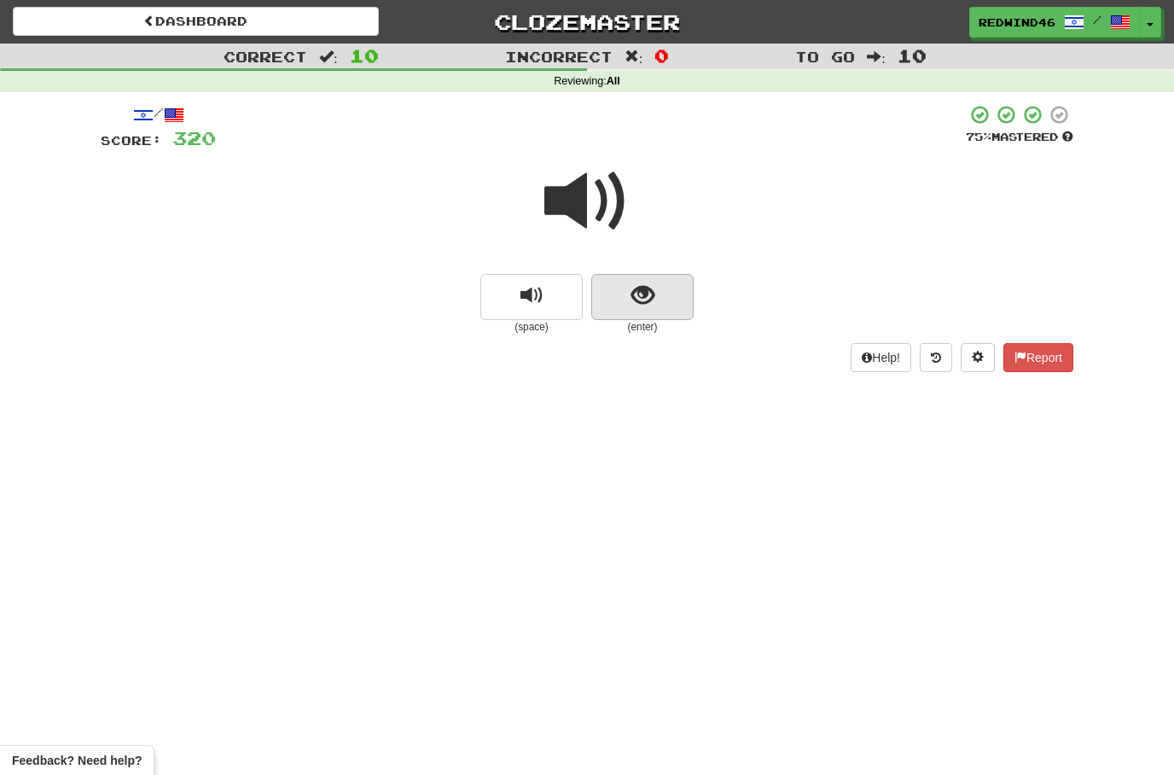
click at [626, 308] on button "show sentence" at bounding box center [642, 297] width 102 height 46
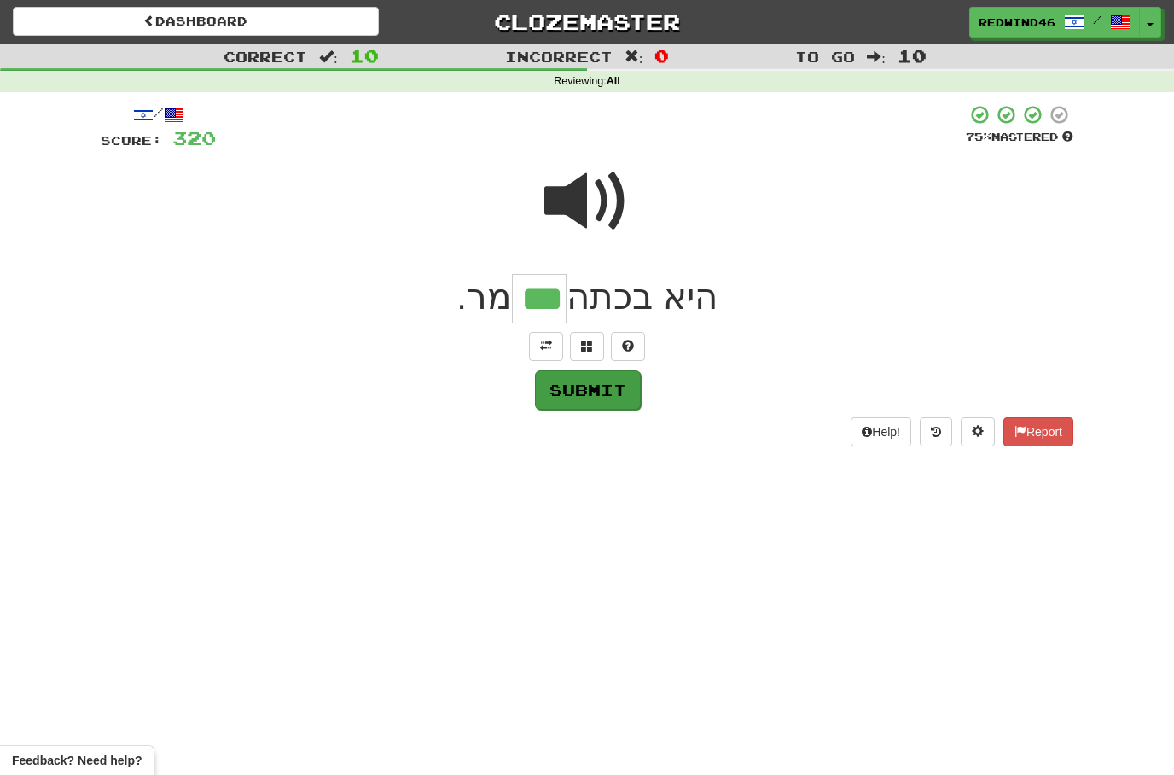
type input "***"
click at [595, 395] on button "Submit" at bounding box center [588, 389] width 106 height 39
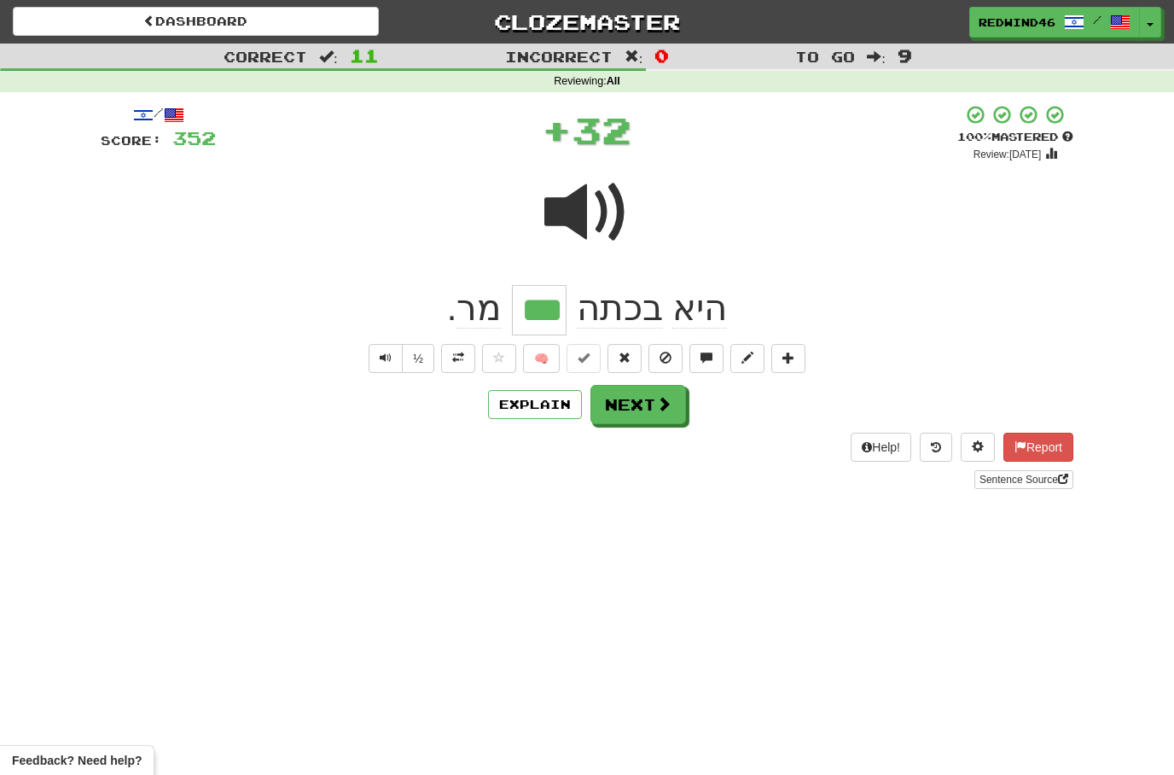
click at [454, 374] on div "/ Score: 352 + 32 100 % Mastered Review: 2026-02-13 היא בכתה *** מר . ‏ ½ 🧠 Exp…" at bounding box center [587, 296] width 973 height 385
click at [458, 364] on button at bounding box center [458, 358] width 34 height 29
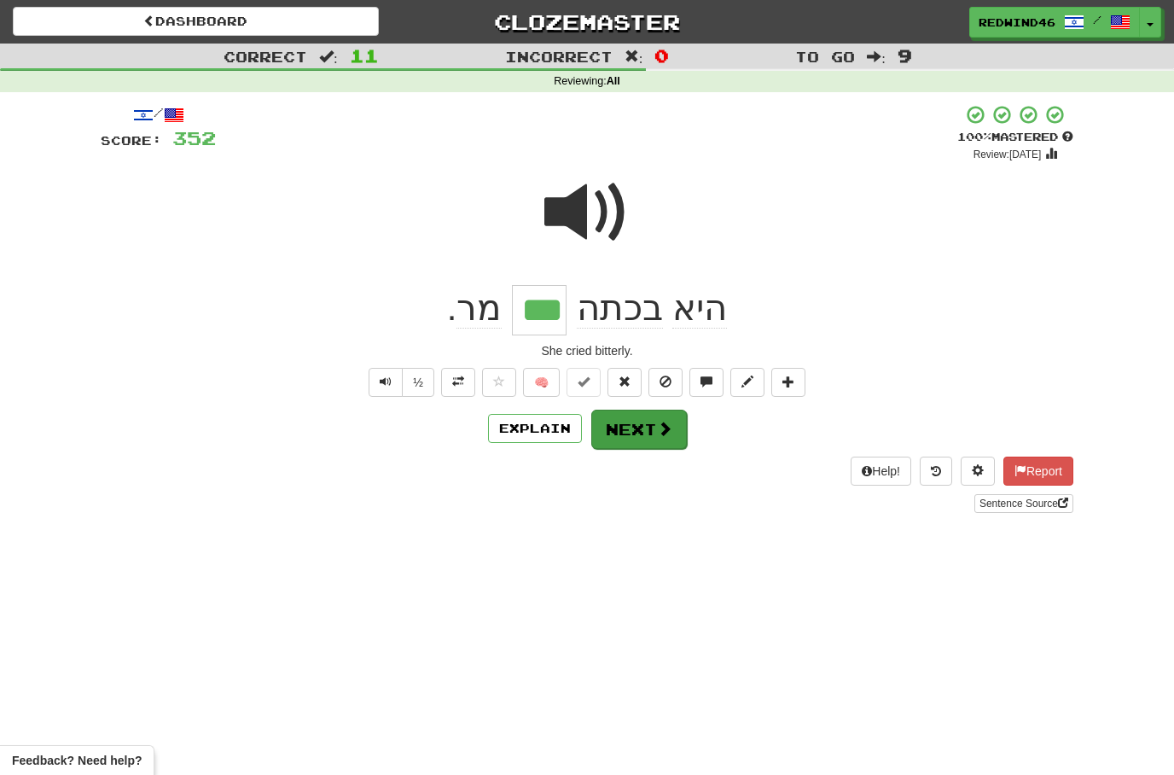
click at [630, 428] on button "Next" at bounding box center [639, 429] width 96 height 39
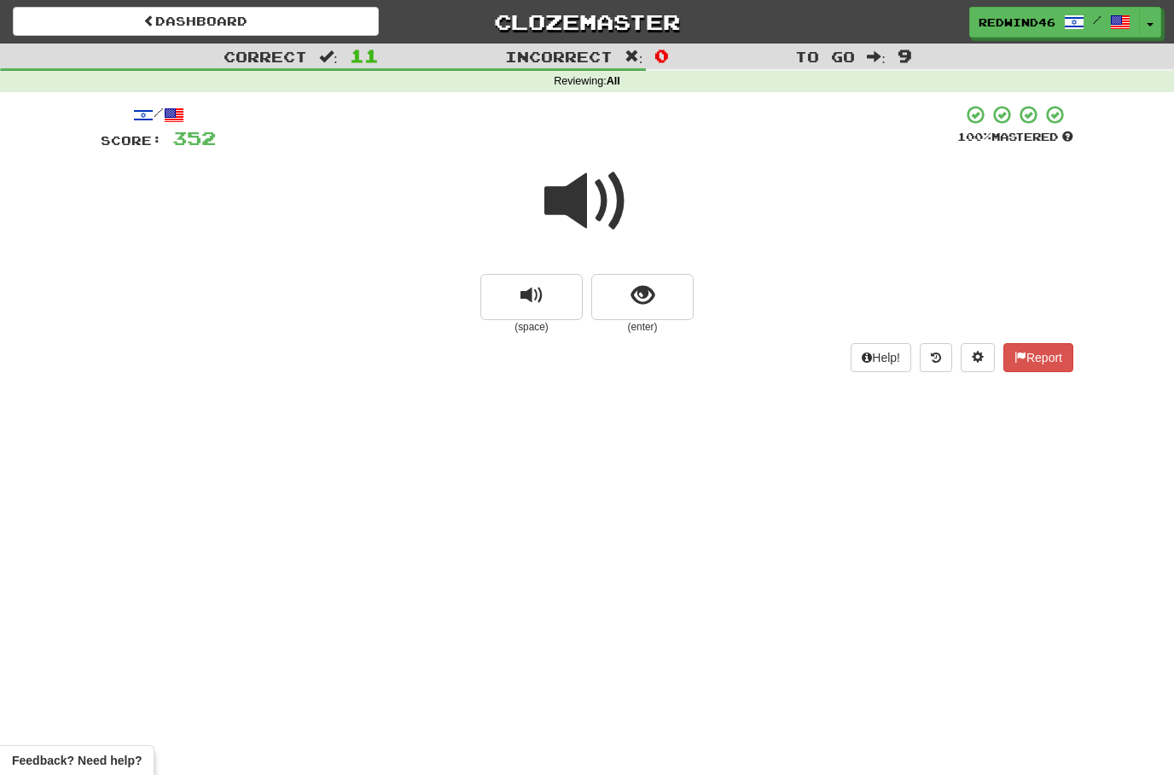
click at [573, 209] on span at bounding box center [586, 201] width 85 height 85
click at [604, 305] on button "show sentence" at bounding box center [642, 297] width 102 height 46
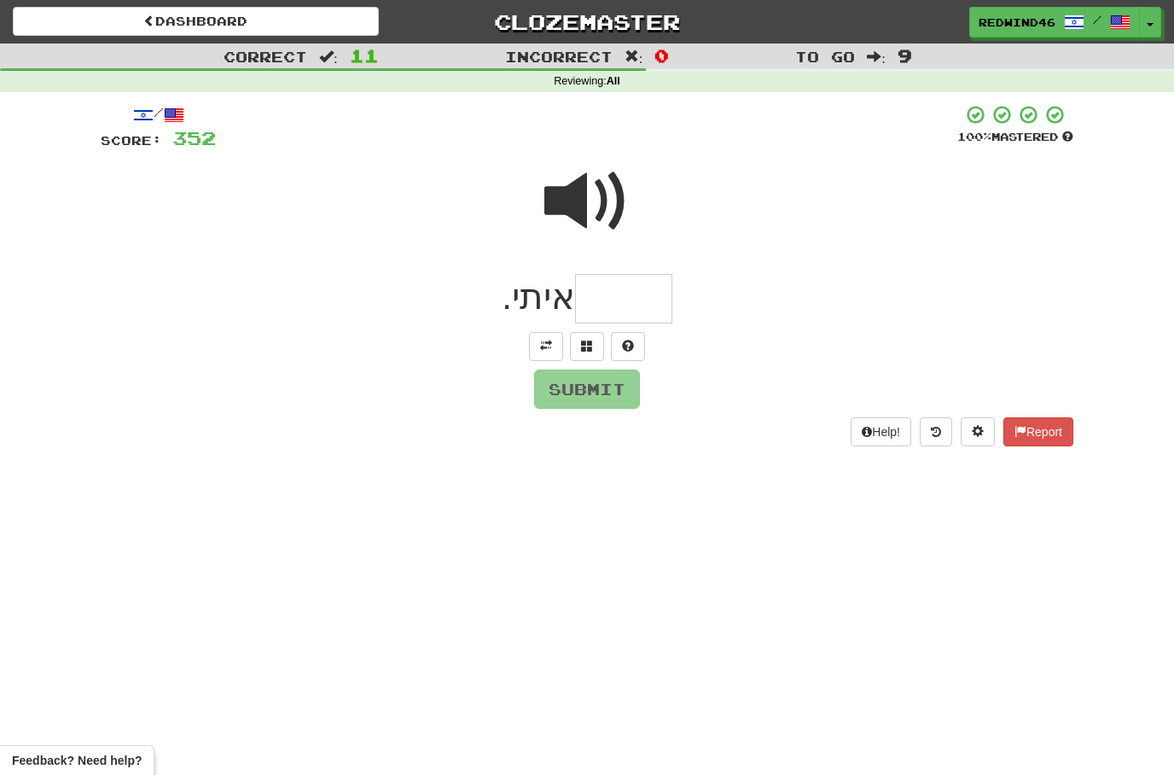
click at [544, 350] on span at bounding box center [546, 346] width 12 height 12
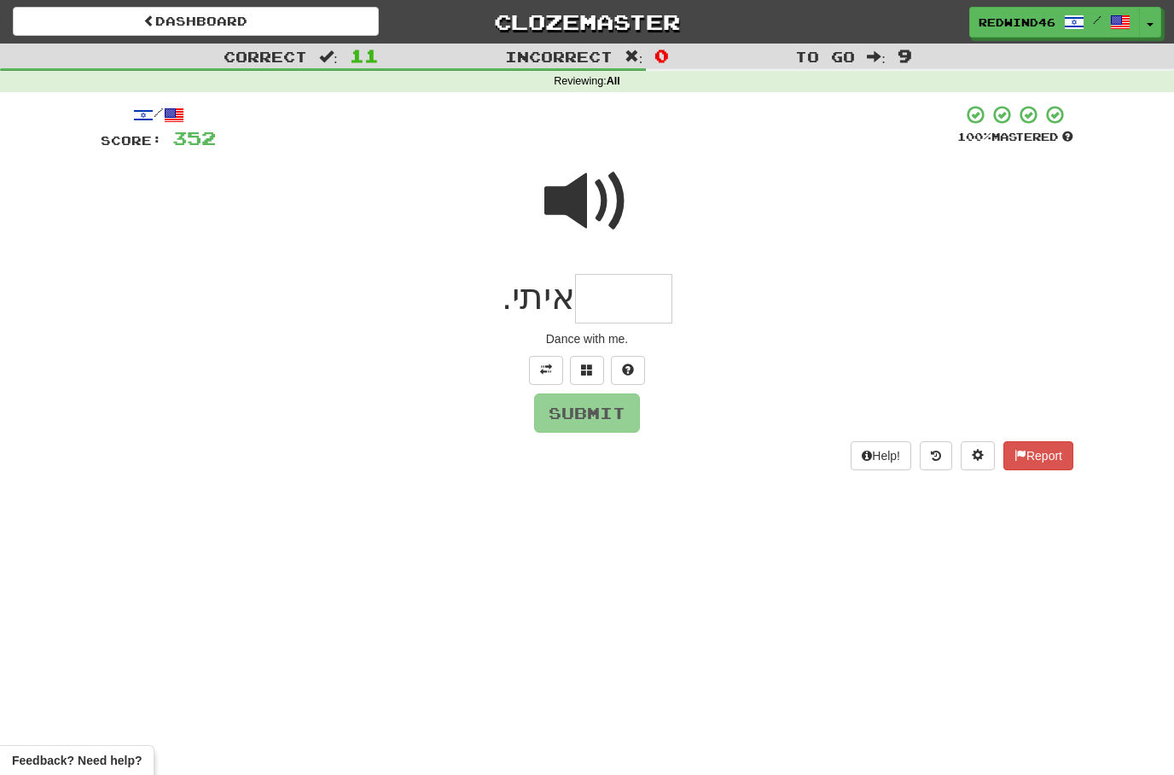
click at [568, 201] on span at bounding box center [586, 201] width 85 height 85
click at [647, 301] on input "text" at bounding box center [623, 299] width 97 height 50
type input "*****"
click at [593, 414] on button "Submit" at bounding box center [588, 413] width 106 height 39
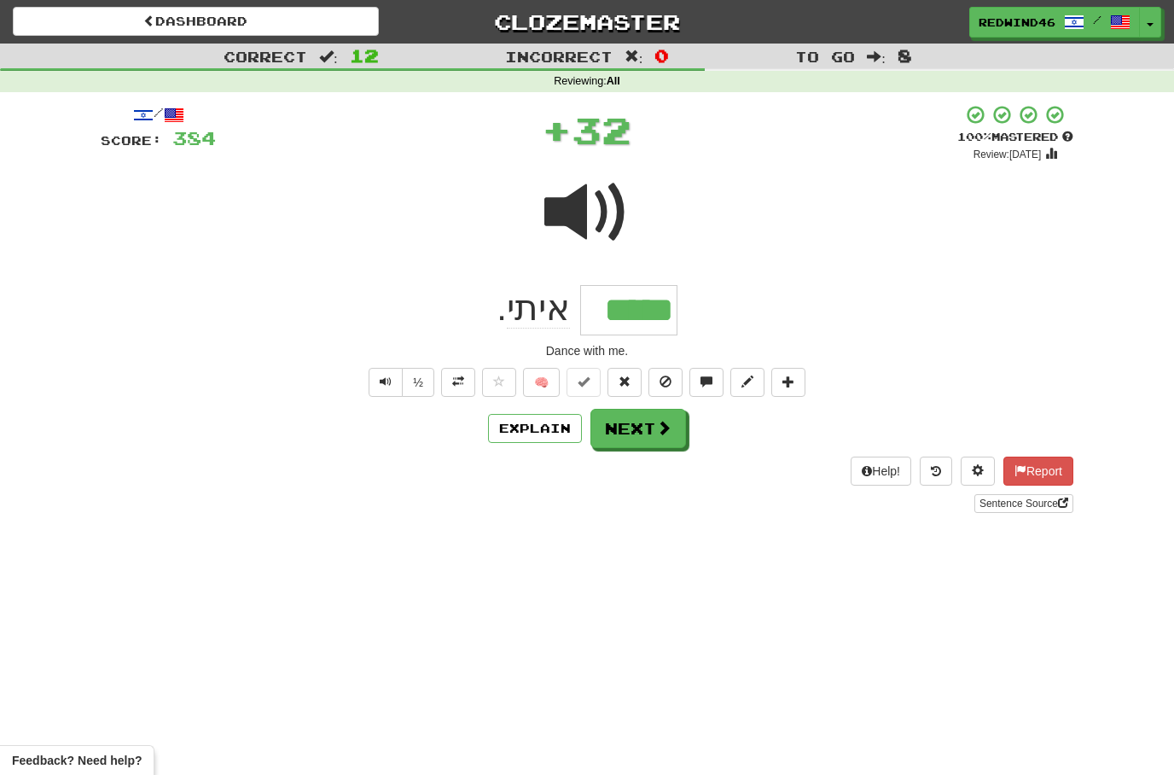
click at [584, 212] on span at bounding box center [586, 212] width 85 height 85
click at [625, 429] on button "Next" at bounding box center [639, 429] width 96 height 39
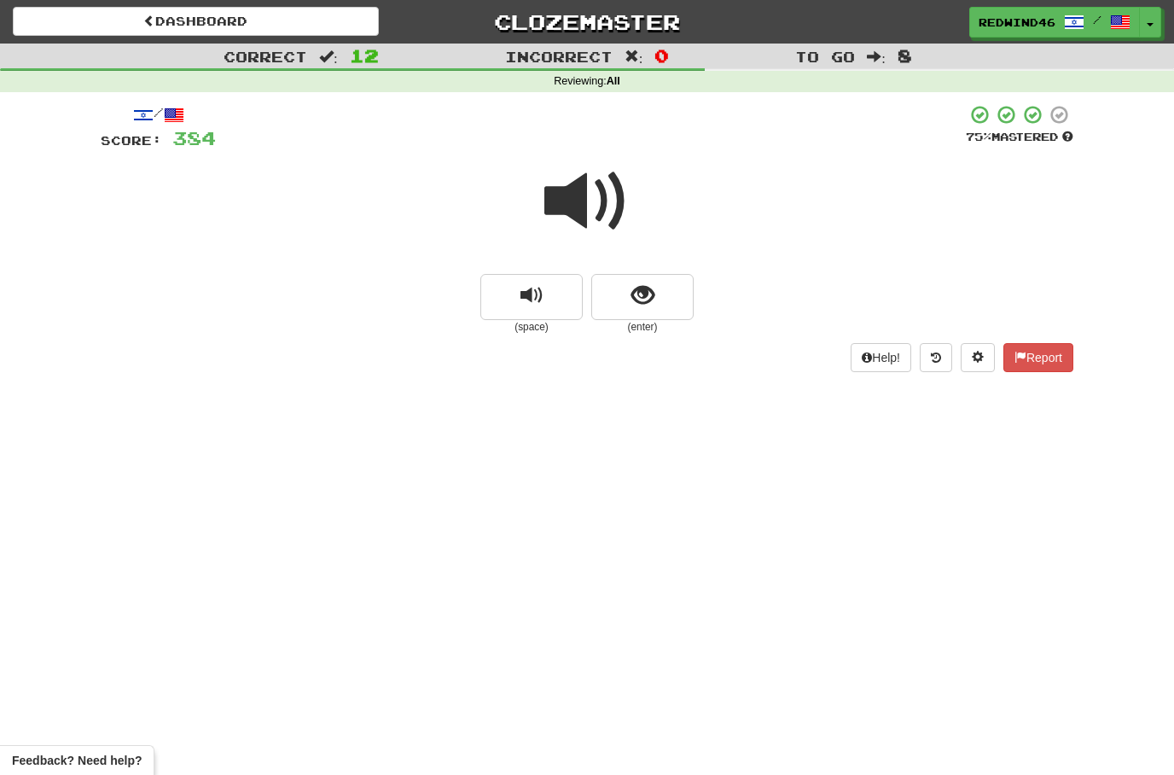
click at [585, 189] on span at bounding box center [586, 201] width 85 height 85
click at [580, 212] on span at bounding box center [586, 201] width 85 height 85
click at [632, 288] on span "show sentence" at bounding box center [643, 295] width 23 height 23
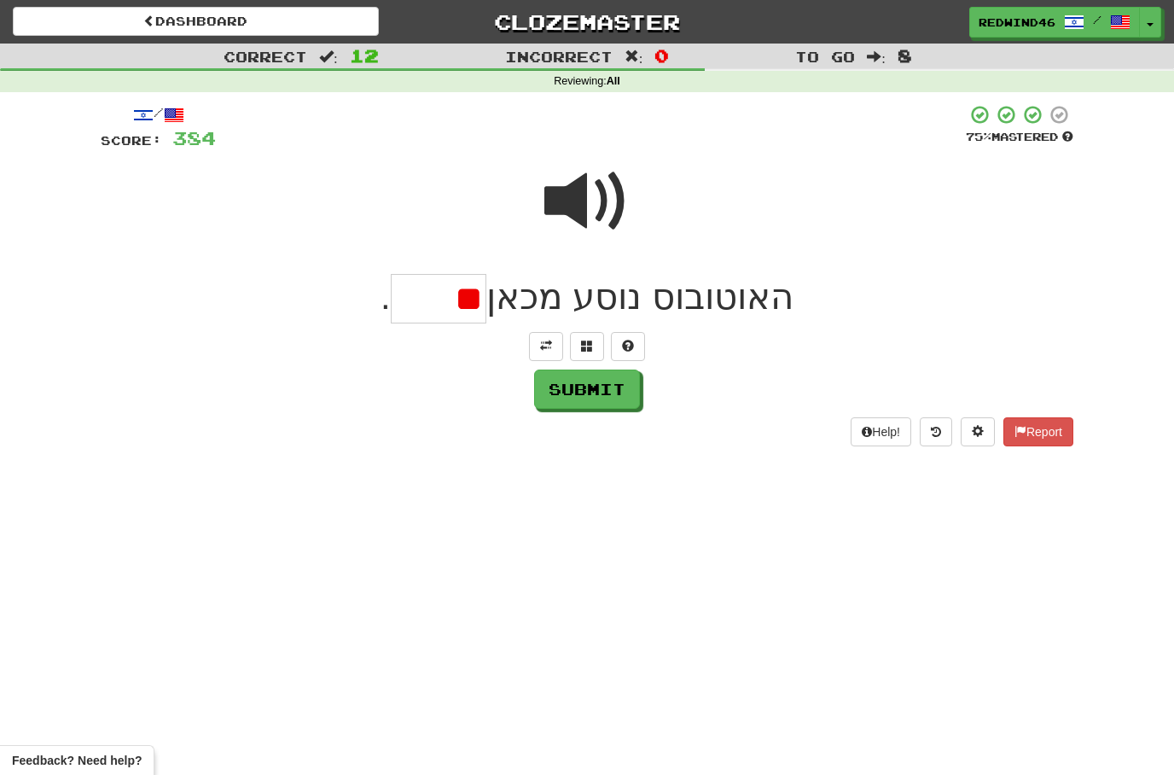
type input "*"
type input "*****"
click at [581, 395] on button "Submit" at bounding box center [588, 389] width 106 height 39
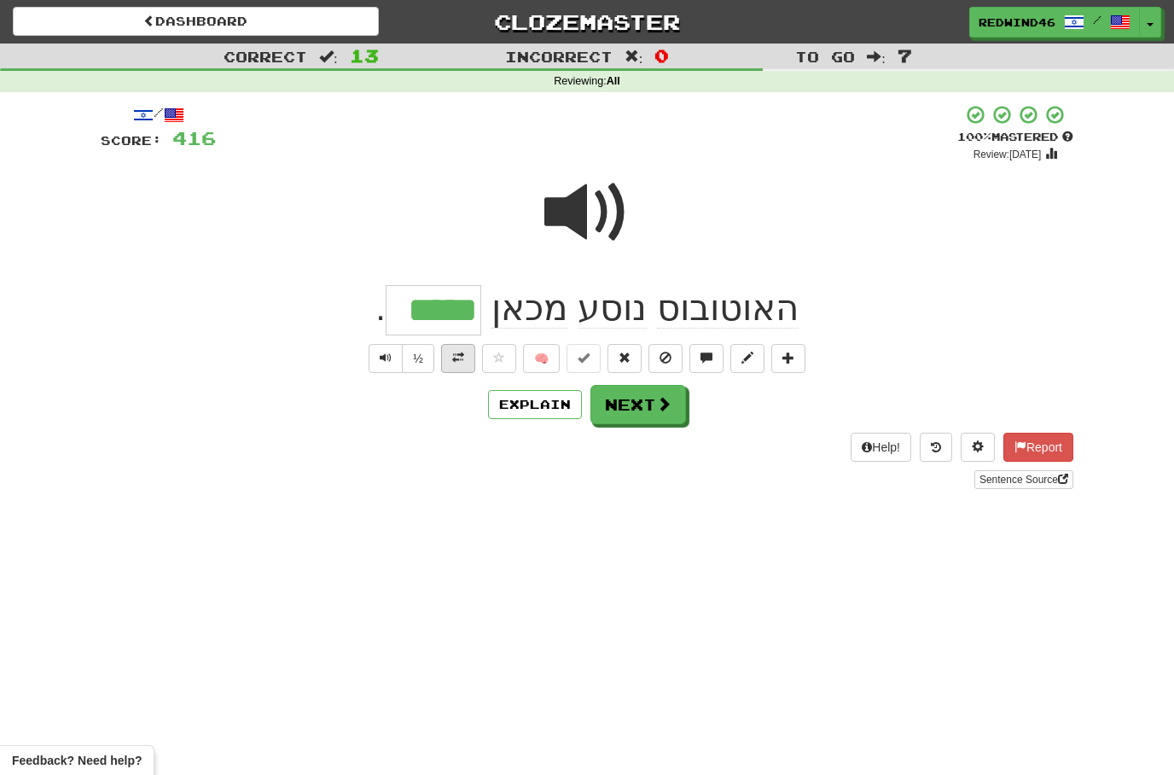
click at [463, 353] on span at bounding box center [458, 358] width 12 height 12
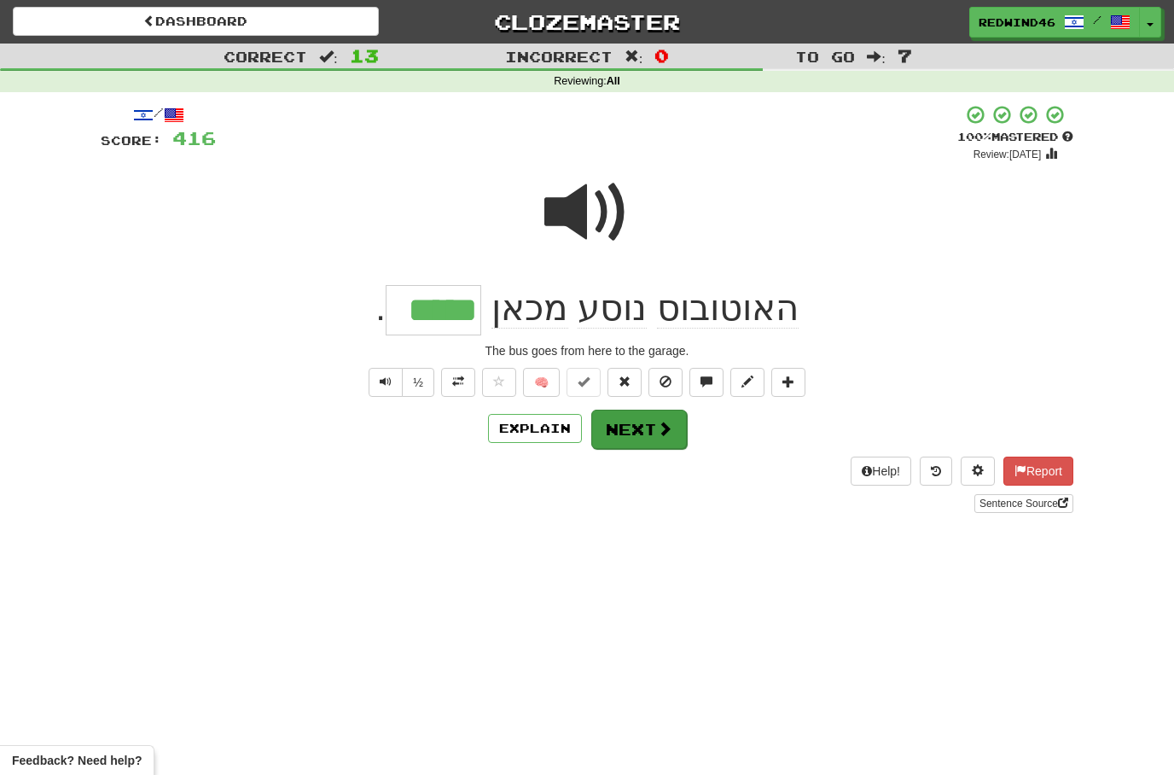
click at [637, 426] on button "Next" at bounding box center [639, 429] width 96 height 39
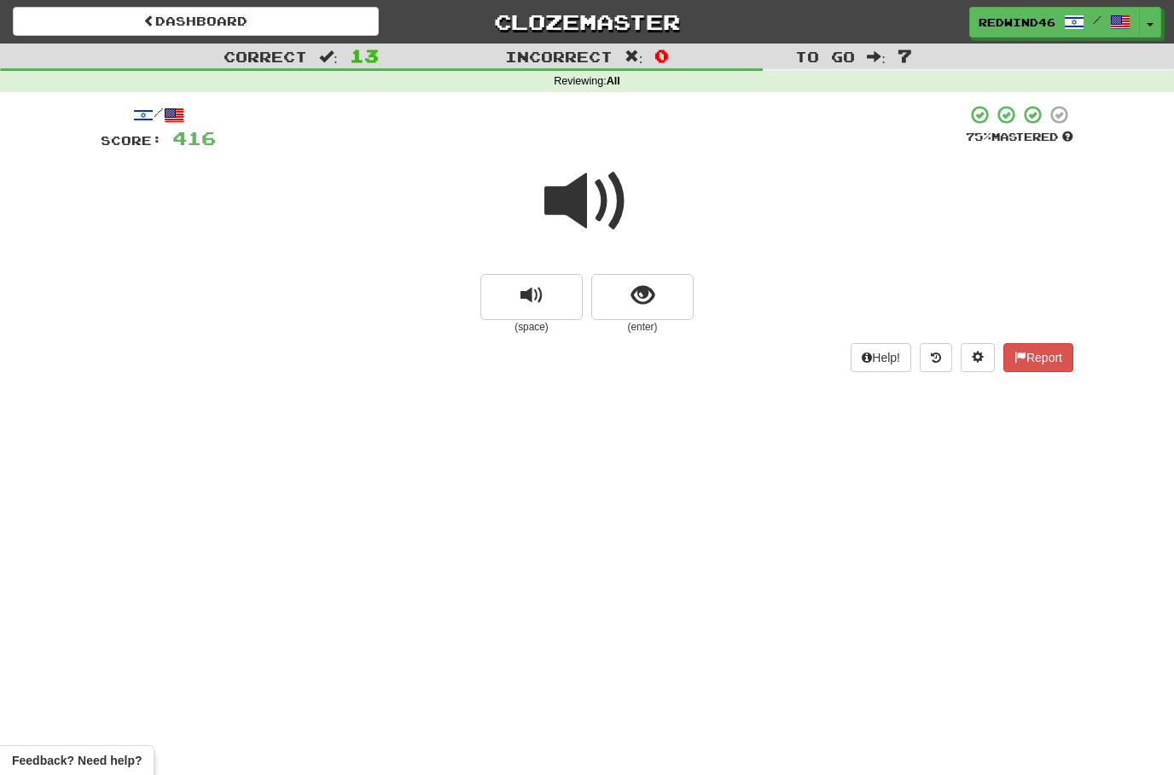
click at [582, 196] on span at bounding box center [586, 201] width 85 height 85
click at [583, 196] on span at bounding box center [586, 201] width 85 height 85
click at [645, 314] on button "show sentence" at bounding box center [642, 297] width 102 height 46
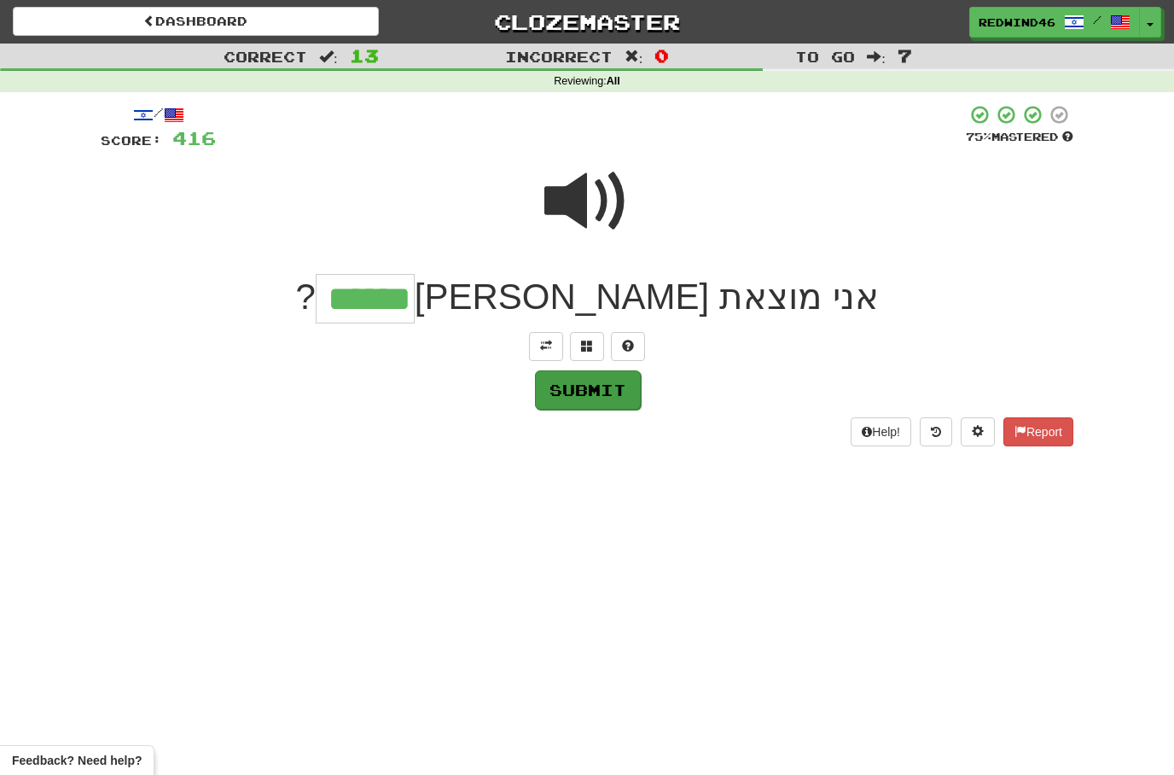
type input "******"
click at [590, 397] on button "Submit" at bounding box center [588, 389] width 106 height 39
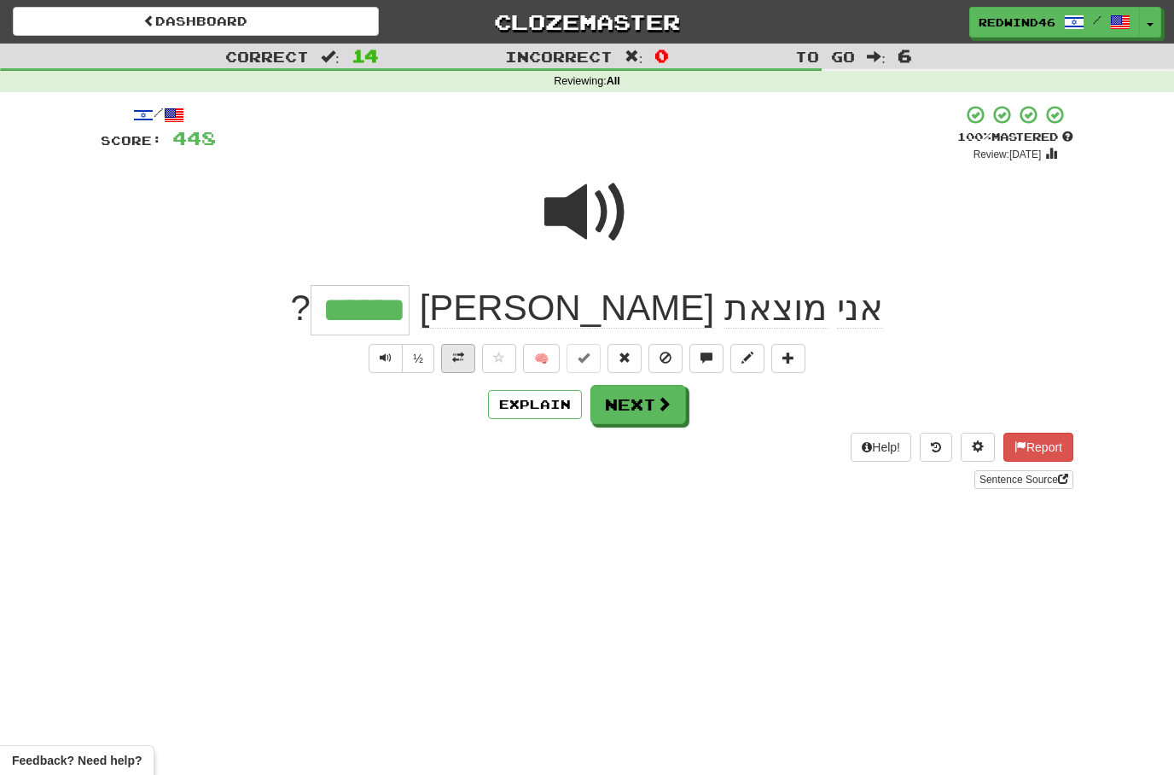
click at [456, 367] on button at bounding box center [458, 358] width 34 height 29
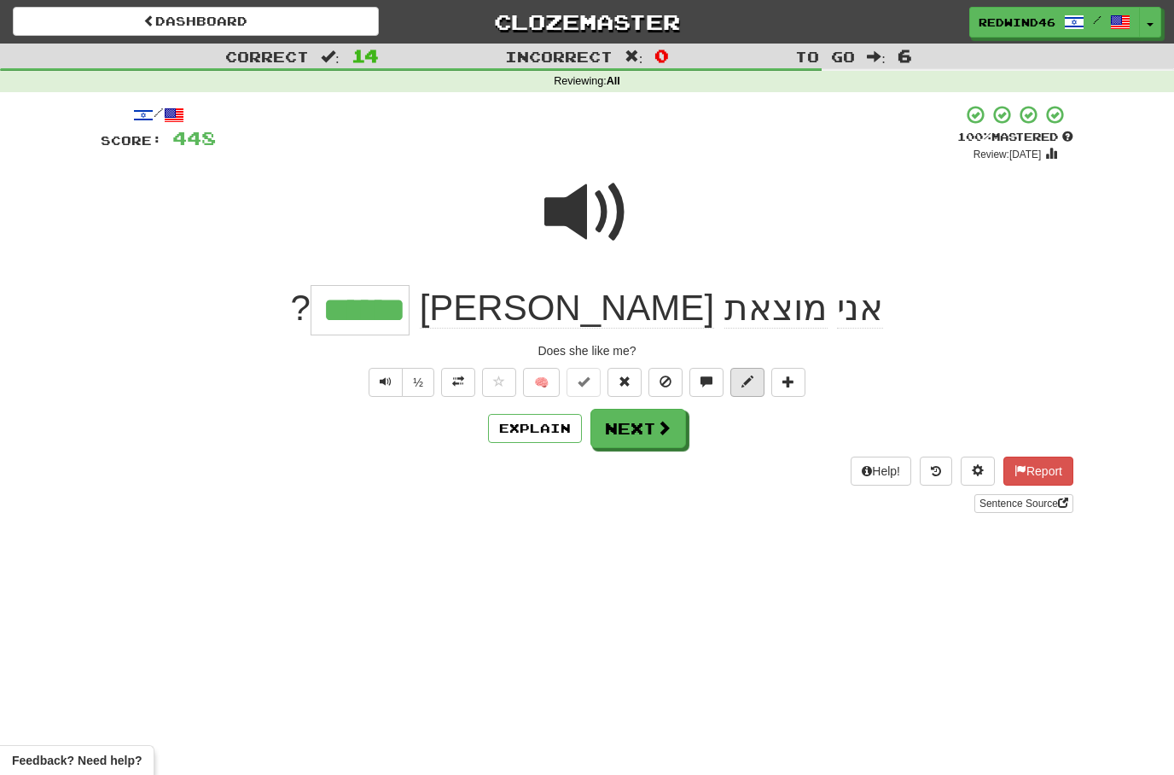
click at [748, 384] on span at bounding box center [748, 381] width 12 height 12
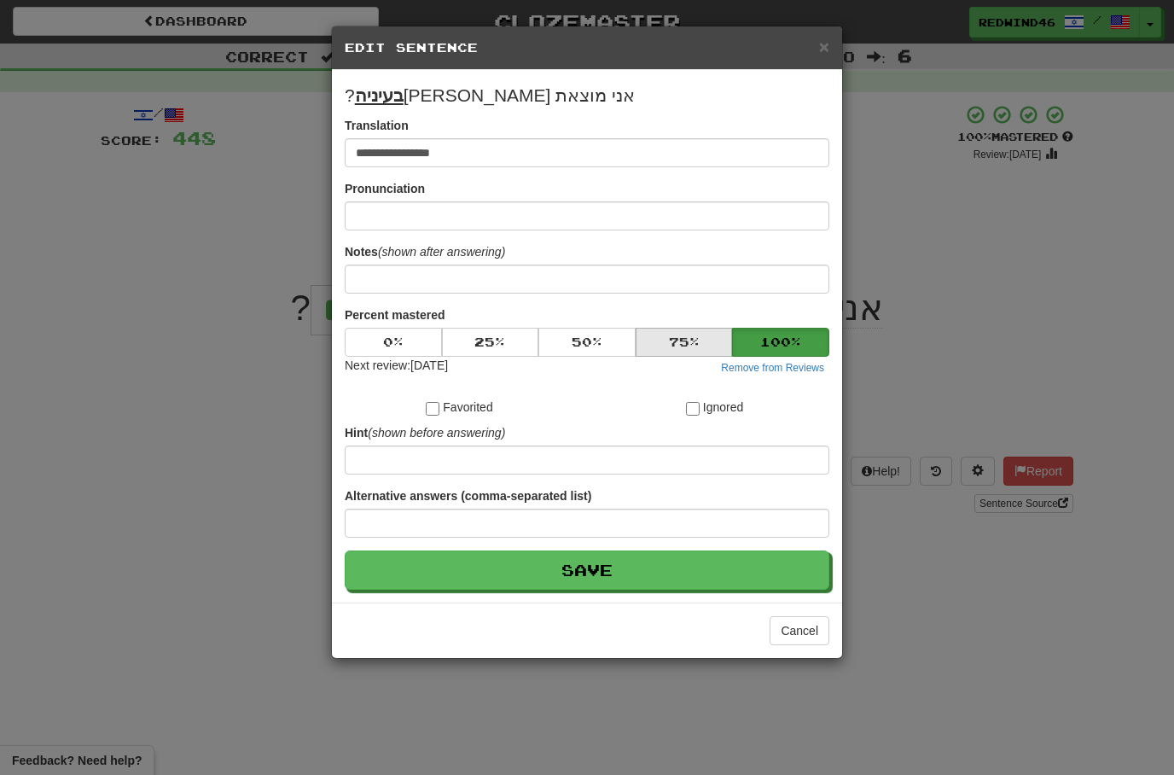
click at [675, 347] on button "75 %" at bounding box center [684, 342] width 97 height 29
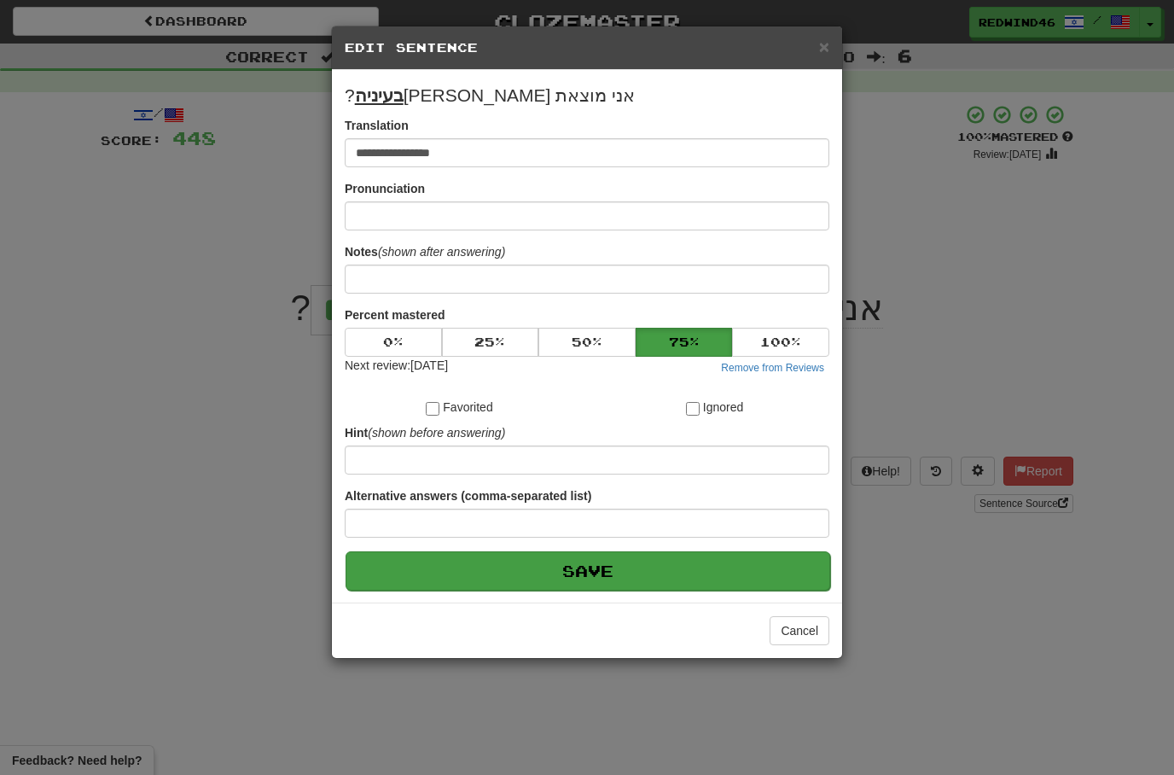
click at [598, 586] on button "Save" at bounding box center [588, 570] width 485 height 39
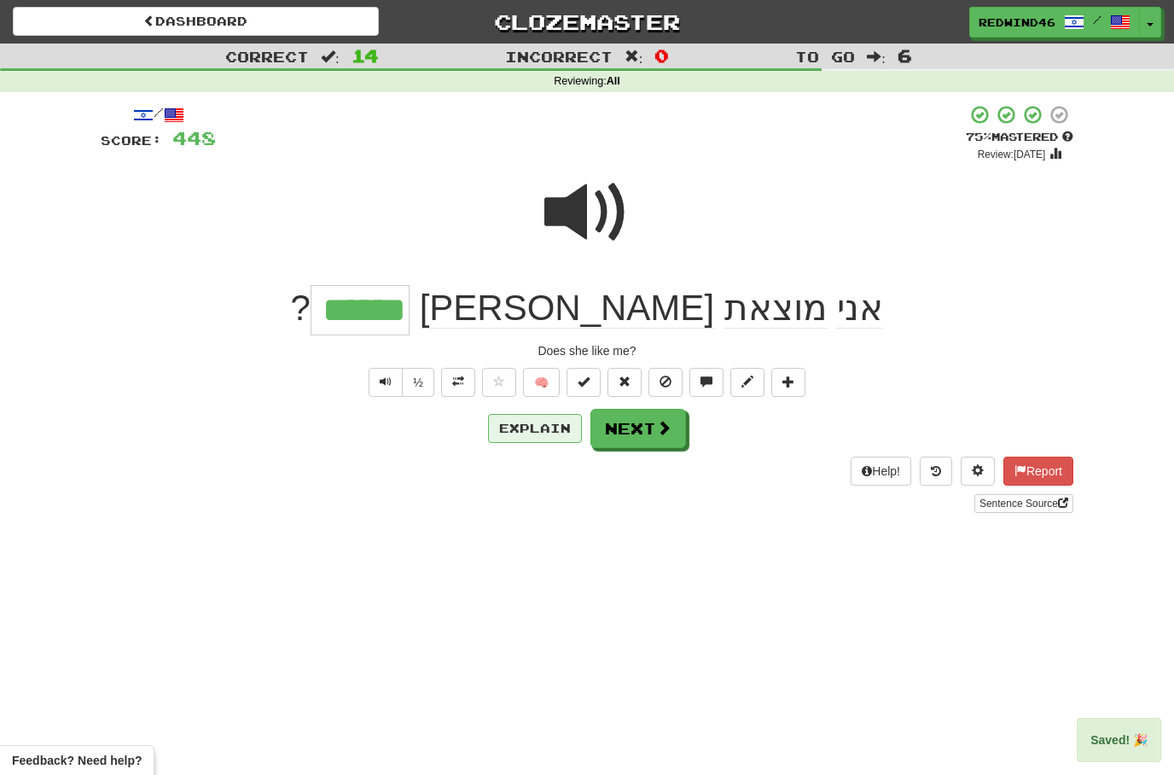
click at [534, 439] on button "Explain" at bounding box center [535, 428] width 94 height 29
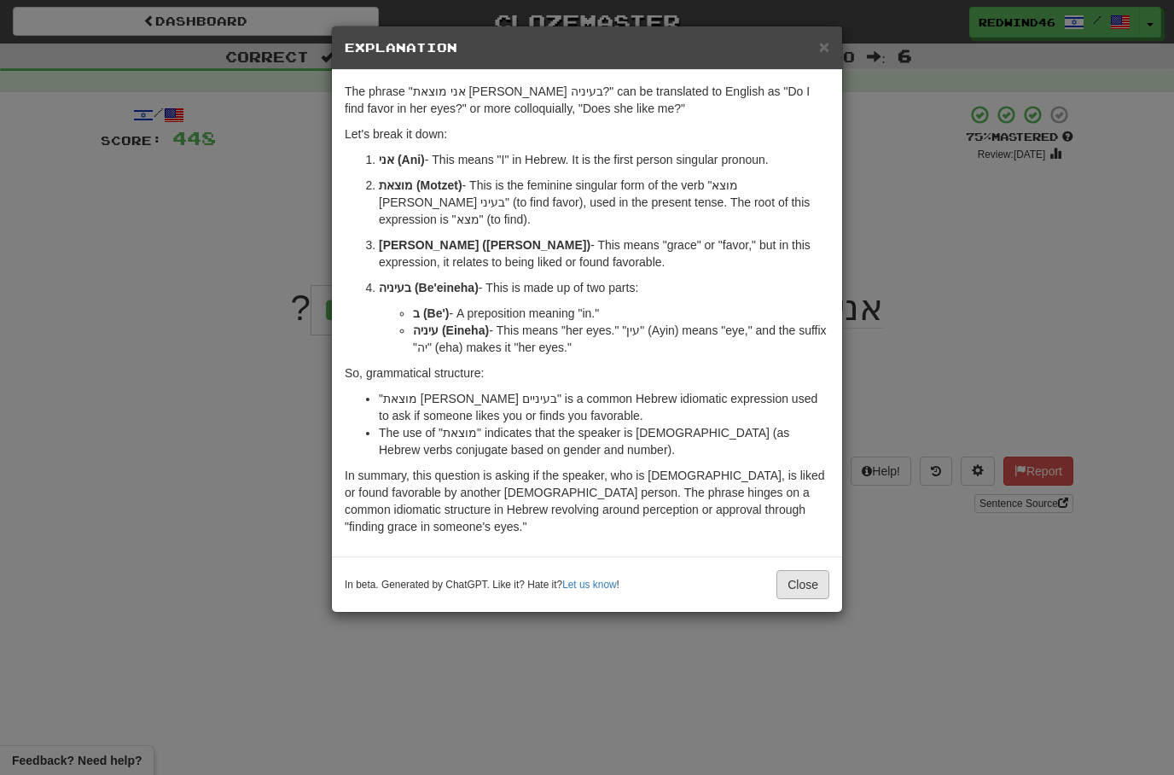
click at [799, 570] on button "Close" at bounding box center [803, 584] width 53 height 29
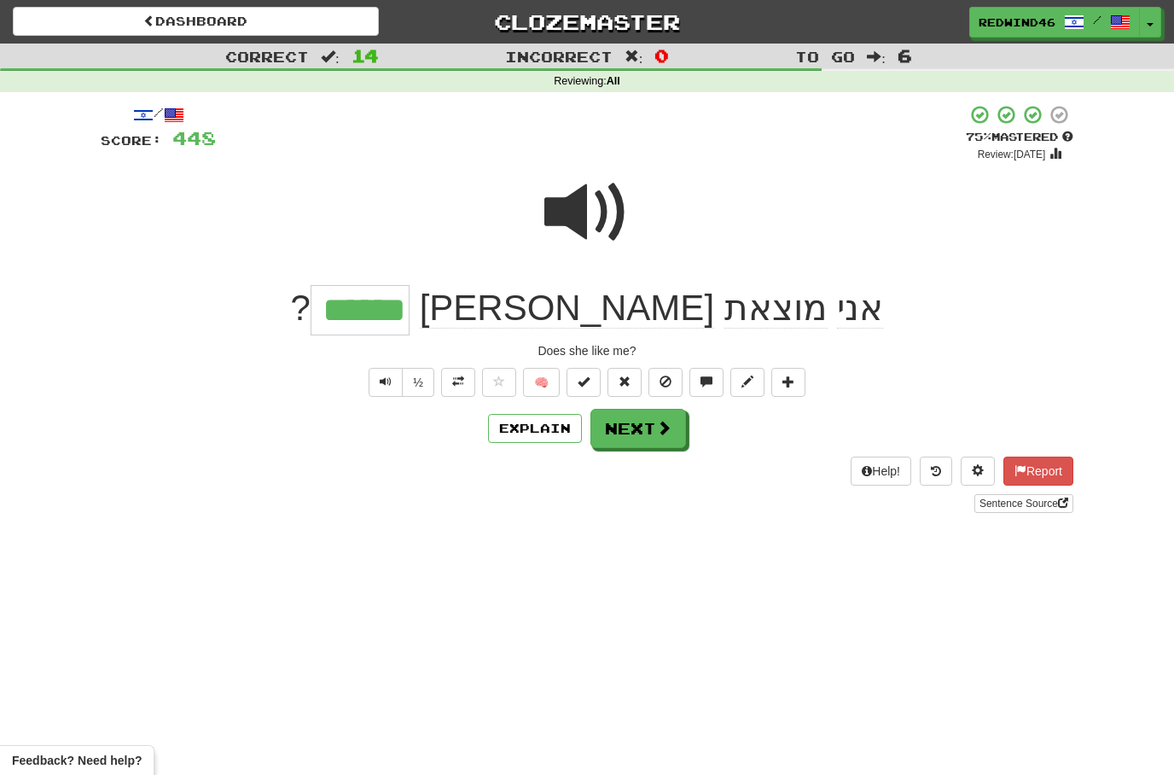
click at [630, 428] on button "Next" at bounding box center [639, 428] width 96 height 39
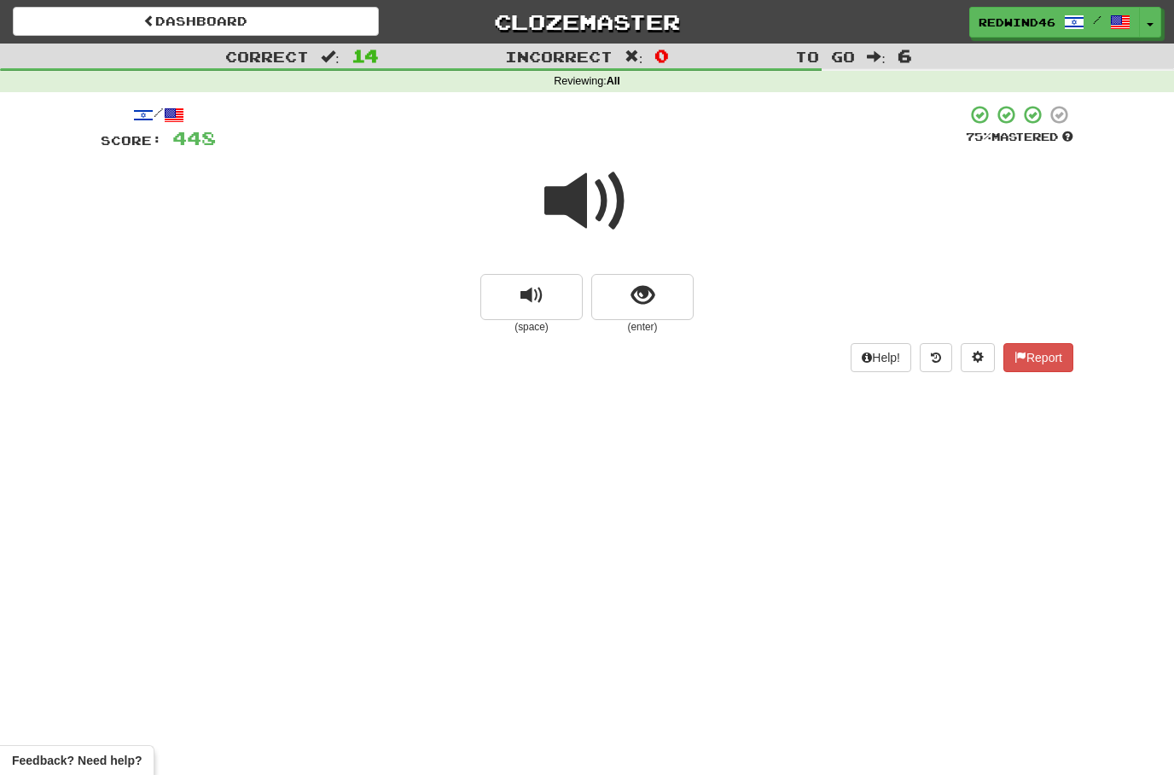
click at [591, 177] on span at bounding box center [586, 201] width 85 height 85
click at [591, 178] on span at bounding box center [586, 201] width 85 height 85
click at [632, 304] on span "show sentence" at bounding box center [643, 295] width 23 height 23
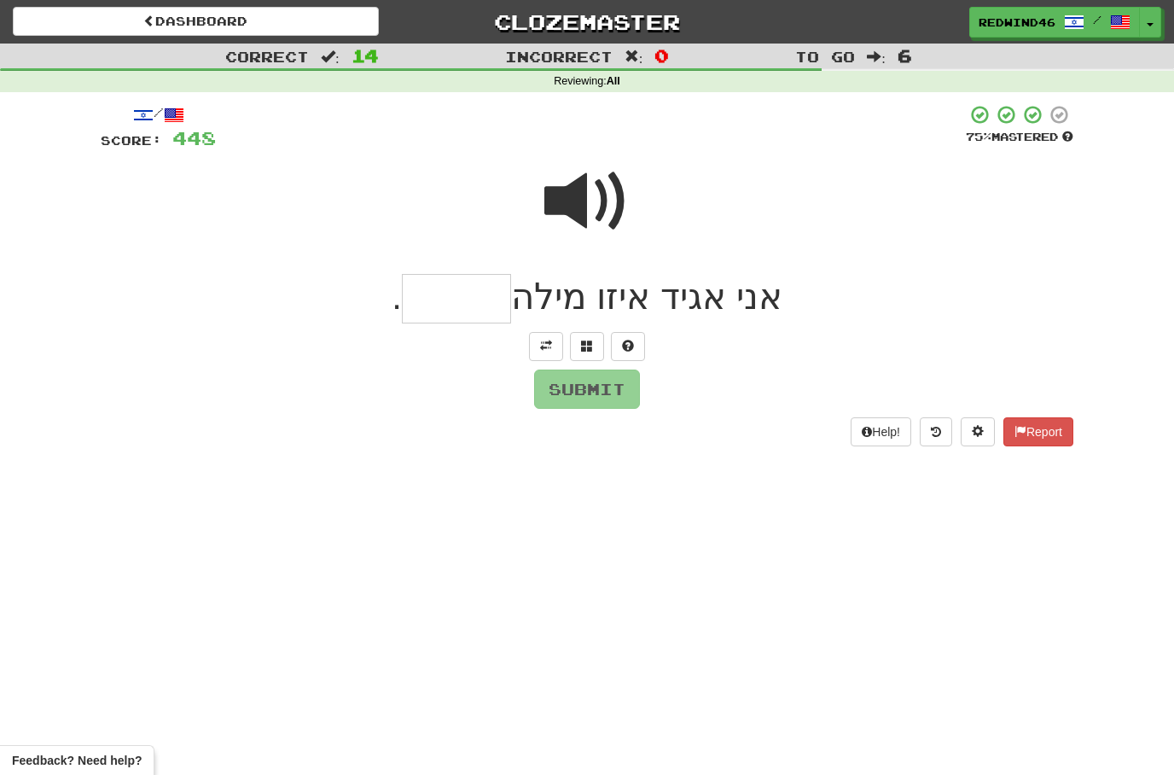
click at [546, 348] on span at bounding box center [546, 346] width 12 height 12
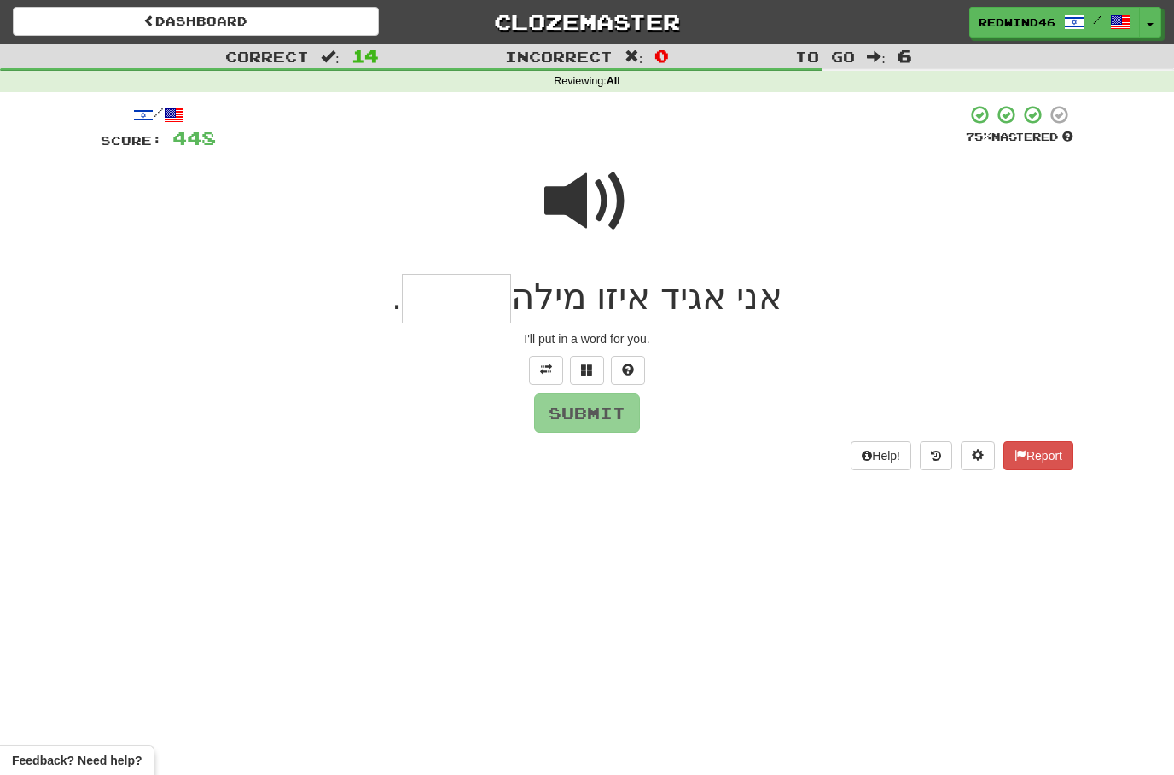
click at [504, 306] on input "text" at bounding box center [456, 299] width 109 height 50
type input "******"
click at [584, 418] on button "Submit" at bounding box center [588, 413] width 106 height 39
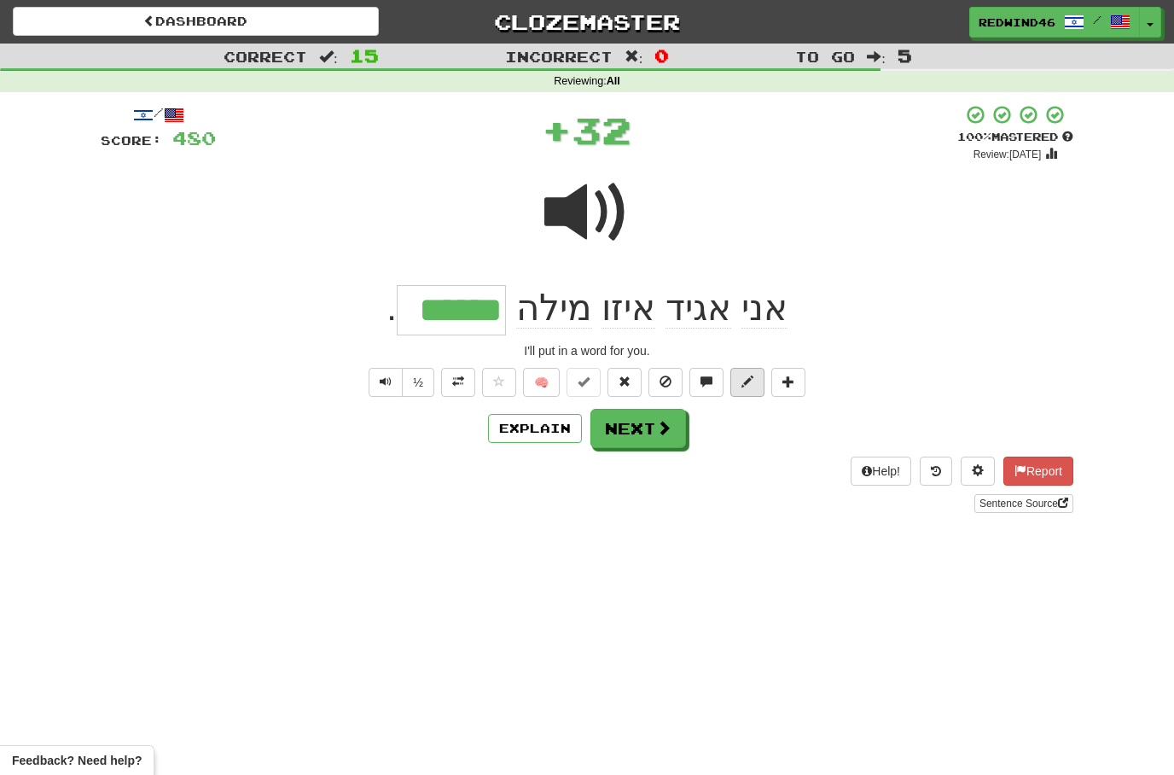
click at [747, 375] on span at bounding box center [748, 381] width 12 height 12
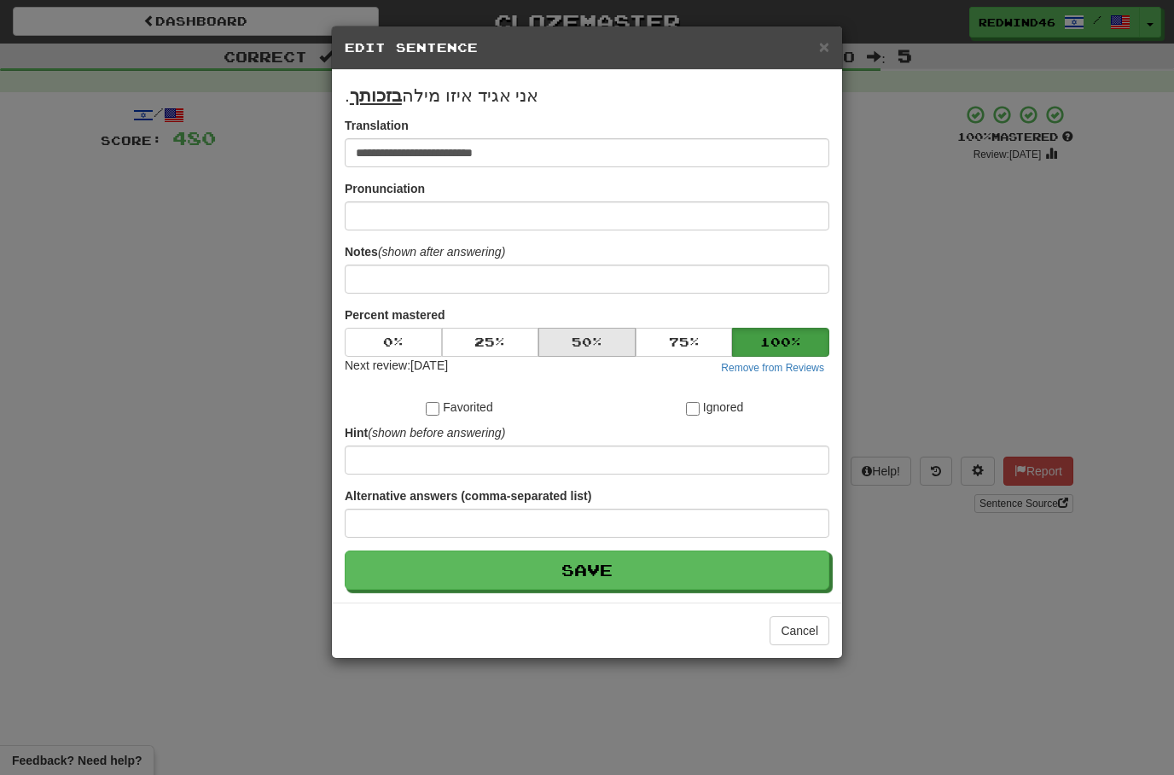
click at [591, 346] on button "50 %" at bounding box center [586, 342] width 97 height 29
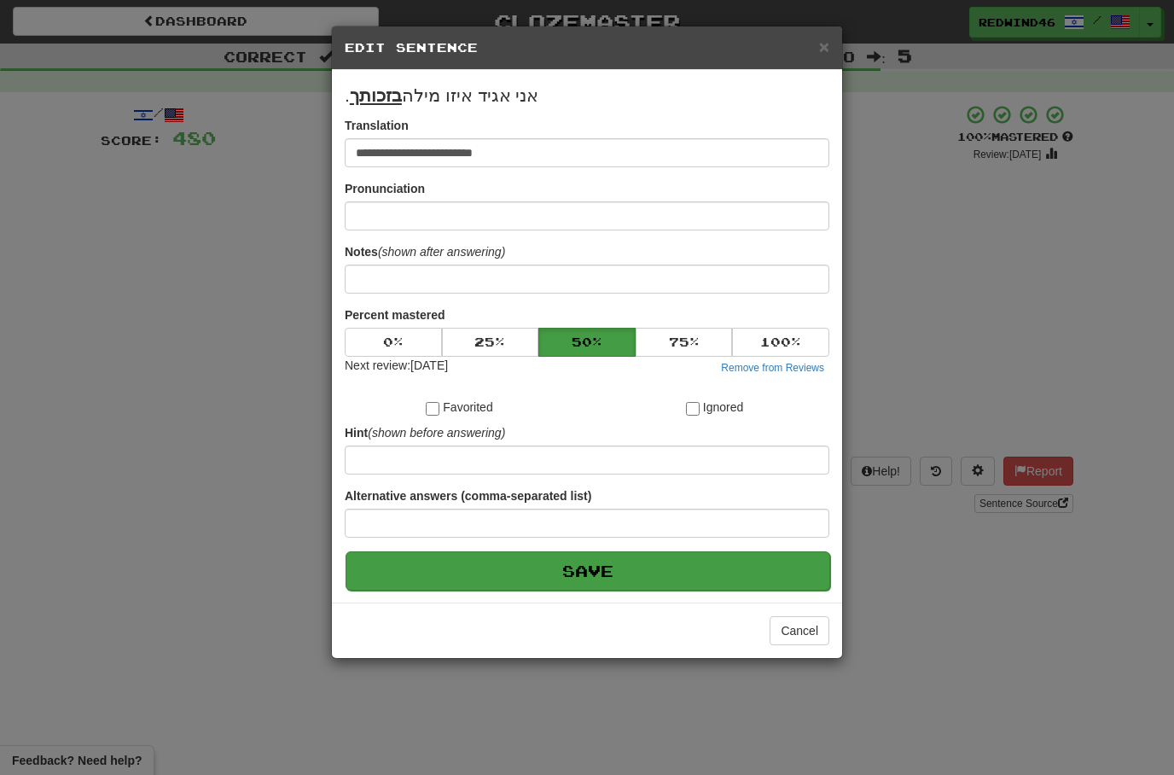
click at [531, 572] on button "Save" at bounding box center [588, 570] width 485 height 39
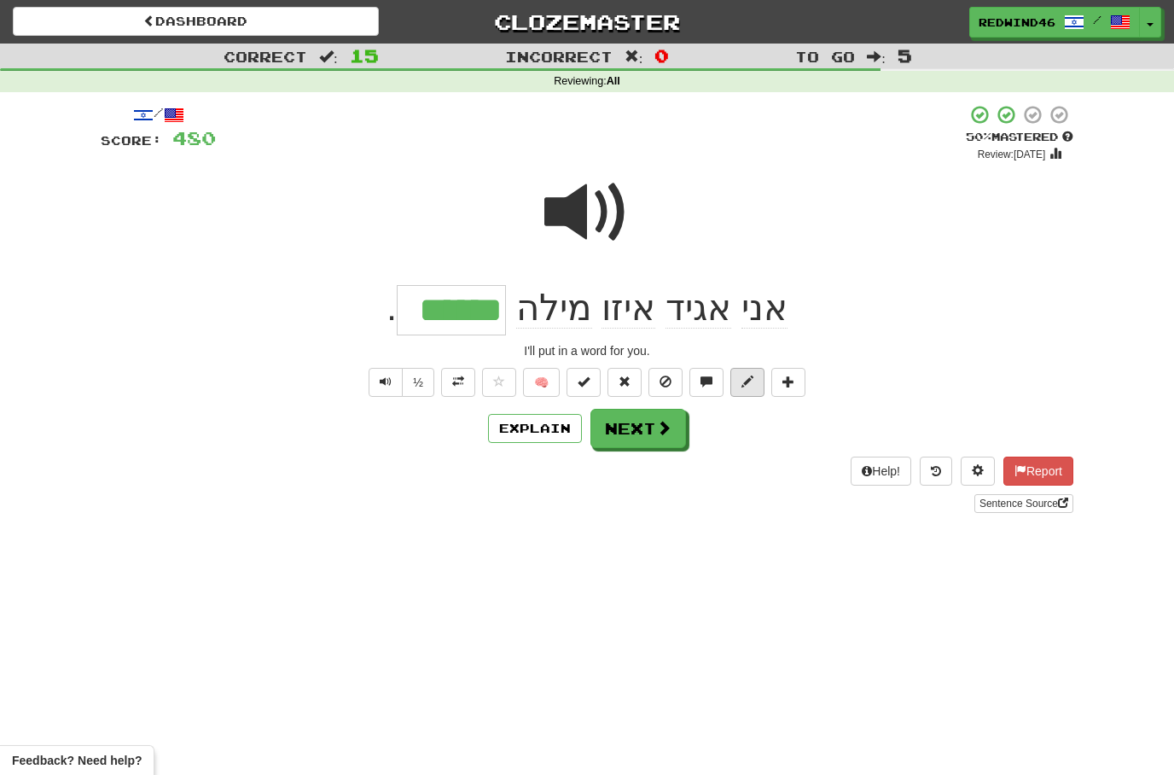
click at [751, 384] on span at bounding box center [748, 381] width 12 height 12
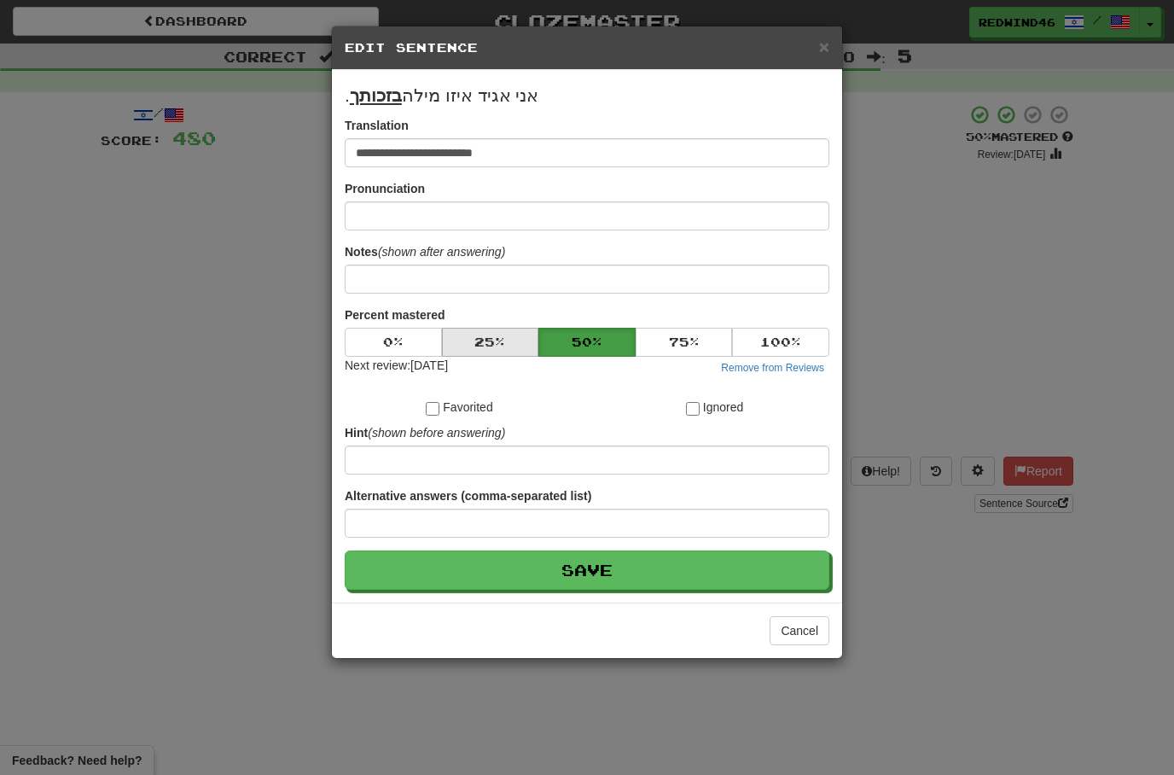
click at [515, 347] on button "25 %" at bounding box center [490, 342] width 97 height 29
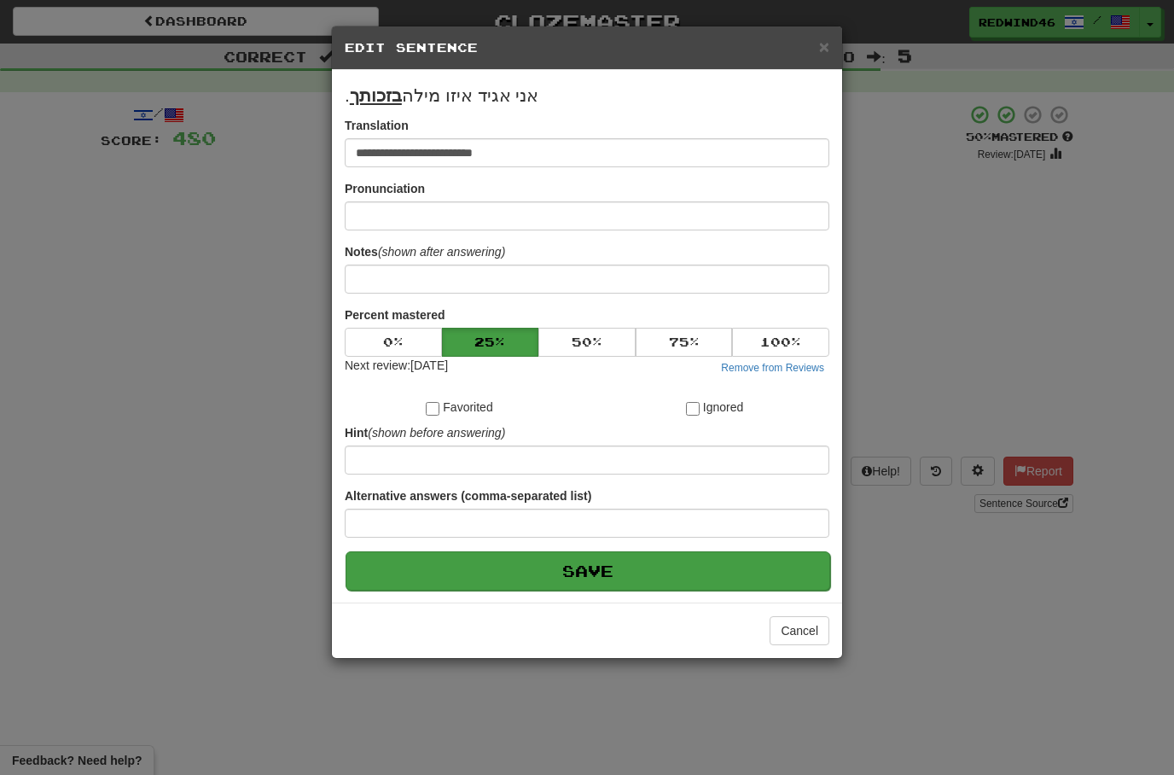
click at [593, 572] on button "Save" at bounding box center [588, 570] width 485 height 39
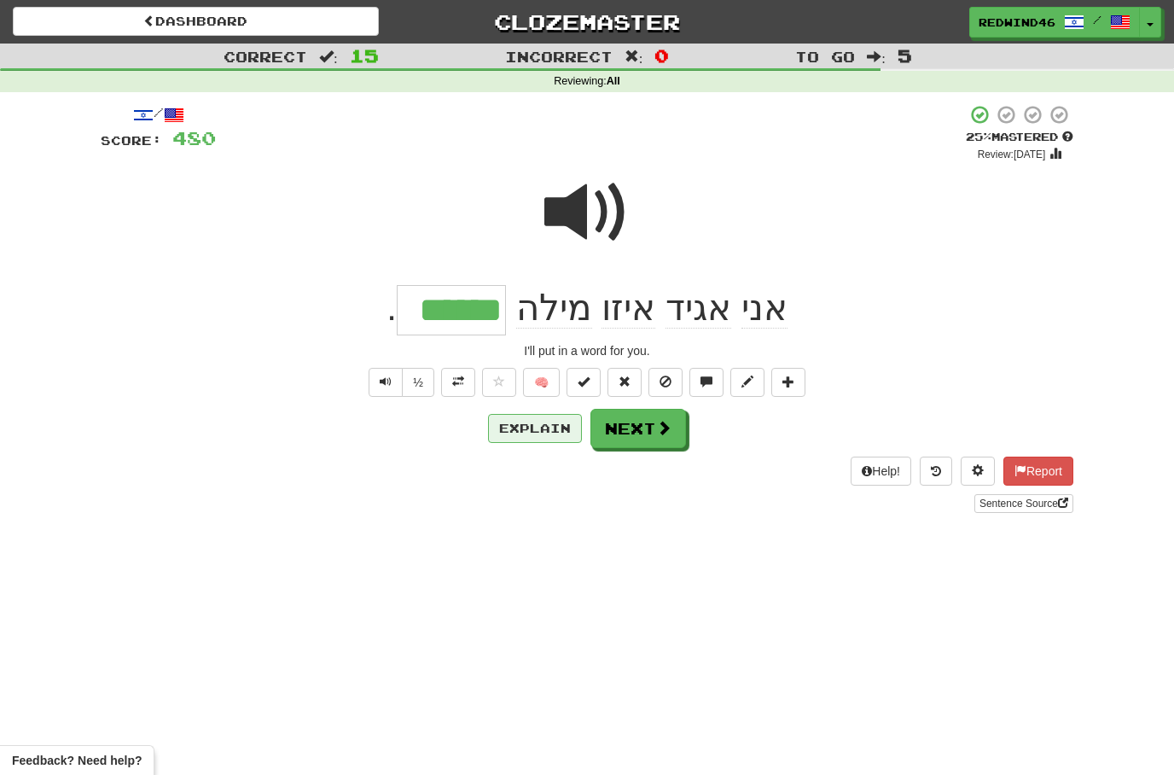
click at [528, 431] on button "Explain" at bounding box center [535, 428] width 94 height 29
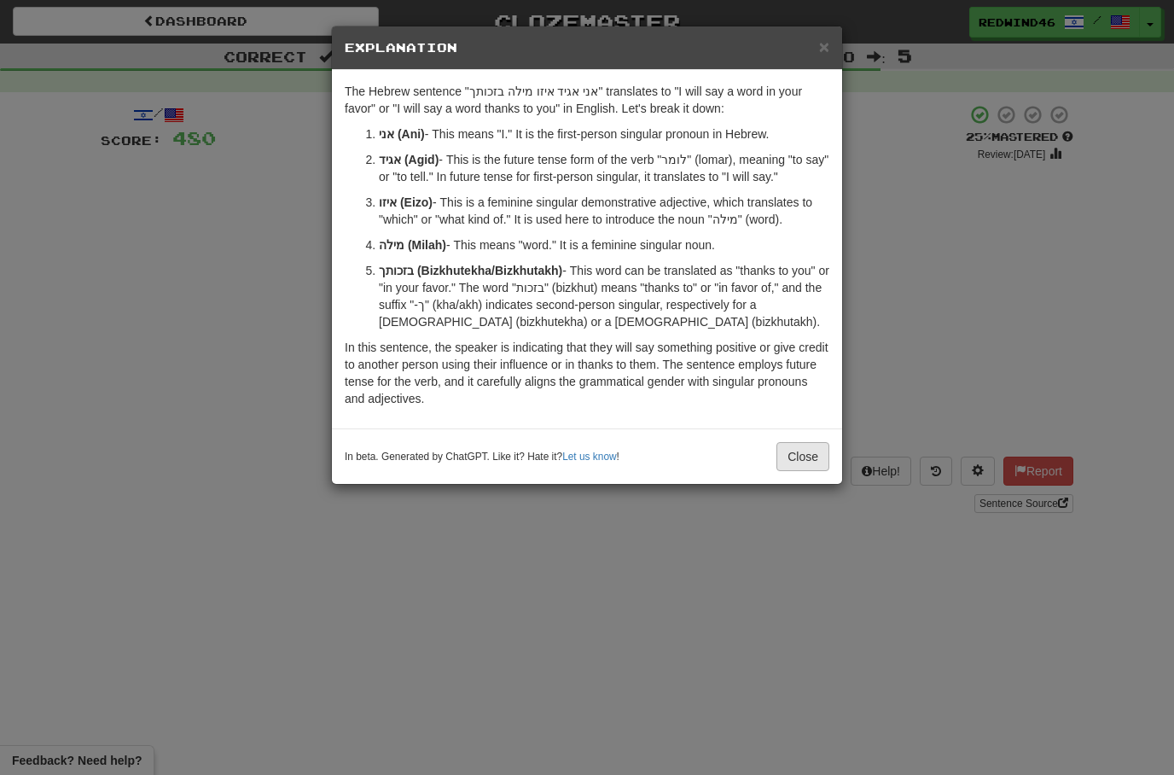
click at [802, 458] on button "Close" at bounding box center [803, 456] width 53 height 29
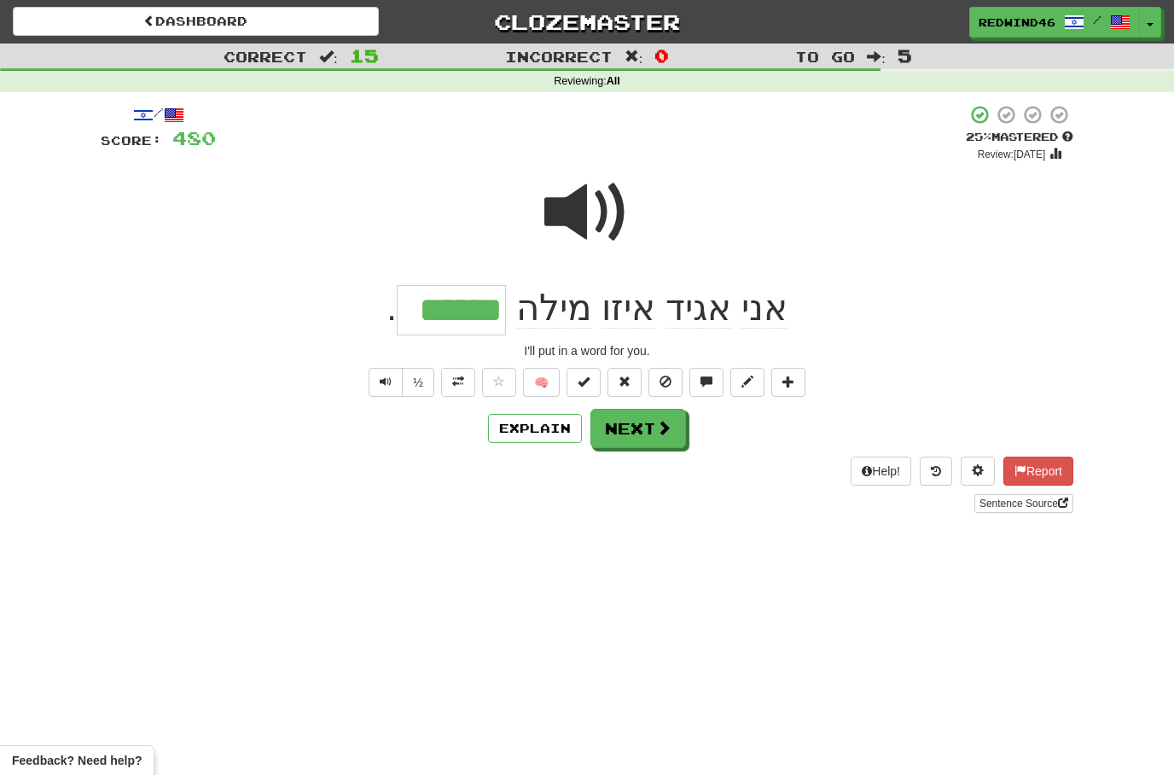
click at [656, 420] on span at bounding box center [663, 427] width 15 height 15
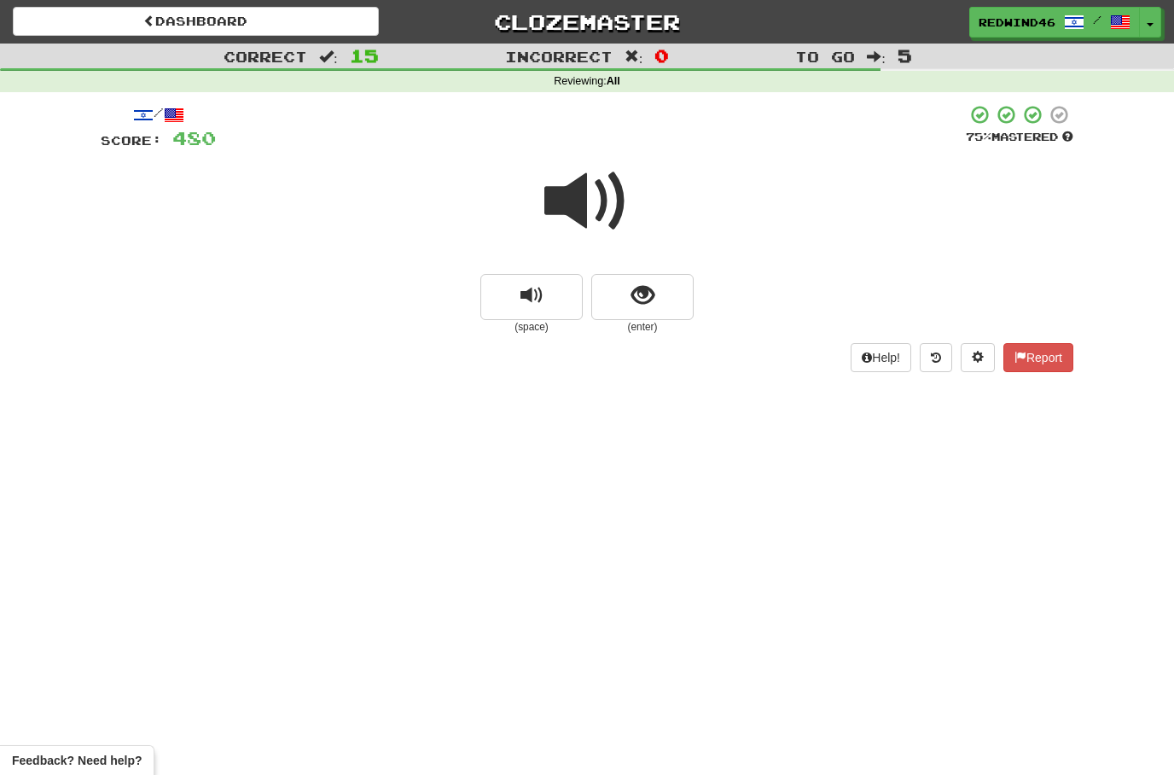
click at [594, 192] on span at bounding box center [586, 201] width 85 height 85
click at [578, 212] on span at bounding box center [586, 201] width 85 height 85
click at [623, 285] on button "show sentence" at bounding box center [642, 297] width 102 height 46
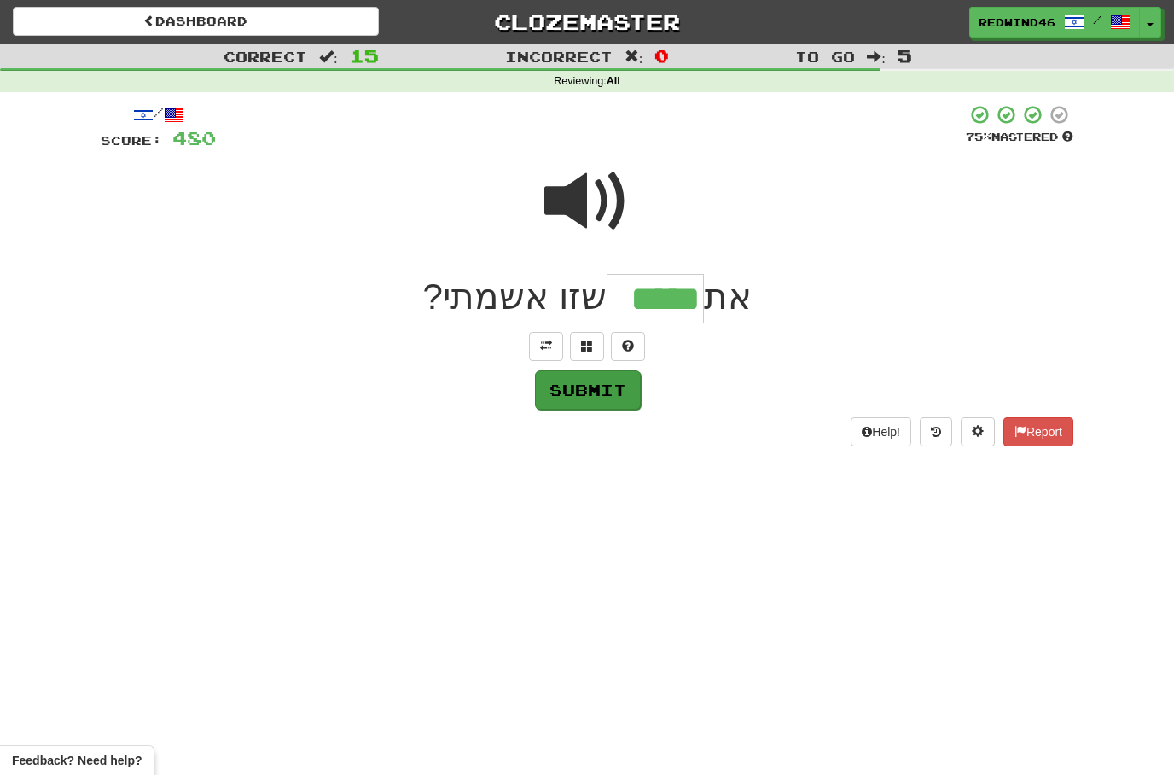
type input "*****"
click at [582, 395] on button "Submit" at bounding box center [588, 389] width 106 height 39
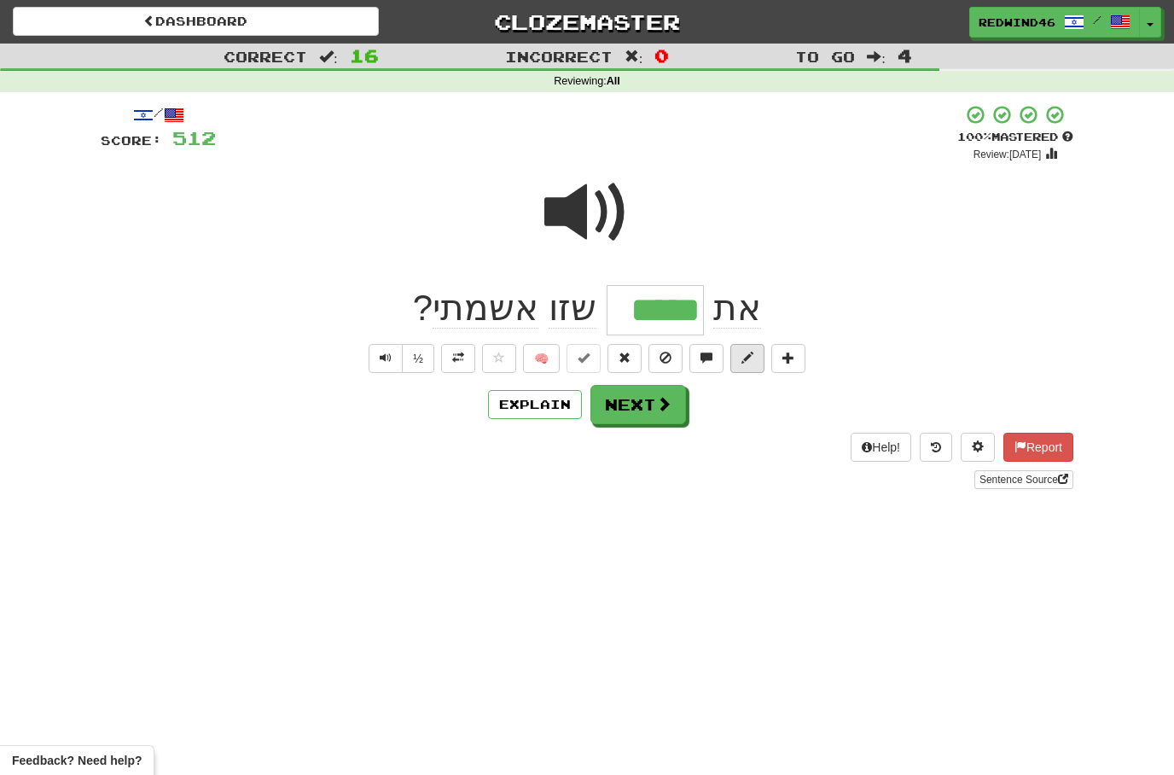
click at [740, 363] on button at bounding box center [748, 358] width 34 height 29
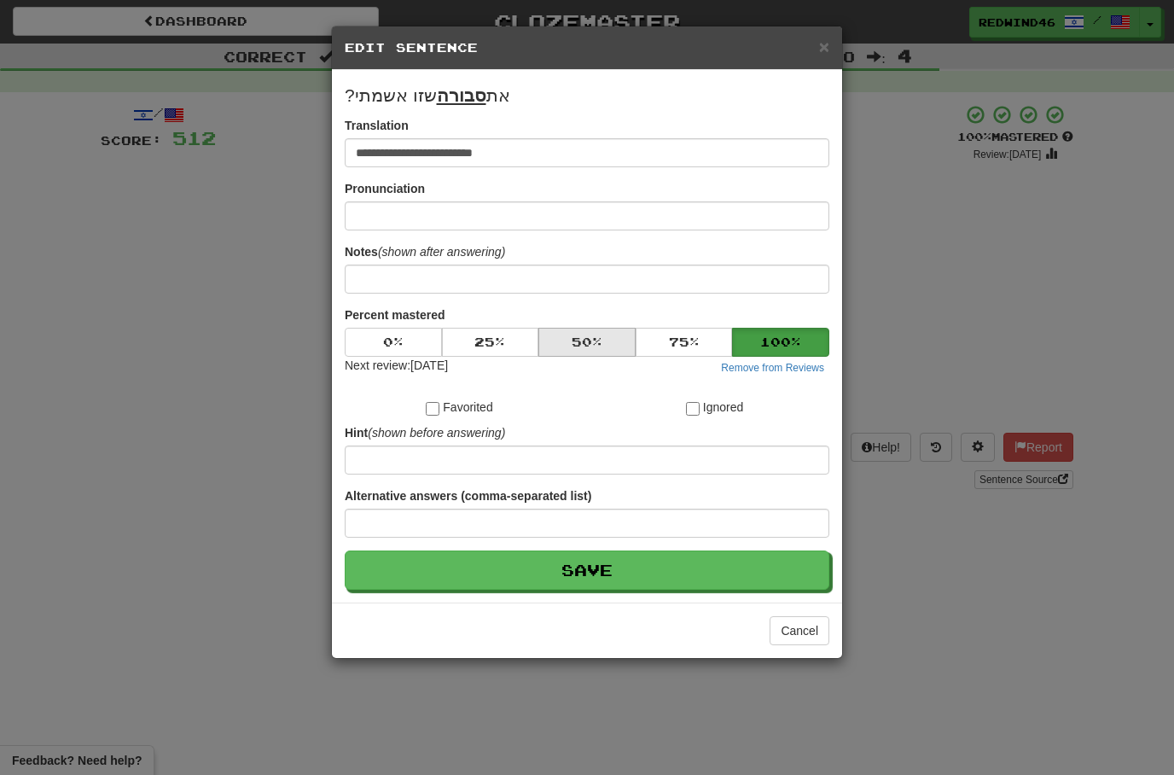
click at [575, 346] on button "50 %" at bounding box center [586, 342] width 97 height 29
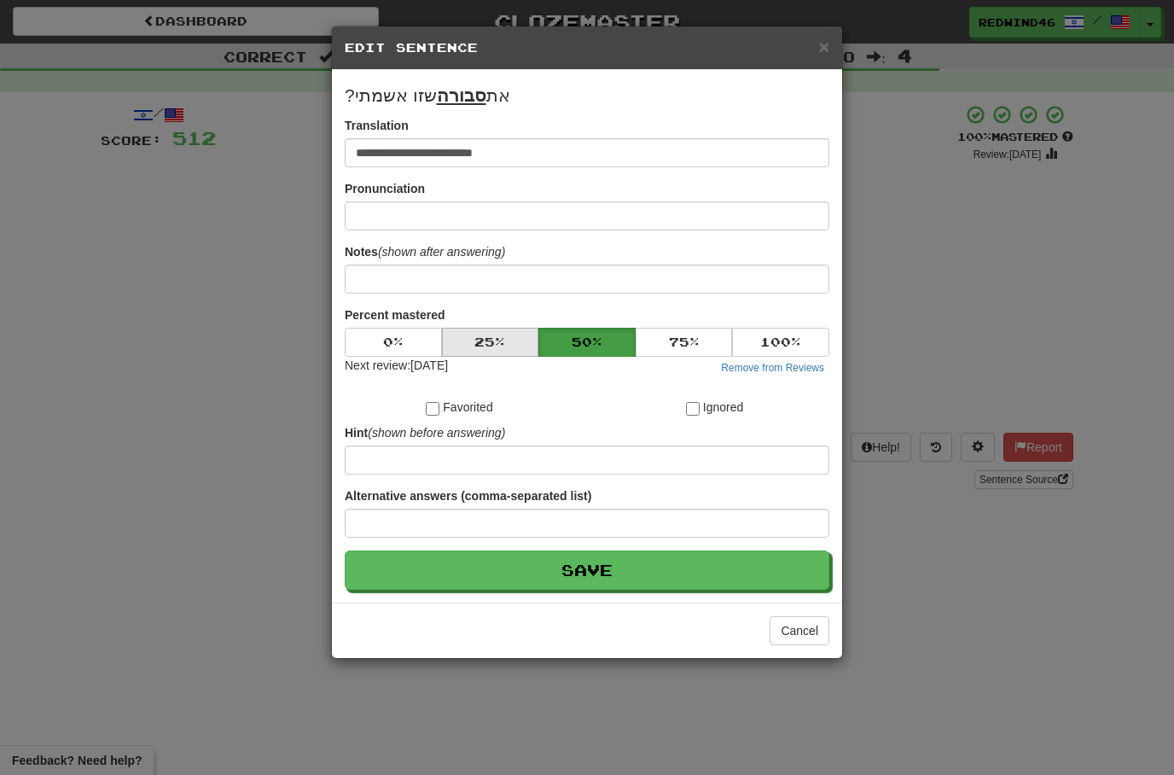
click at [505, 346] on button "25 %" at bounding box center [490, 342] width 97 height 29
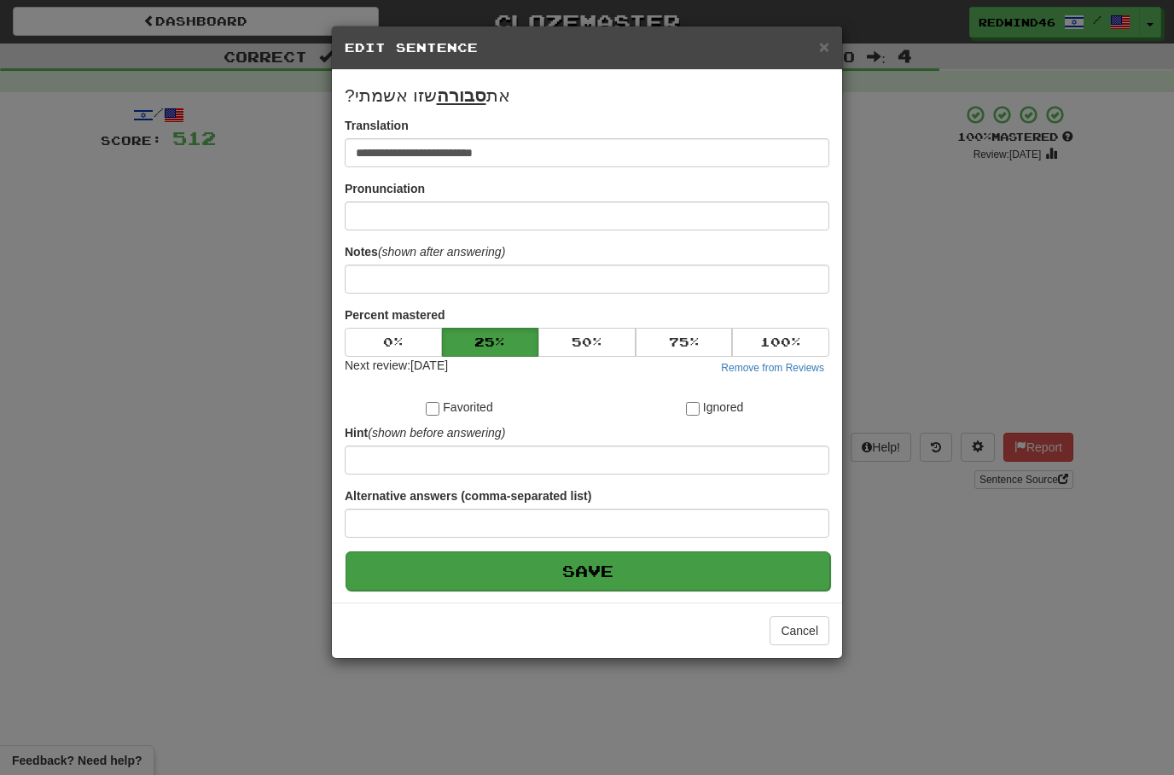
click at [582, 568] on button "Save" at bounding box center [588, 570] width 485 height 39
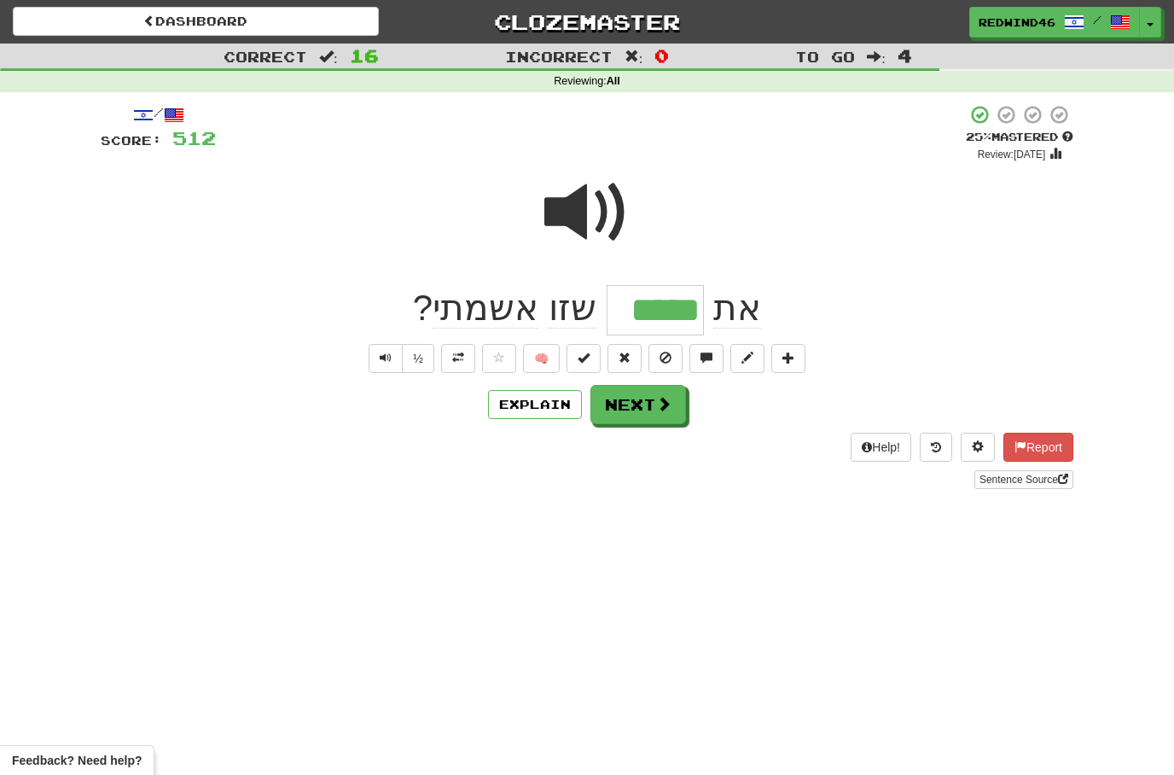
click at [452, 358] on span at bounding box center [458, 358] width 12 height 12
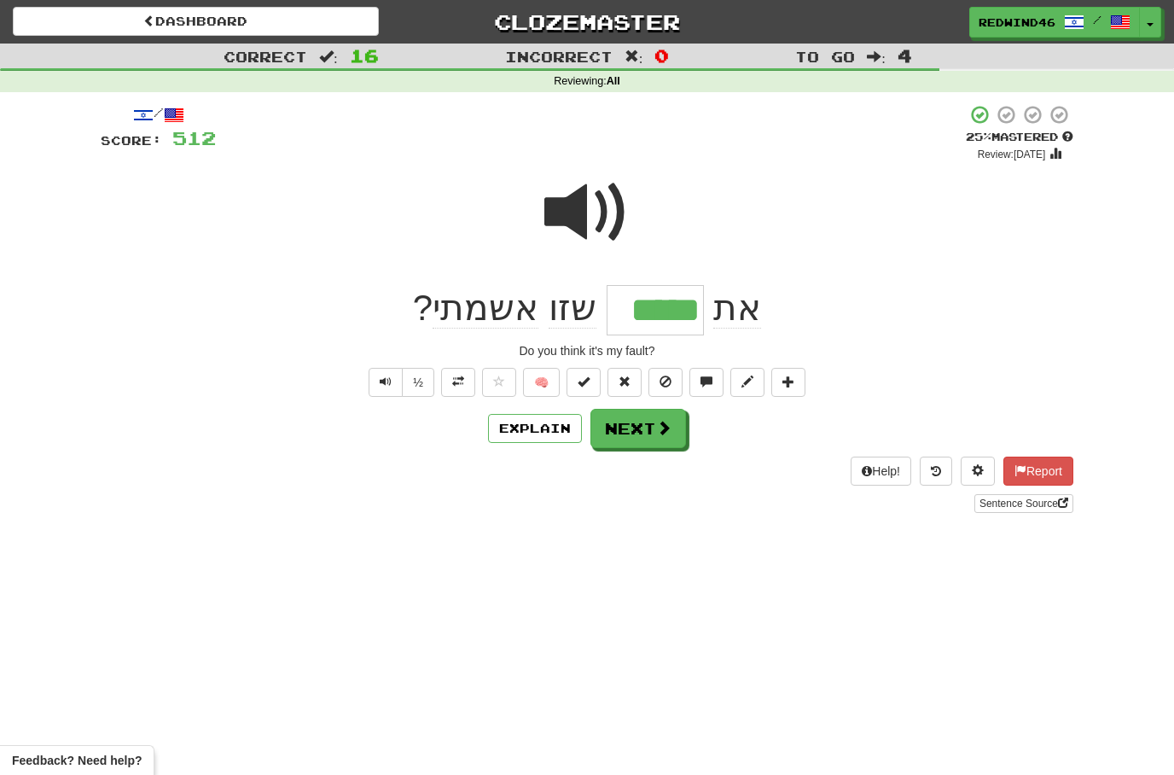
click at [645, 437] on button "Next" at bounding box center [639, 428] width 96 height 39
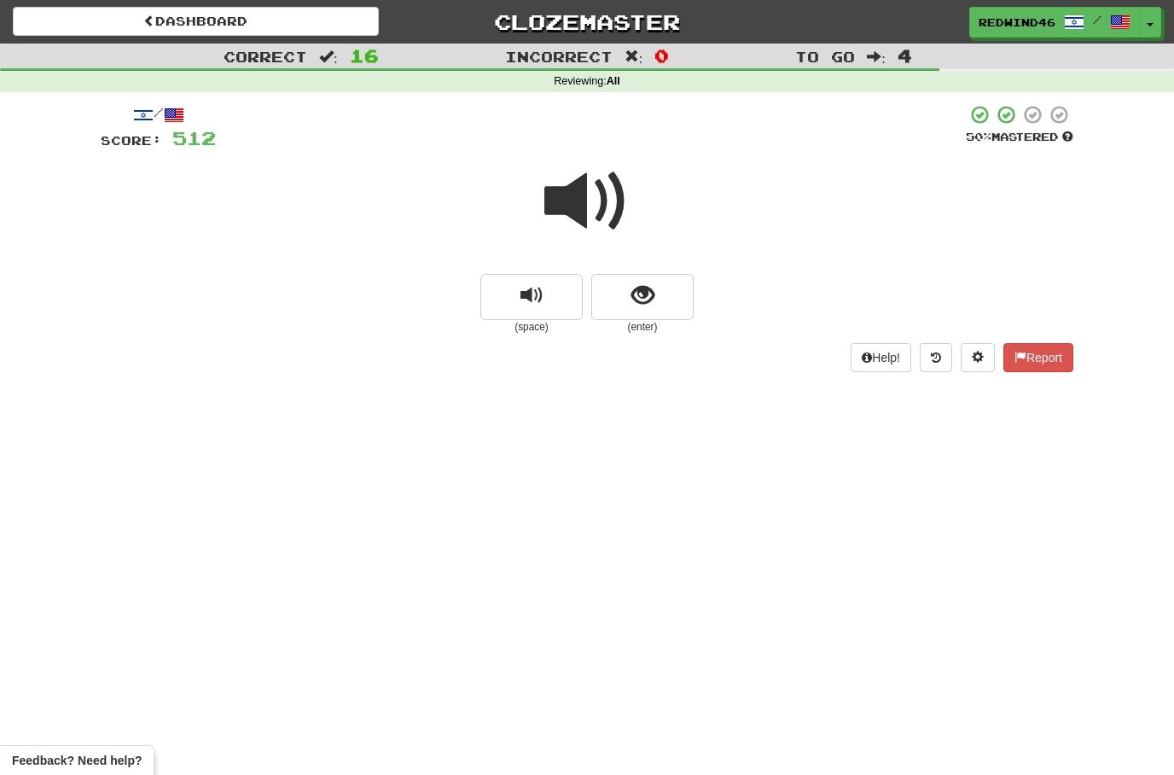
click at [597, 172] on span at bounding box center [586, 201] width 85 height 85
click at [575, 203] on span at bounding box center [586, 201] width 85 height 85
click at [614, 283] on button "show sentence" at bounding box center [642, 297] width 102 height 46
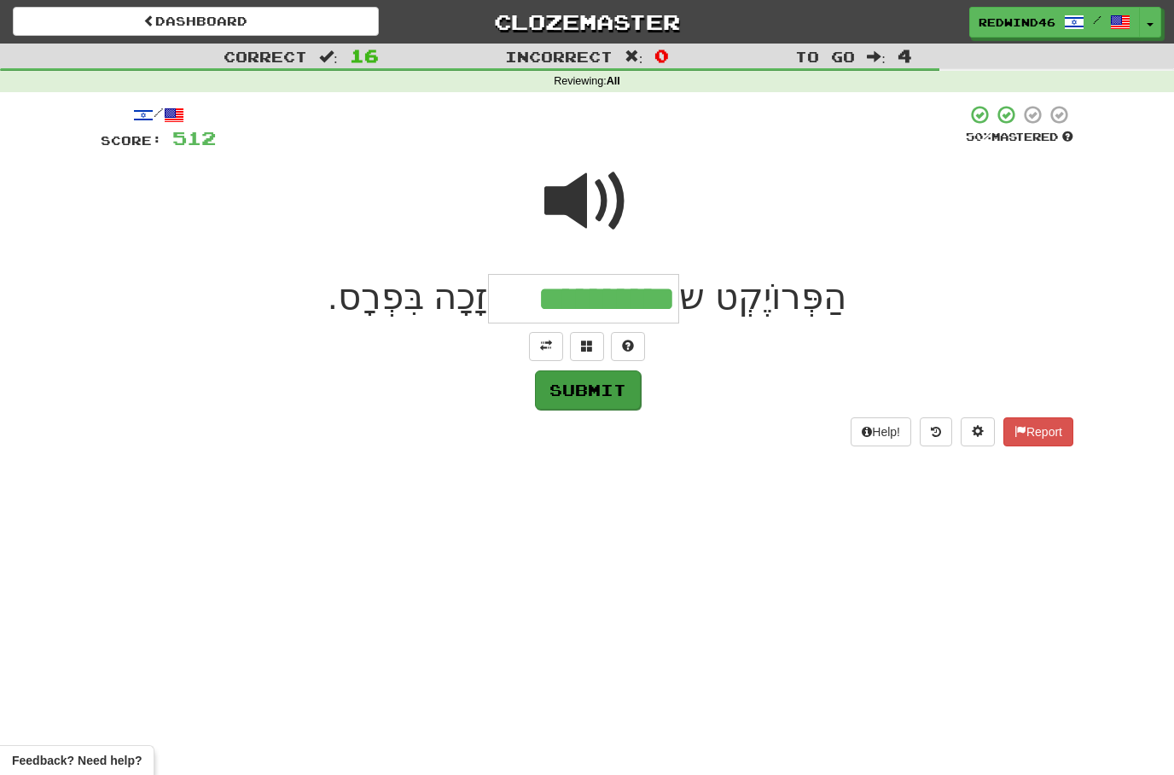
type input "**********"
click at [598, 388] on button "Submit" at bounding box center [588, 389] width 106 height 39
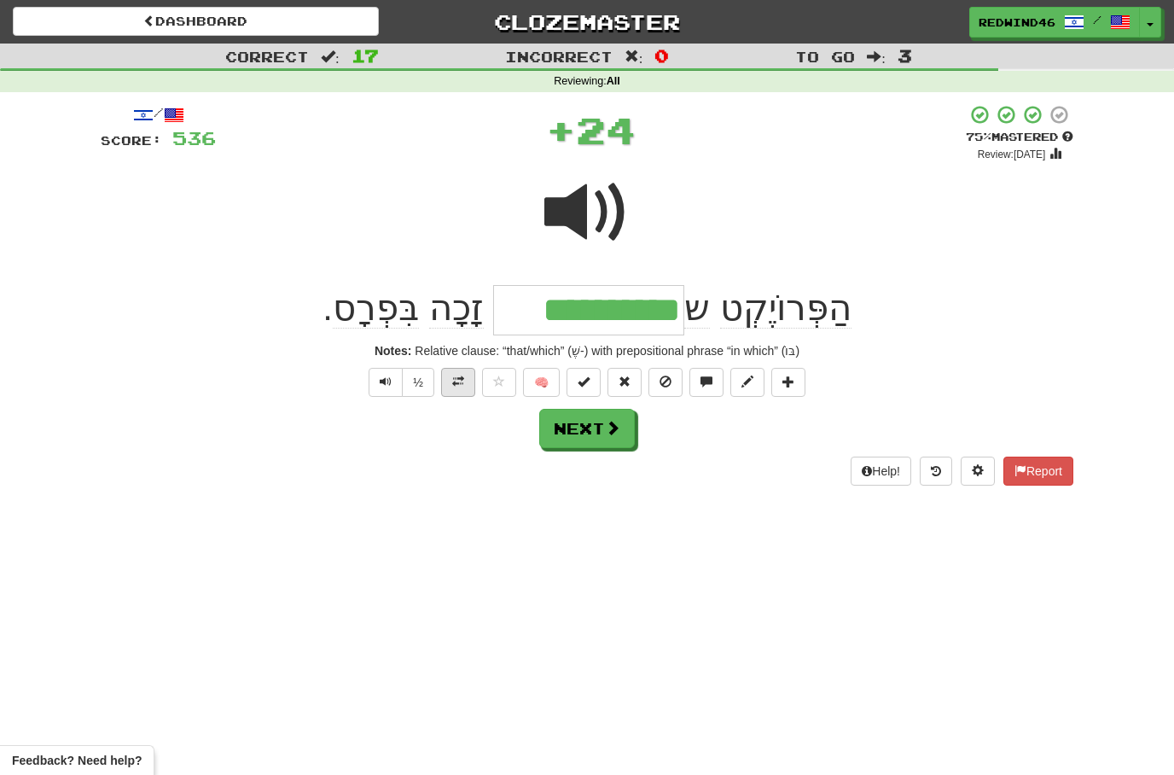
click at [459, 386] on span at bounding box center [458, 381] width 12 height 12
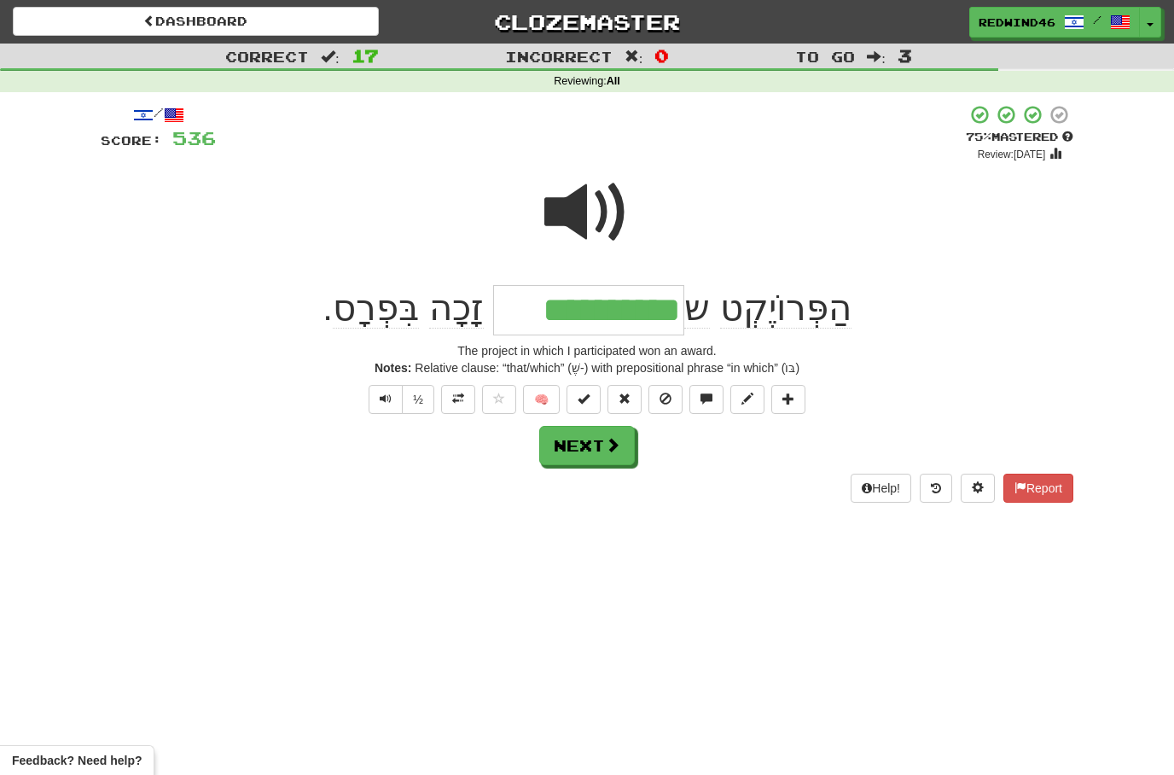
click at [593, 443] on button "Next" at bounding box center [587, 445] width 96 height 39
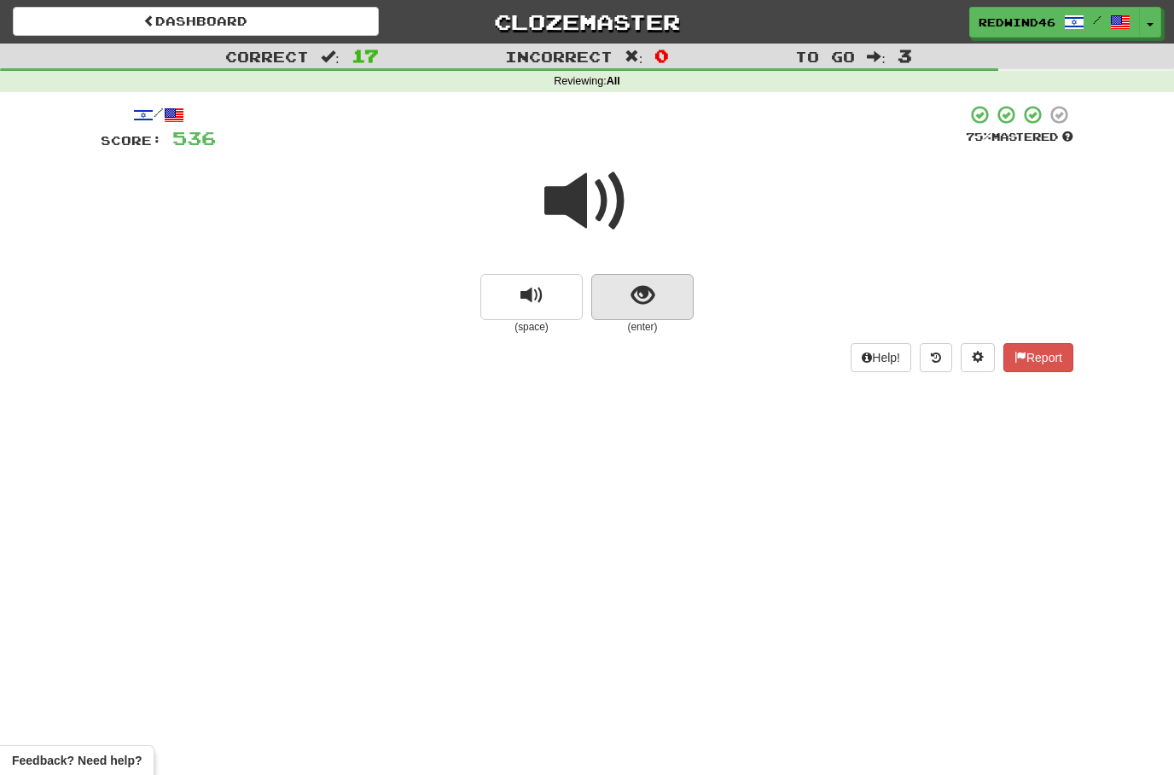
click at [617, 309] on button "show sentence" at bounding box center [642, 297] width 102 height 46
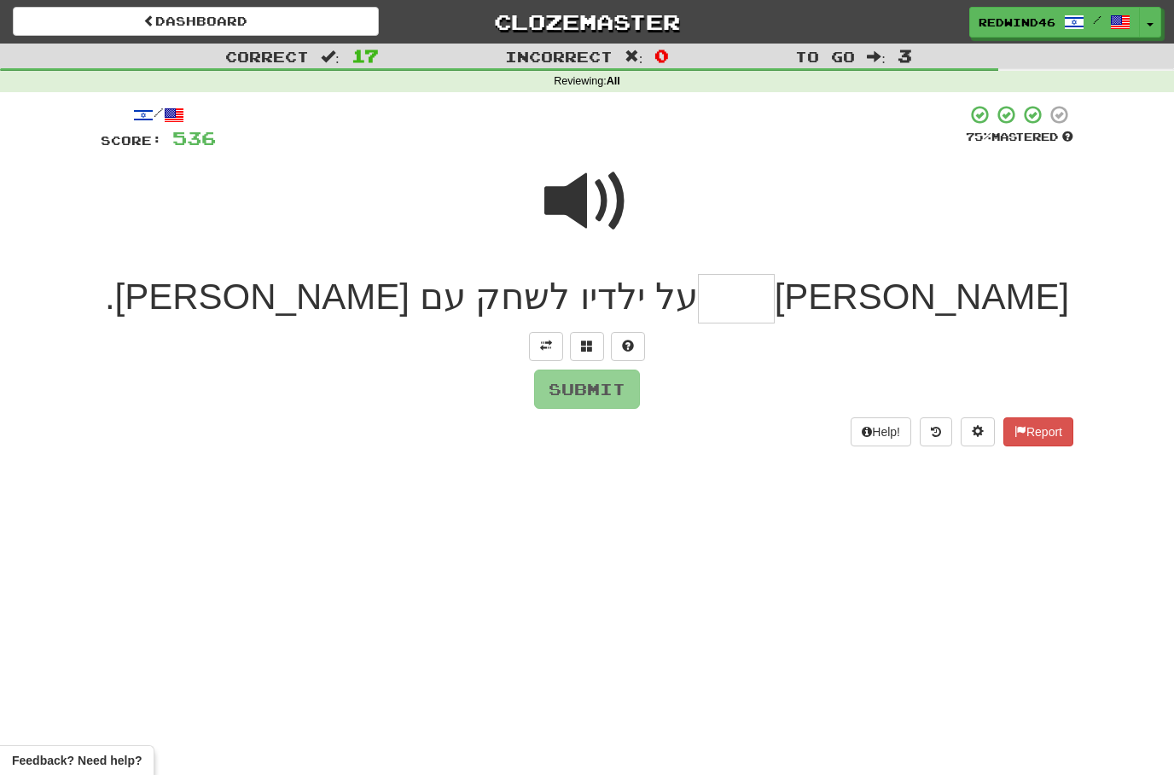
click at [577, 193] on span at bounding box center [586, 201] width 85 height 85
click at [747, 312] on input "text" at bounding box center [736, 299] width 77 height 50
type input "****"
click at [579, 381] on button "Submit" at bounding box center [588, 389] width 106 height 39
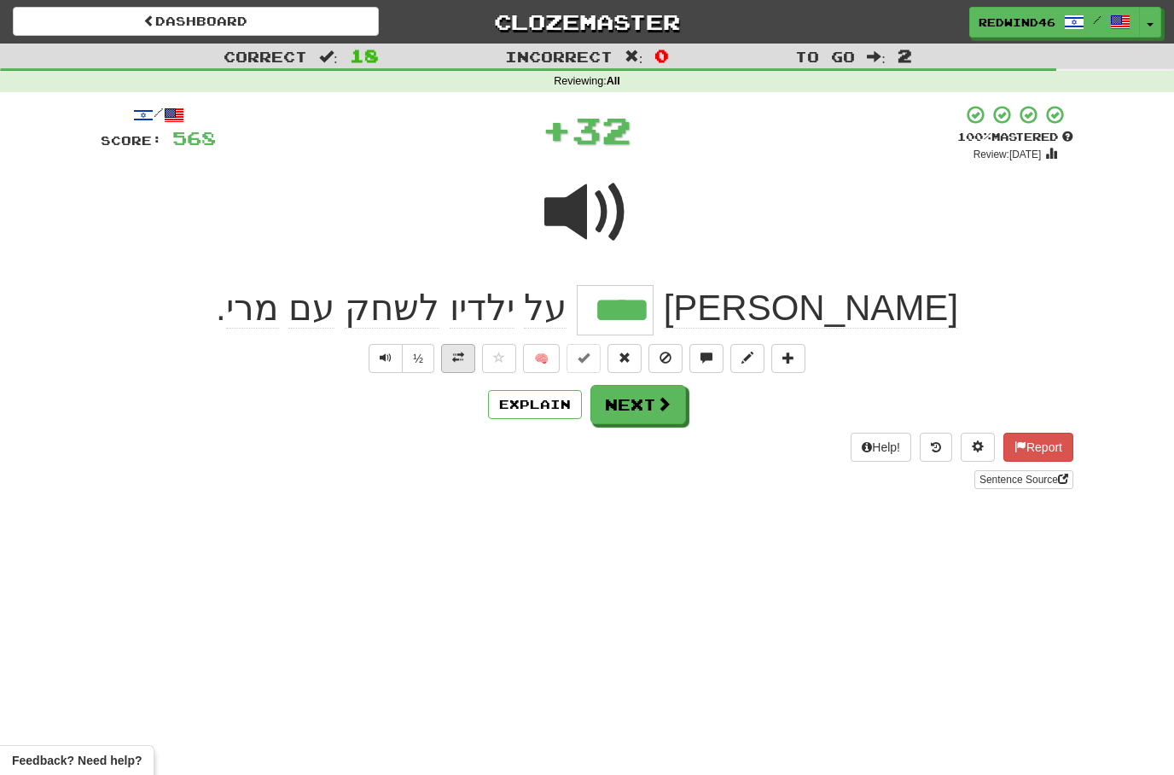
click at [469, 369] on button at bounding box center [458, 358] width 34 height 29
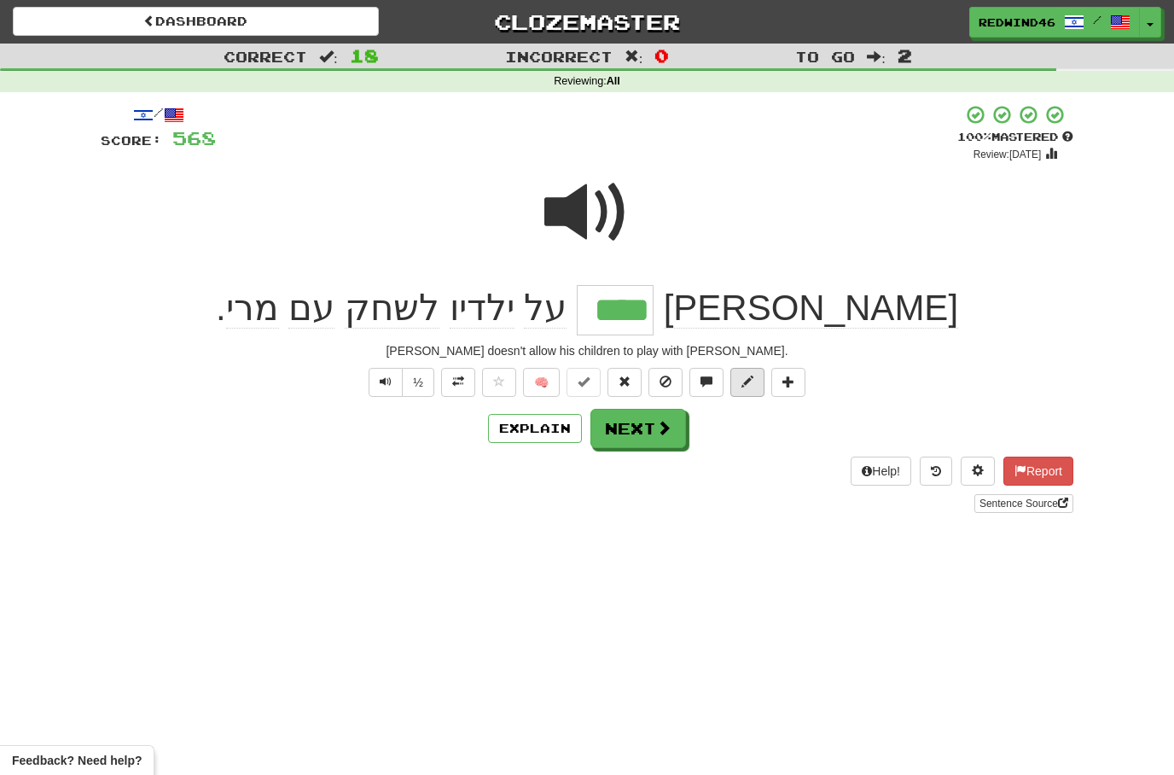
click at [744, 388] on button at bounding box center [748, 382] width 34 height 29
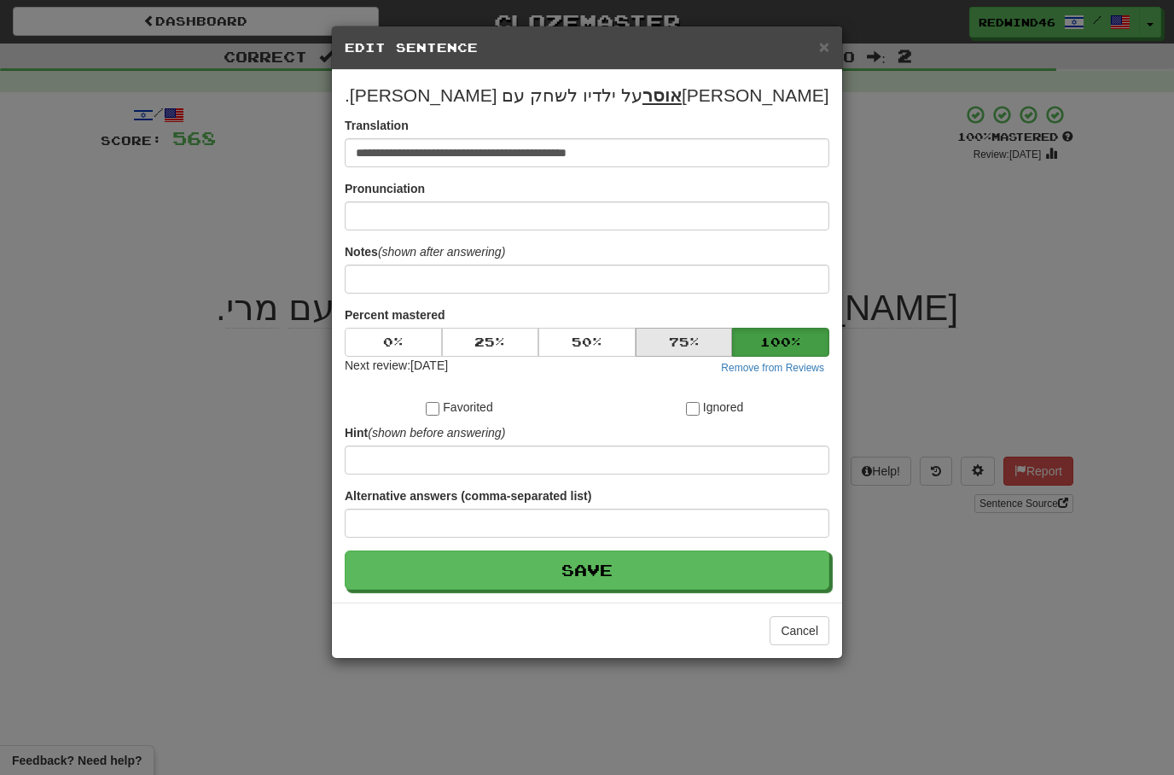
click at [652, 342] on button "75 %" at bounding box center [684, 342] width 97 height 29
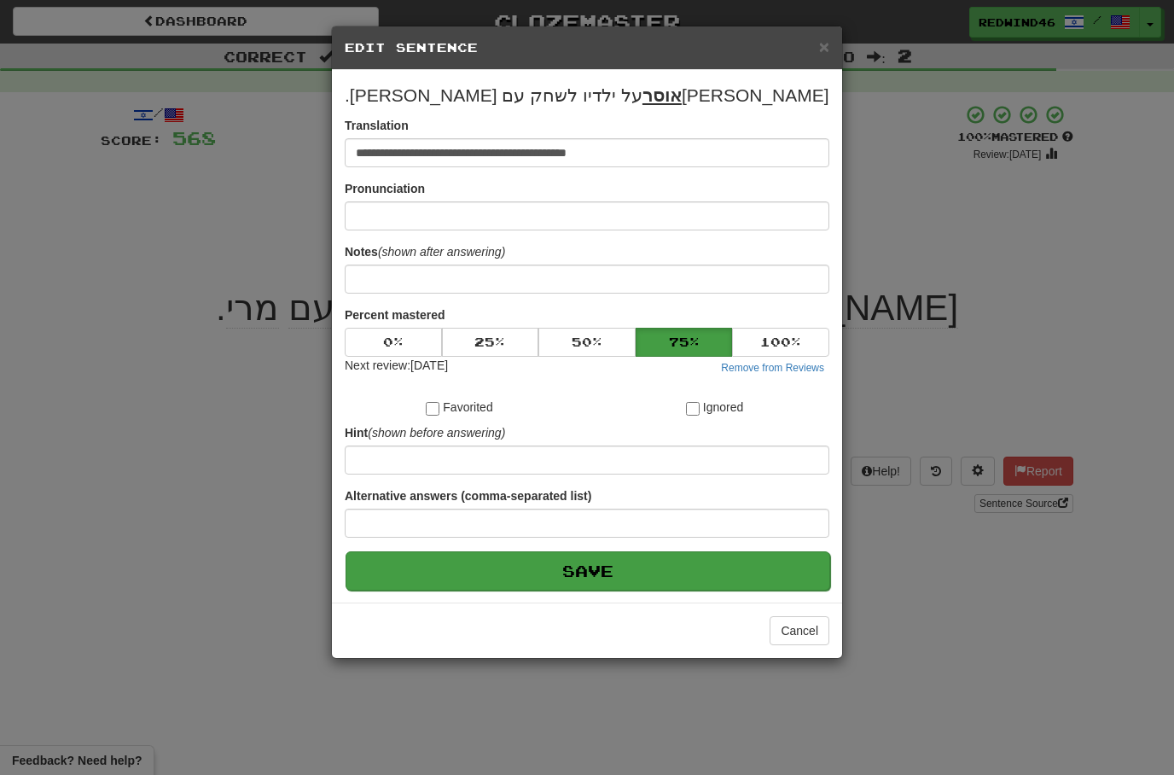
click at [582, 569] on button "Save" at bounding box center [588, 570] width 485 height 39
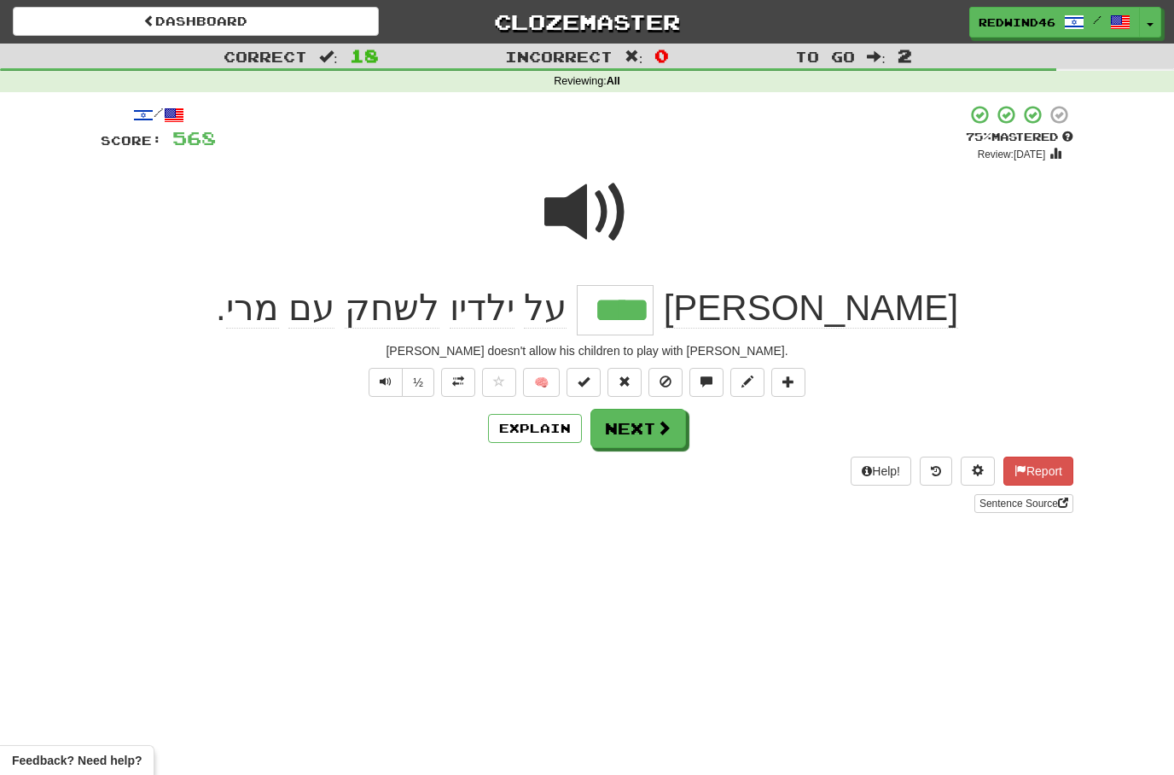
click at [630, 440] on button "Next" at bounding box center [639, 428] width 96 height 39
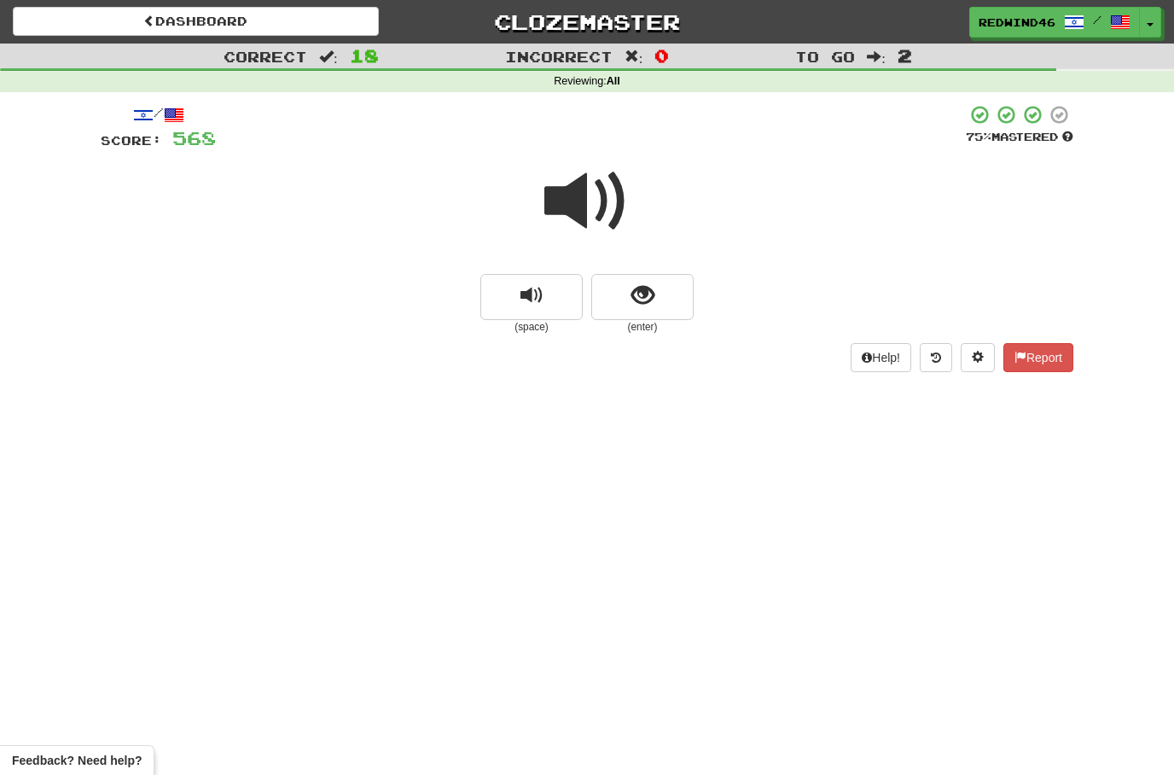
click at [583, 199] on span at bounding box center [586, 201] width 85 height 85
click at [585, 223] on span at bounding box center [586, 201] width 85 height 85
click at [636, 301] on span "show sentence" at bounding box center [643, 295] width 23 height 23
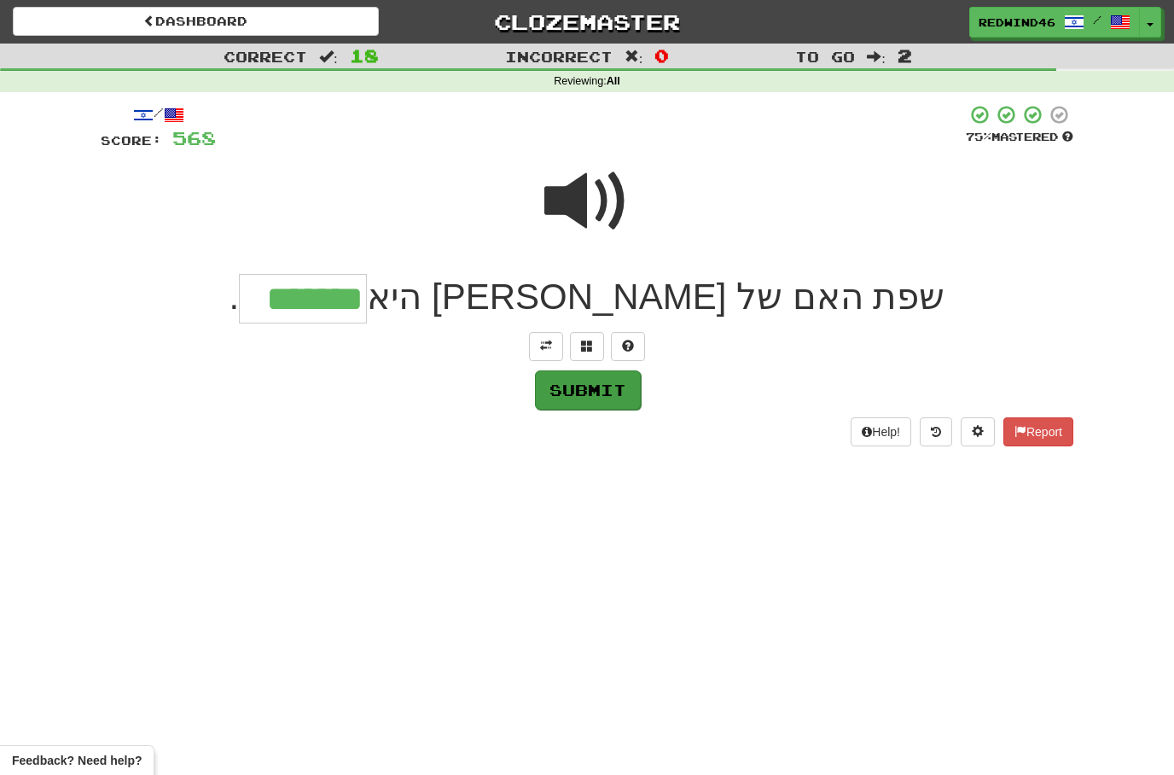
type input "*******"
click at [559, 387] on button "Submit" at bounding box center [588, 389] width 106 height 39
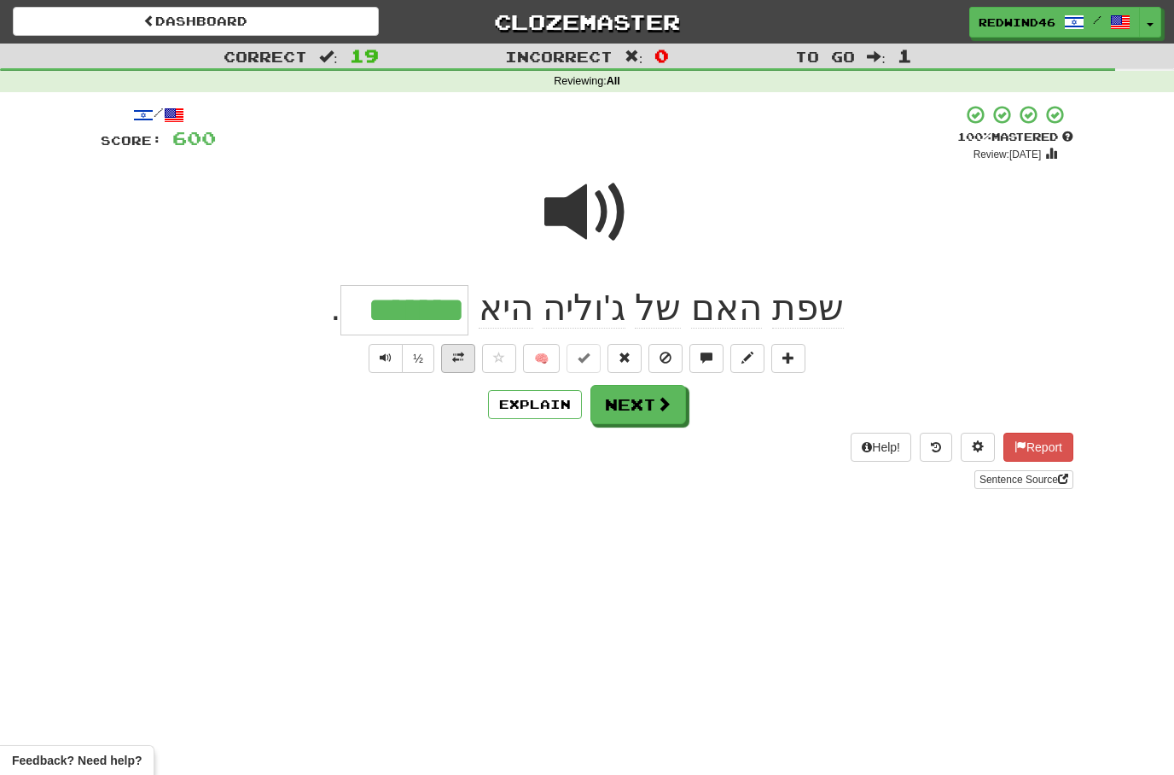
click at [457, 352] on span at bounding box center [458, 358] width 12 height 12
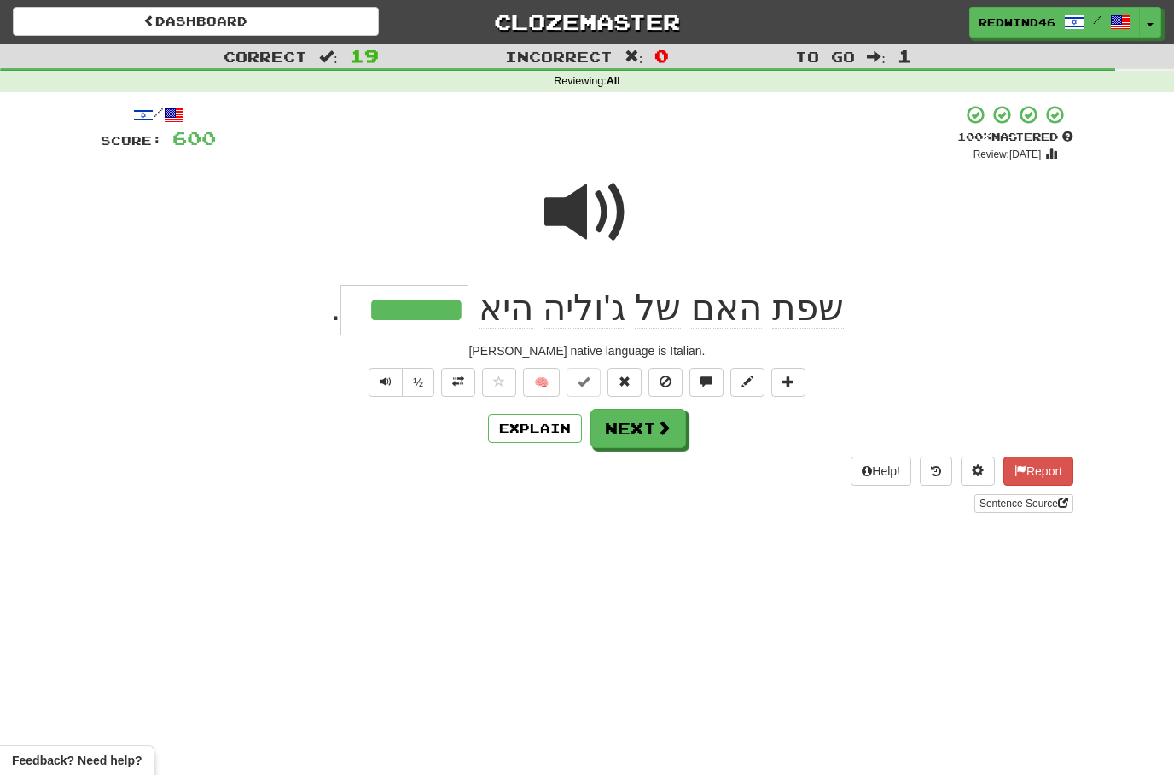
click at [626, 423] on button "Next" at bounding box center [639, 428] width 96 height 39
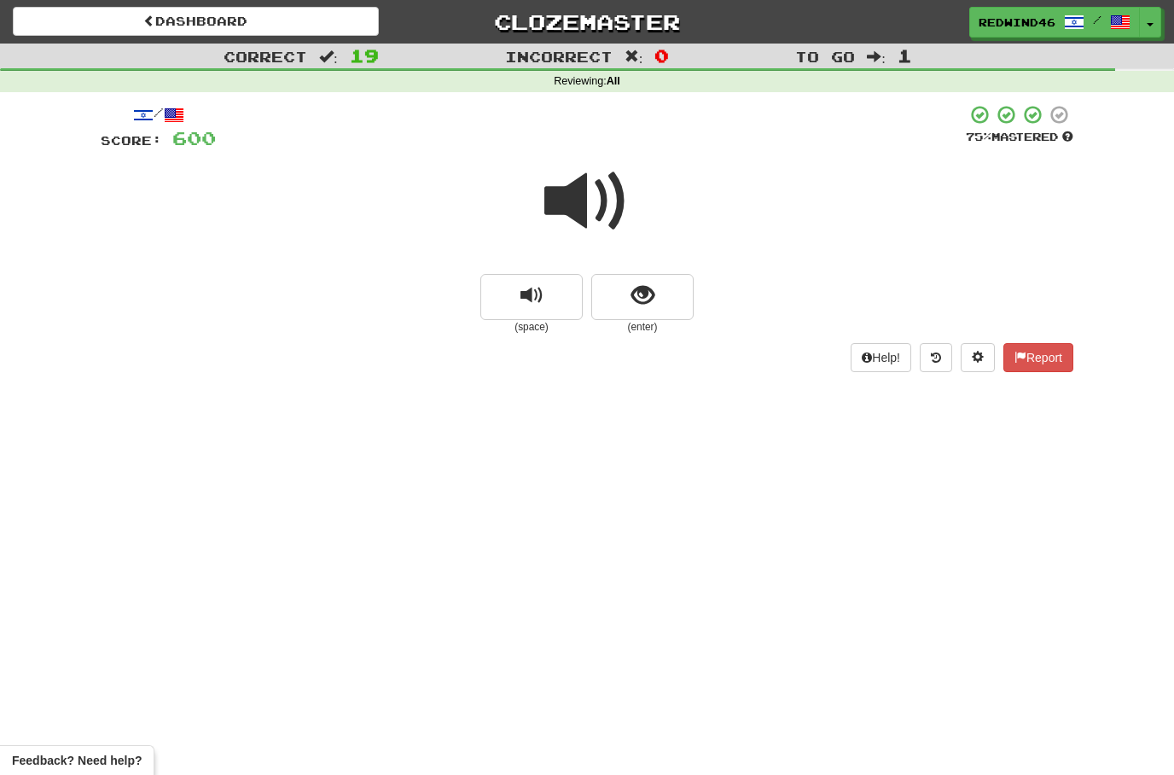
click at [579, 212] on span at bounding box center [586, 201] width 85 height 85
click at [620, 300] on button "show sentence" at bounding box center [642, 297] width 102 height 46
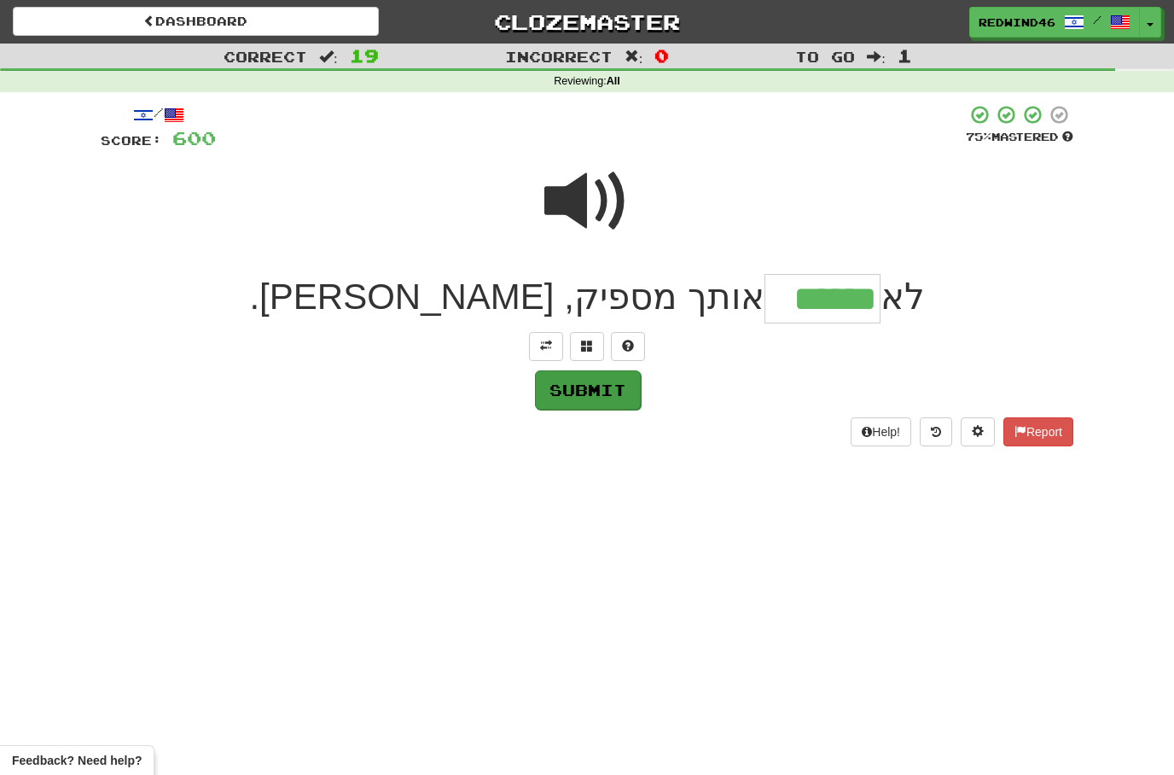
type input "******"
click at [604, 393] on button "Submit" at bounding box center [588, 389] width 106 height 39
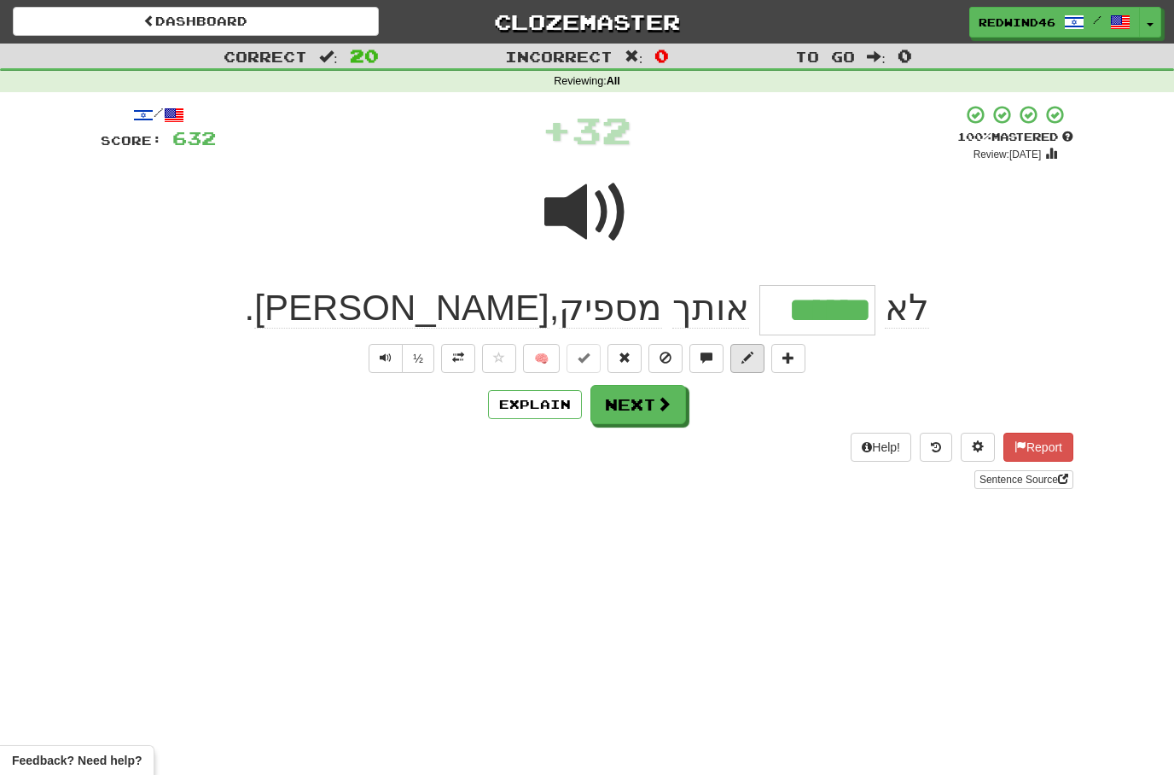
click at [742, 360] on span at bounding box center [748, 358] width 12 height 12
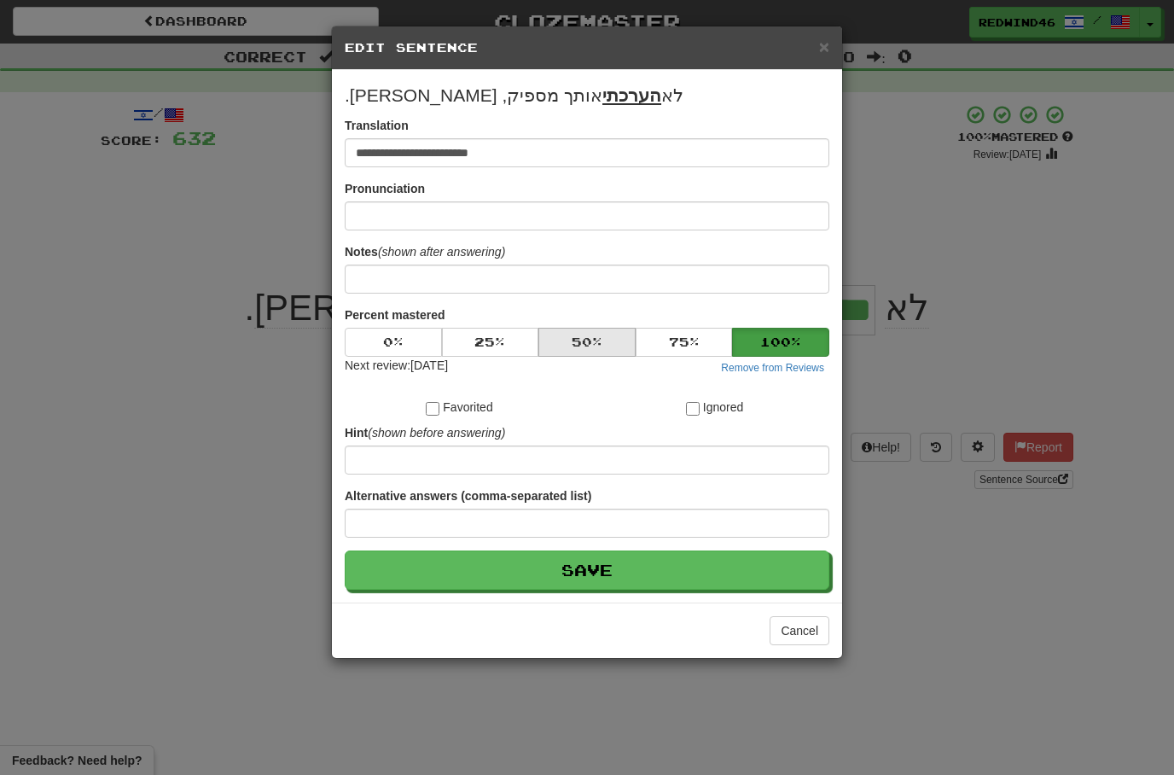
click at [599, 340] on button "50 %" at bounding box center [586, 342] width 97 height 29
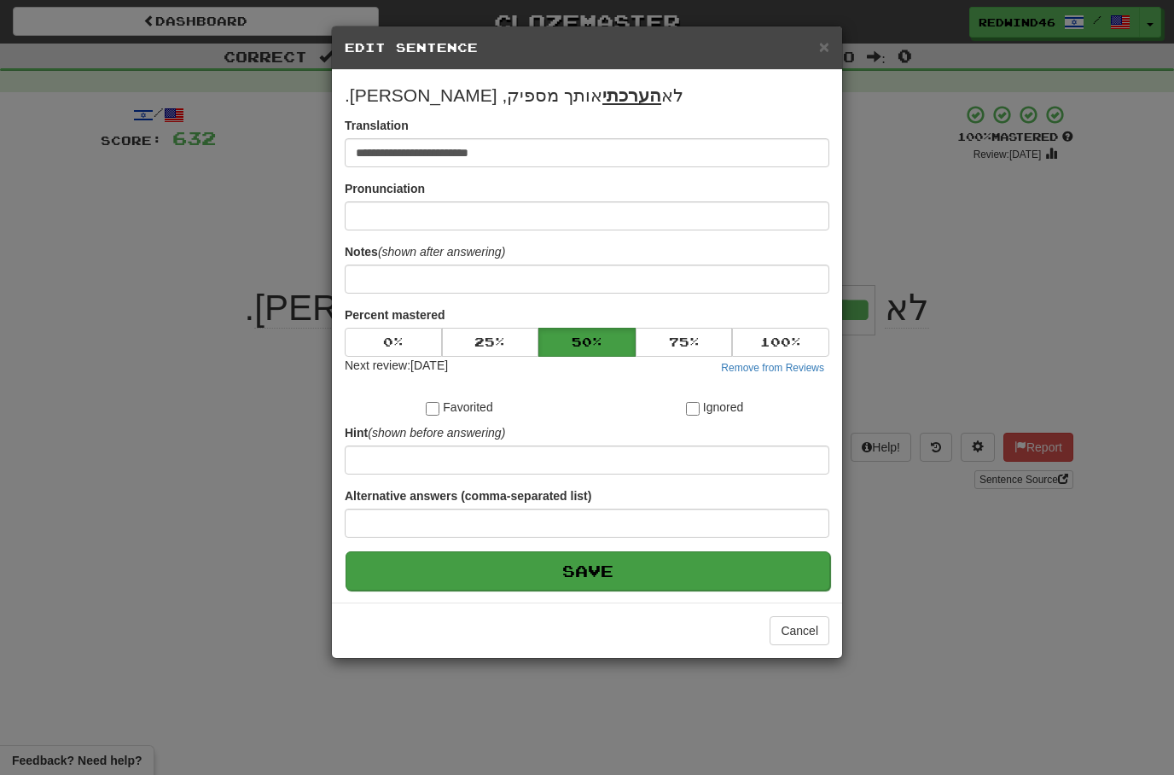
click at [542, 573] on button "Save" at bounding box center [588, 570] width 485 height 39
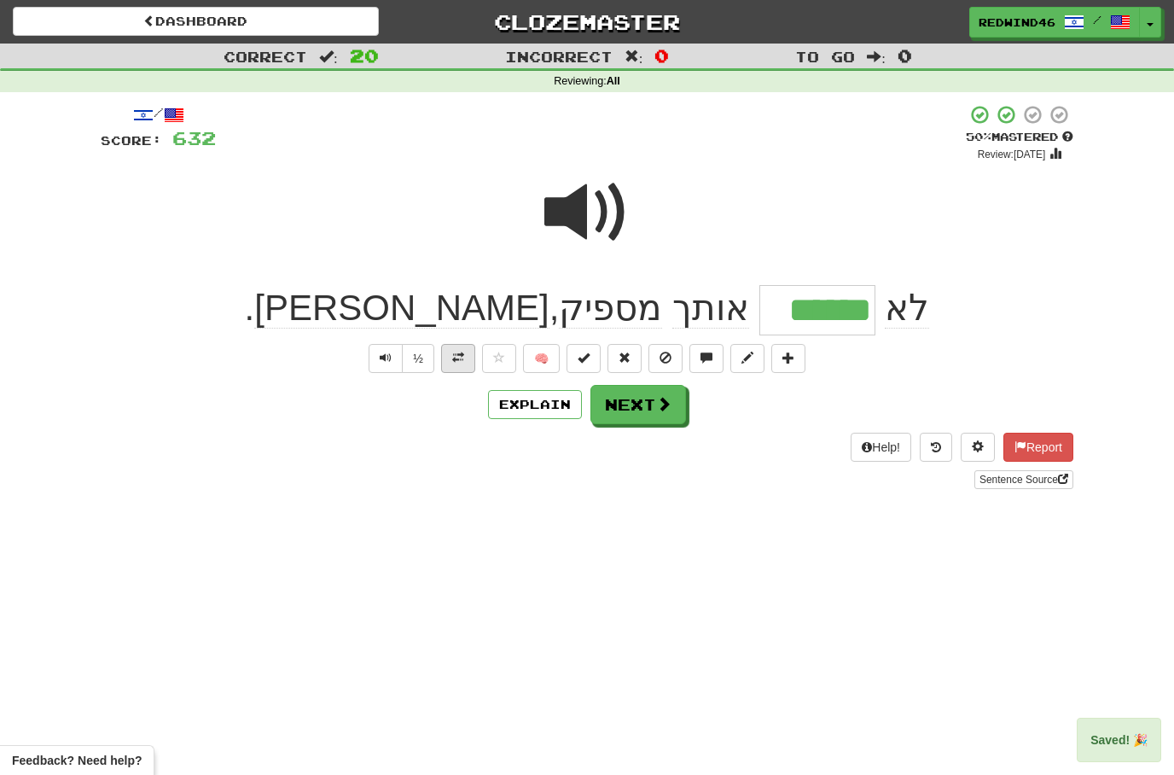
click at [456, 364] on button at bounding box center [458, 358] width 34 height 29
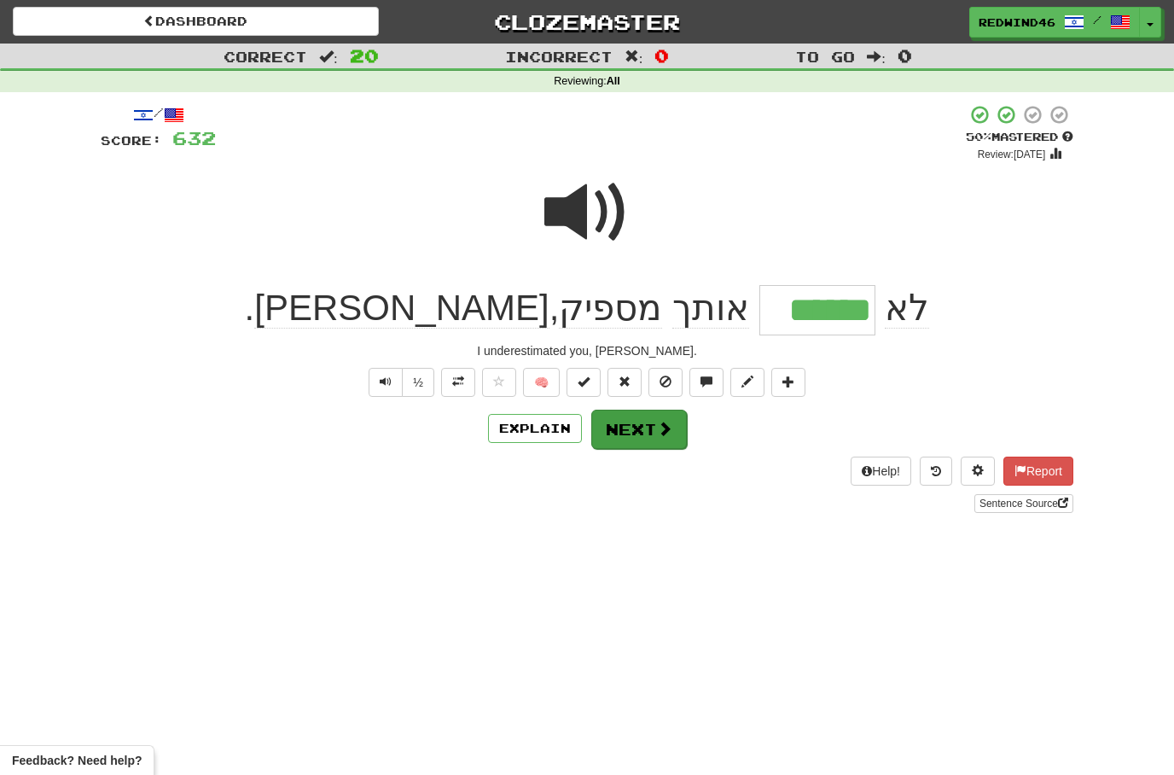
click at [633, 437] on button "Next" at bounding box center [639, 429] width 96 height 39
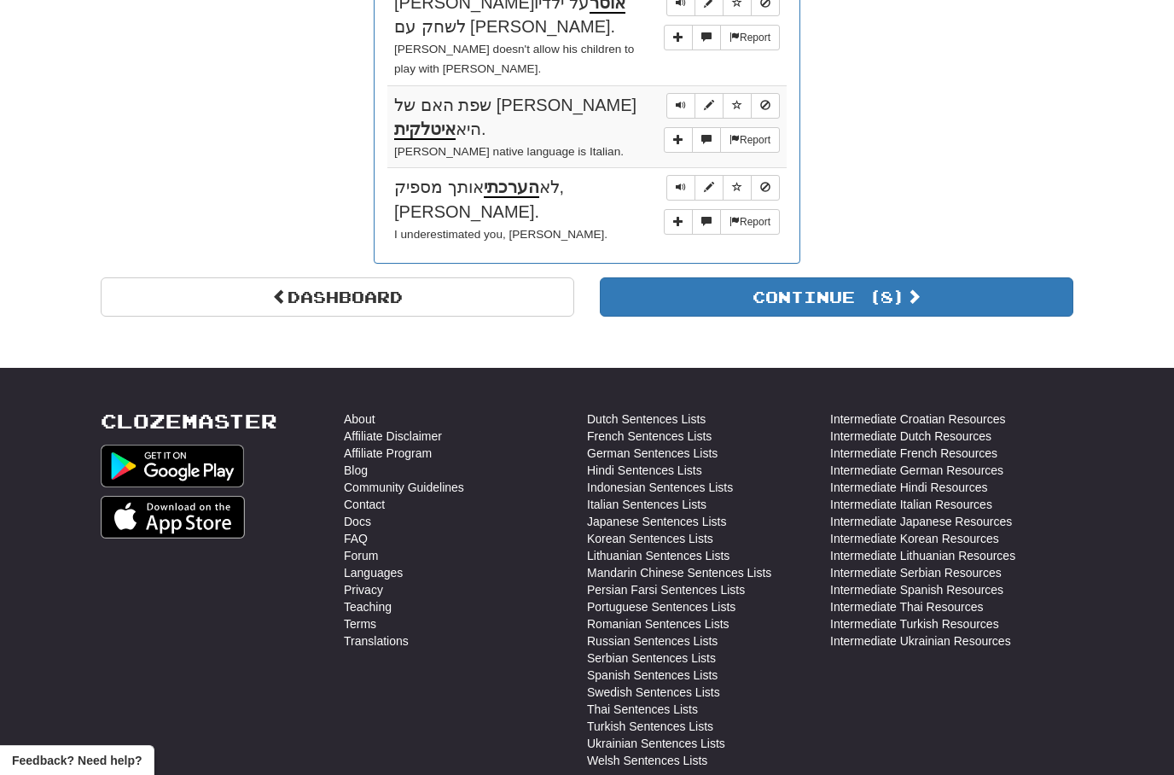
scroll to position [2117, 0]
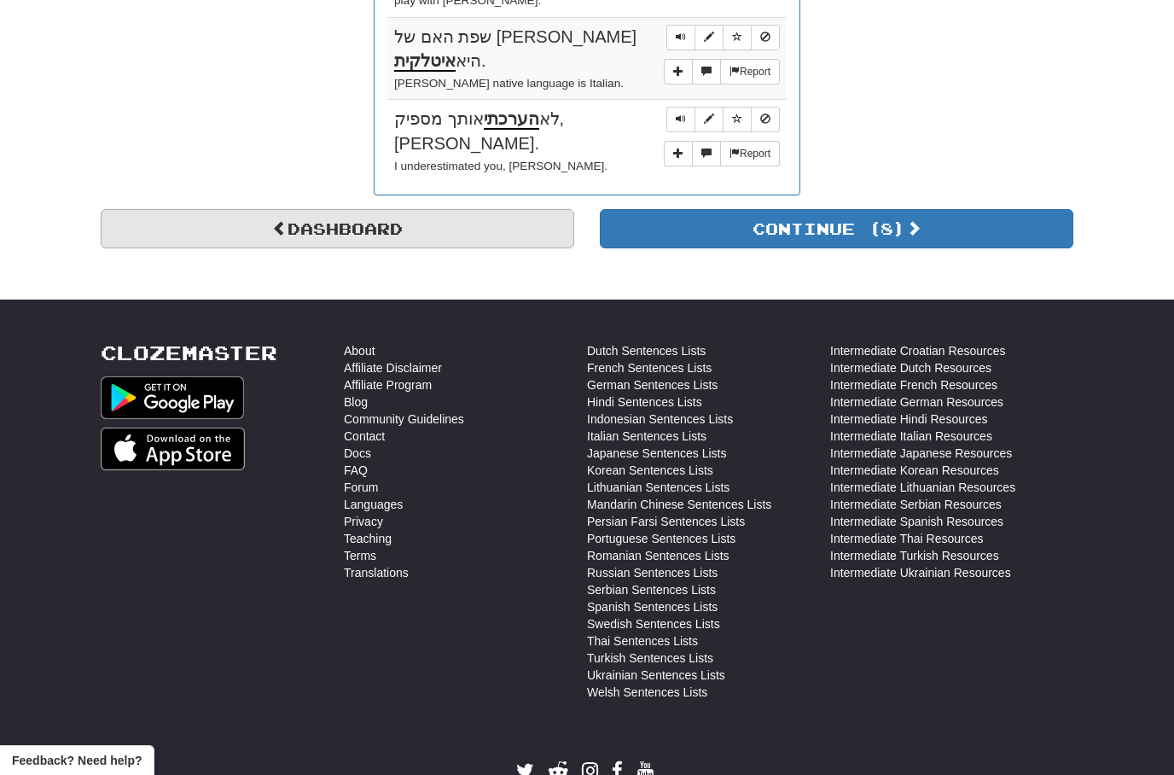
click at [308, 209] on link "Dashboard" at bounding box center [338, 228] width 474 height 39
